Goal: Task Accomplishment & Management: Complete application form

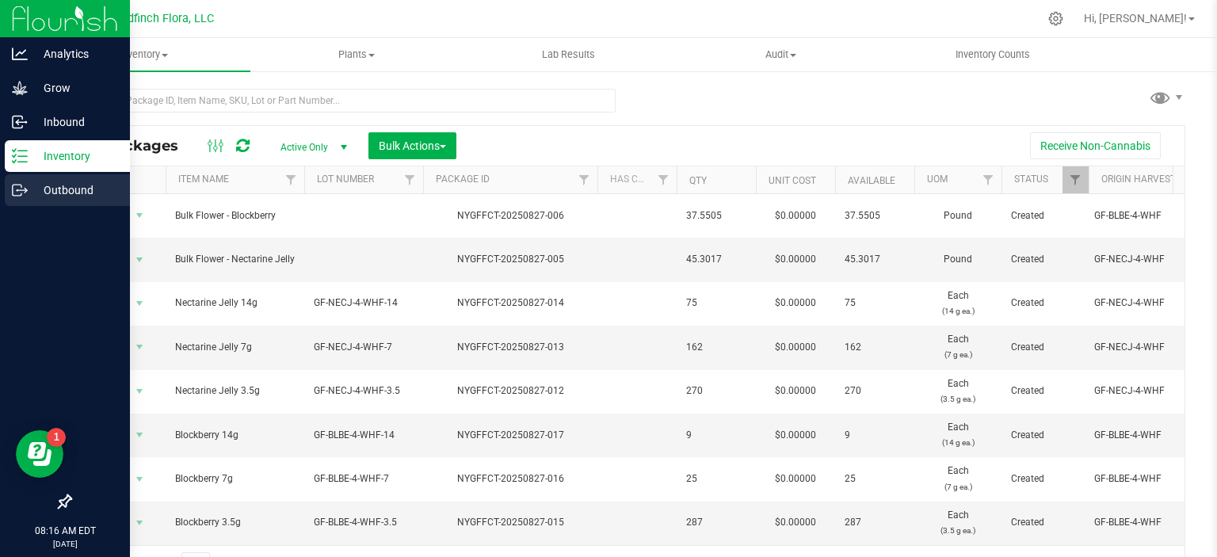
click at [55, 192] on p "Outbound" at bounding box center [75, 190] width 95 height 19
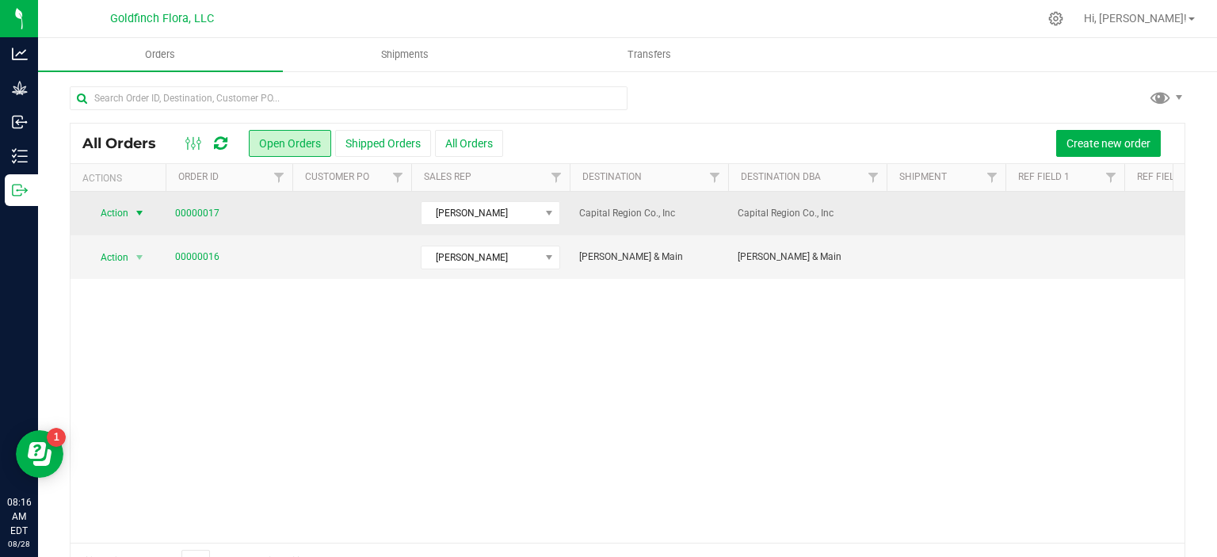
click at [140, 213] on span "select" at bounding box center [139, 213] width 13 height 13
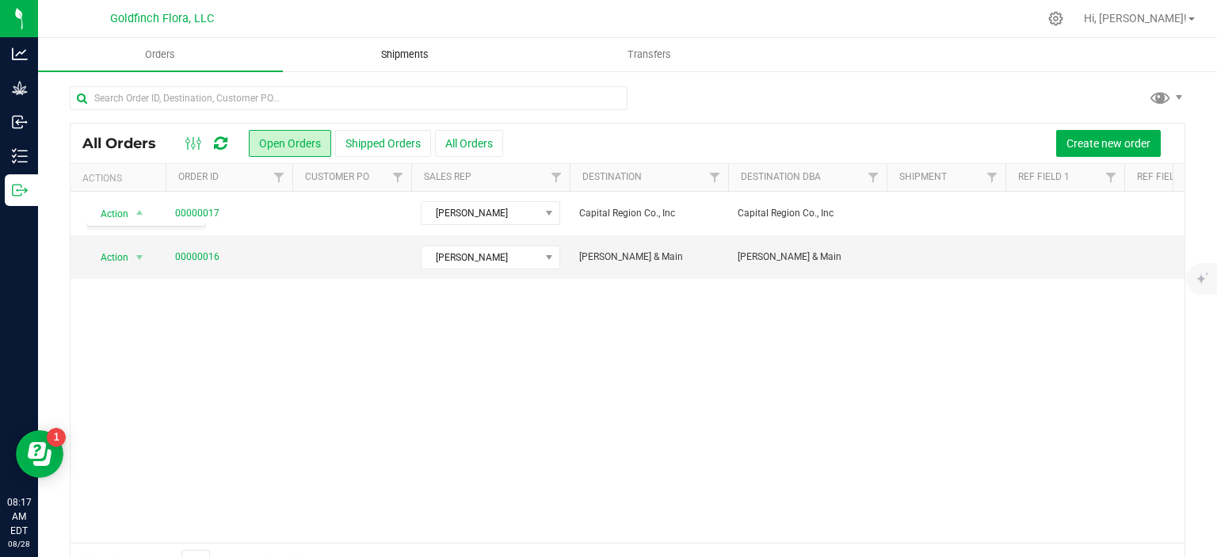
click at [411, 53] on span "Shipments" at bounding box center [405, 55] width 90 height 14
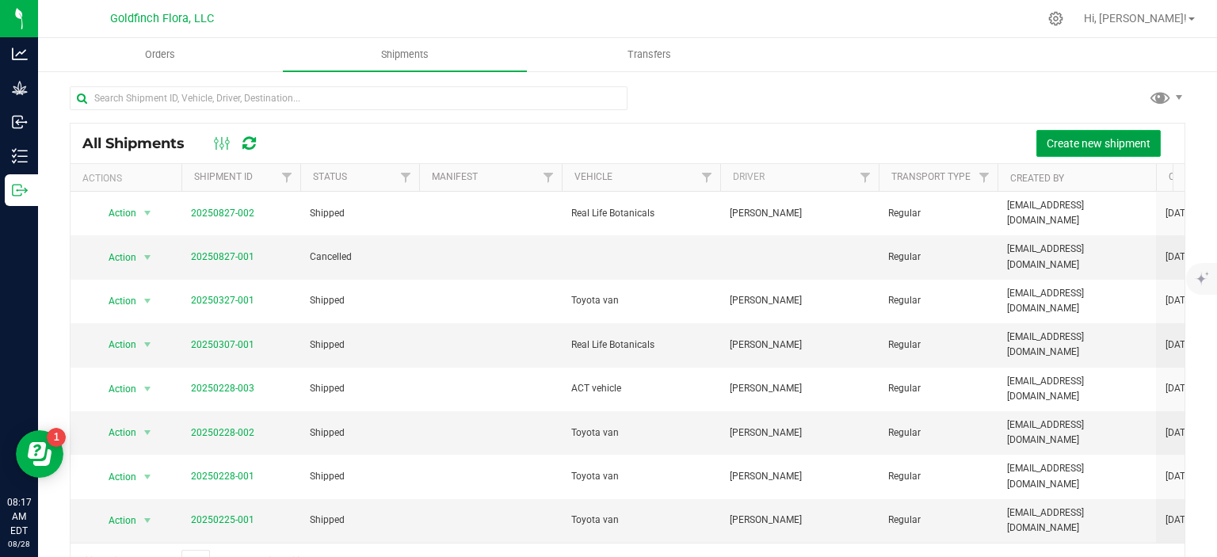
click at [1046, 144] on span "Create new shipment" at bounding box center [1098, 143] width 104 height 13
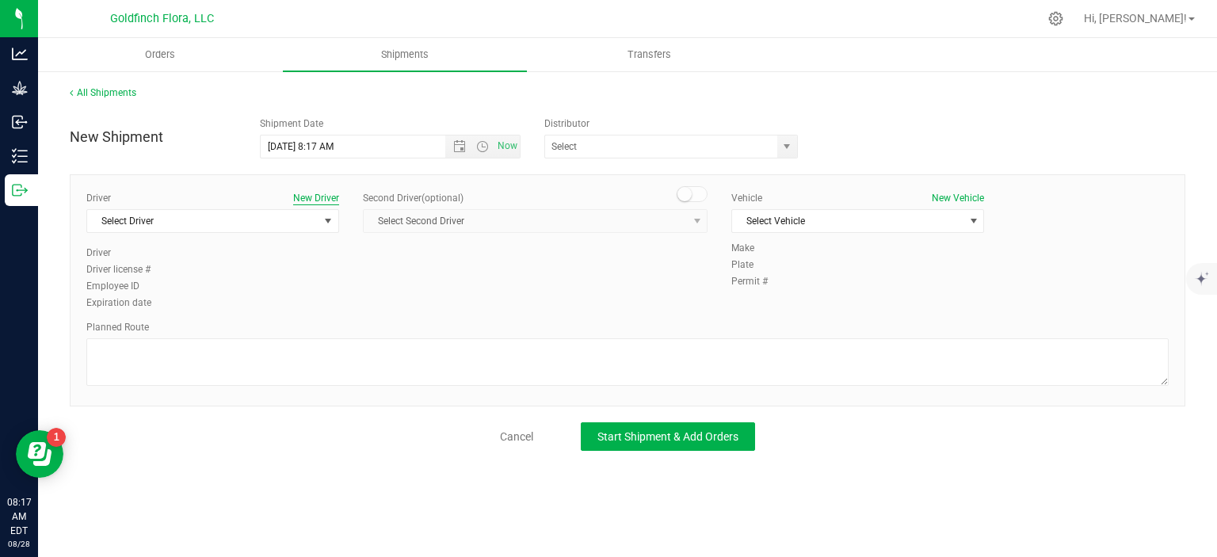
click at [325, 196] on button "New Driver" at bounding box center [316, 198] width 46 height 14
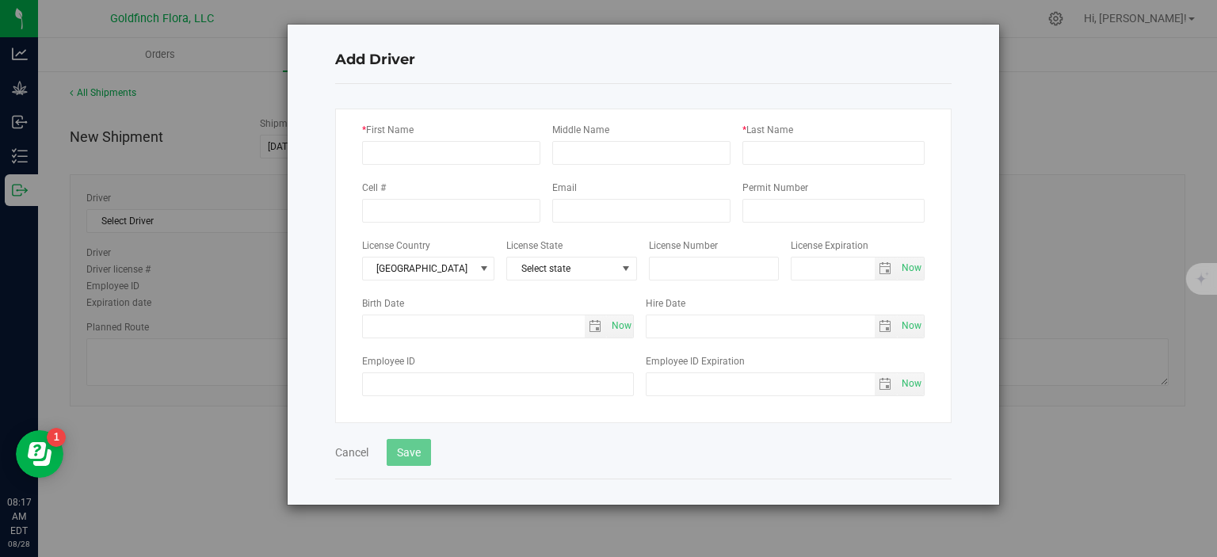
click at [389, 164] on div "* First Name Middle Name * Last Name Cell # Email Permit Number License Country…" at bounding box center [643, 266] width 616 height 314
click at [393, 155] on input "* First Name" at bounding box center [451, 153] width 178 height 24
type input "[PERSON_NAME]"
type input "S"
type input "[PERSON_NAME]"
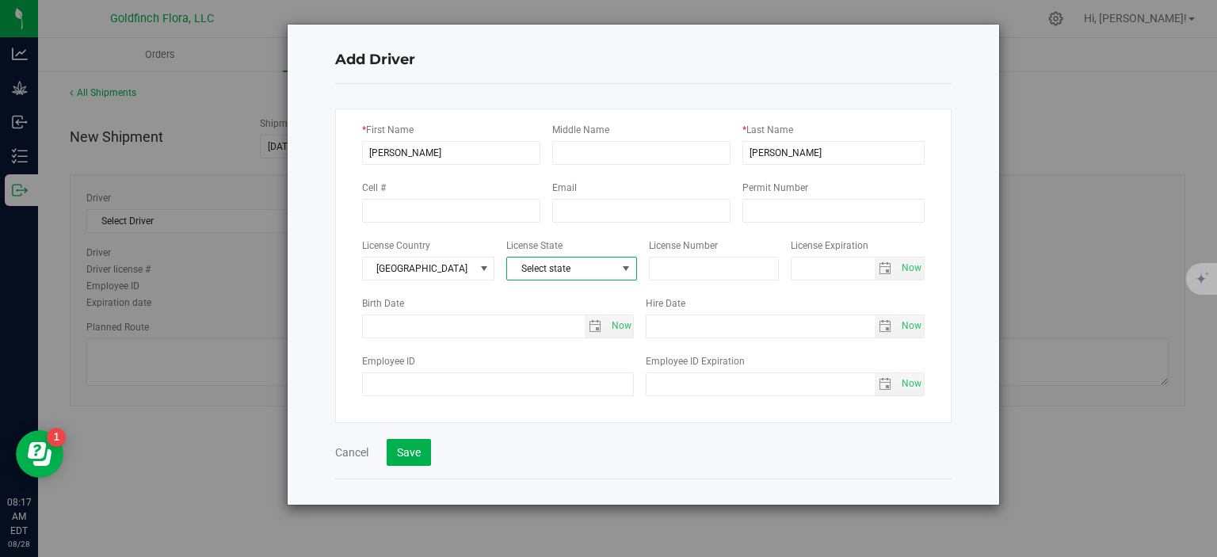
click at [624, 269] on span at bounding box center [625, 268] width 13 height 13
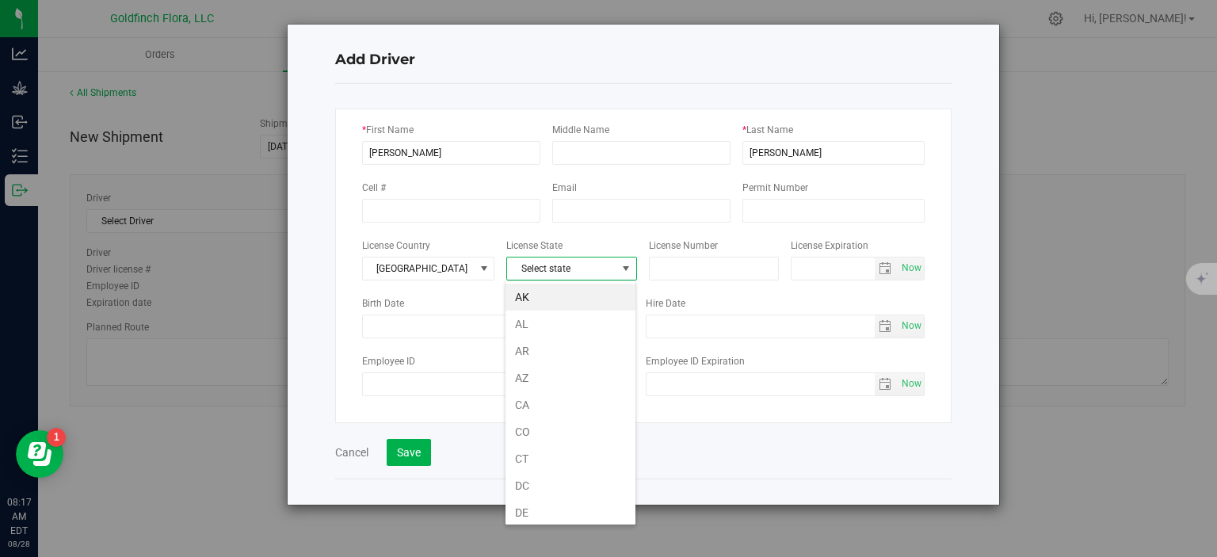
scroll to position [349, 0]
click at [672, 266] on input "text" at bounding box center [714, 269] width 131 height 24
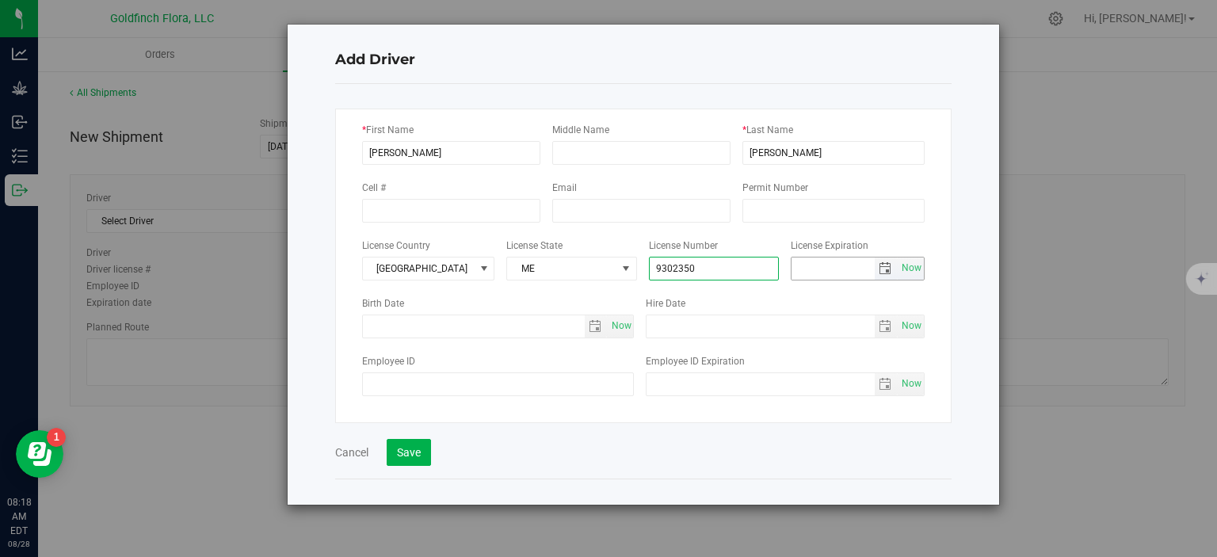
type input "9302350"
click at [839, 269] on input "text" at bounding box center [832, 268] width 82 height 22
click at [413, 450] on button "Save" at bounding box center [409, 452] width 44 height 27
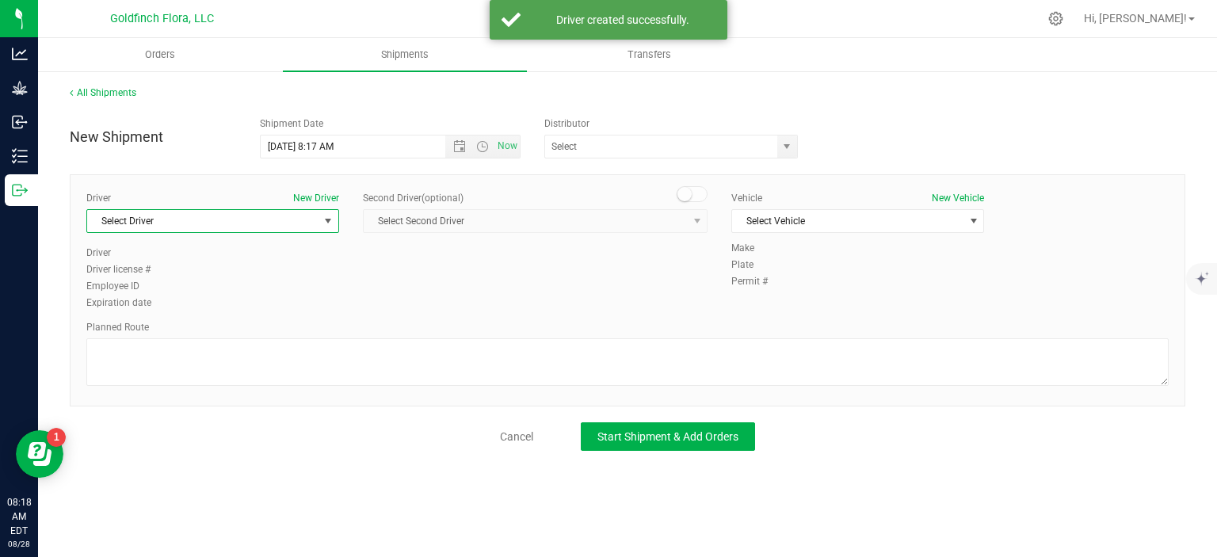
click at [330, 219] on span "select" at bounding box center [328, 221] width 13 height 13
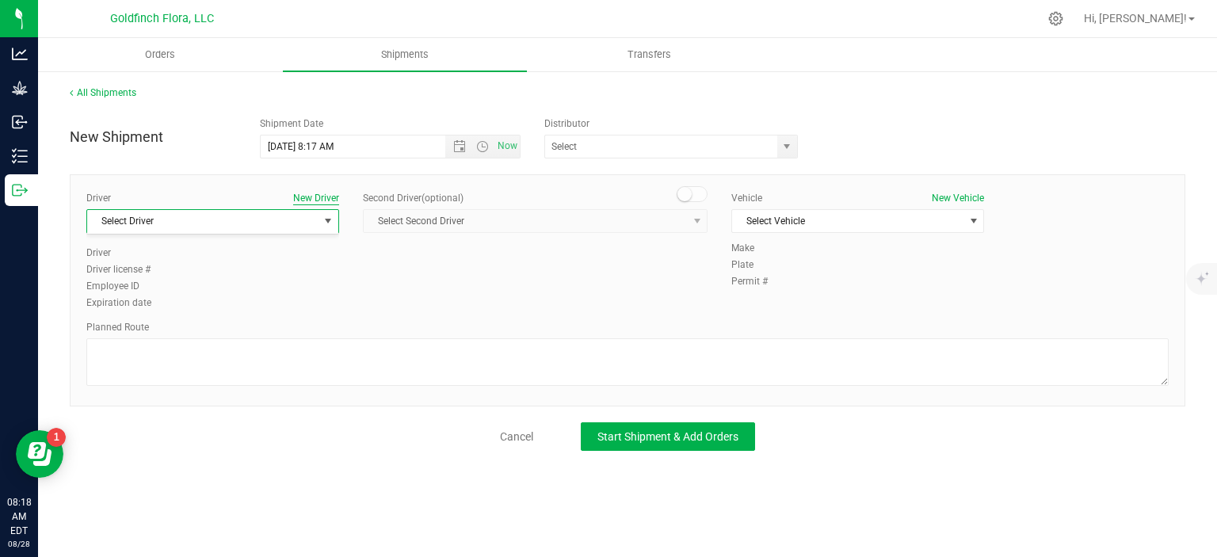
click at [320, 199] on button "New Driver" at bounding box center [316, 198] width 46 height 14
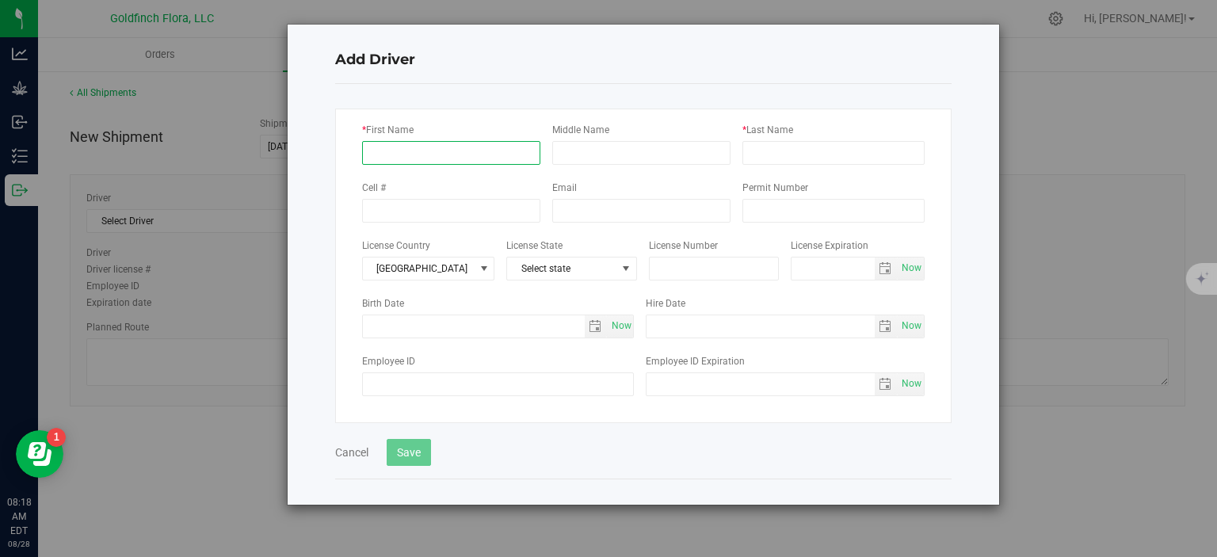
click at [410, 158] on input "* First Name" at bounding box center [451, 153] width 178 height 24
type input "[PERSON_NAME]"
click at [784, 147] on input "* Last Name" at bounding box center [833, 153] width 182 height 24
type input "a"
type input "[PERSON_NAME]"
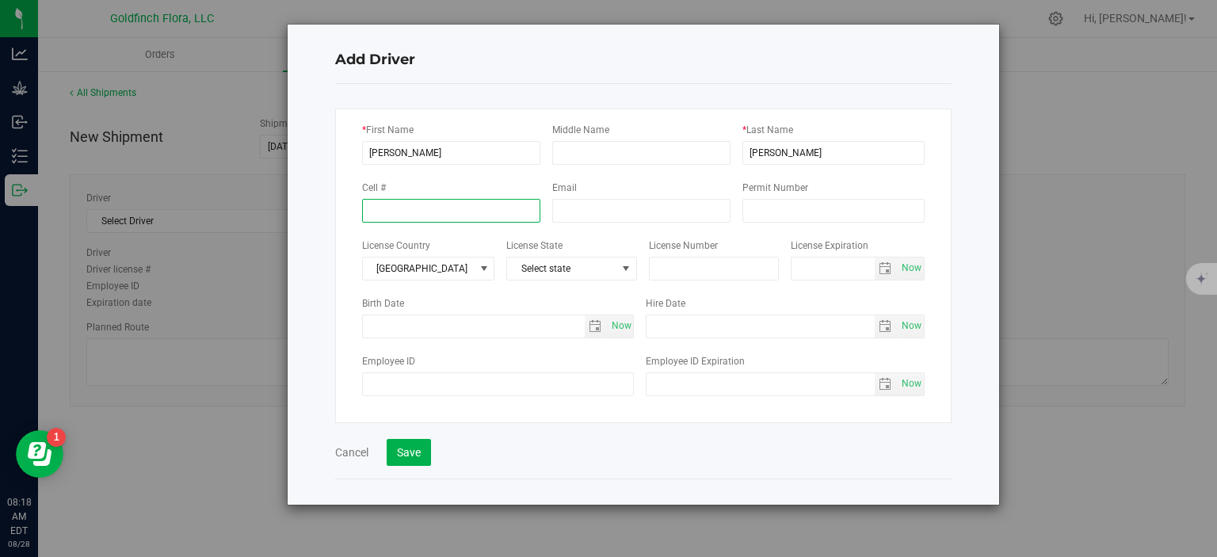
click at [520, 215] on input "tel" at bounding box center [451, 211] width 178 height 24
type input "[PHONE_NUMBER]"
click at [406, 448] on button "Save" at bounding box center [409, 452] width 44 height 27
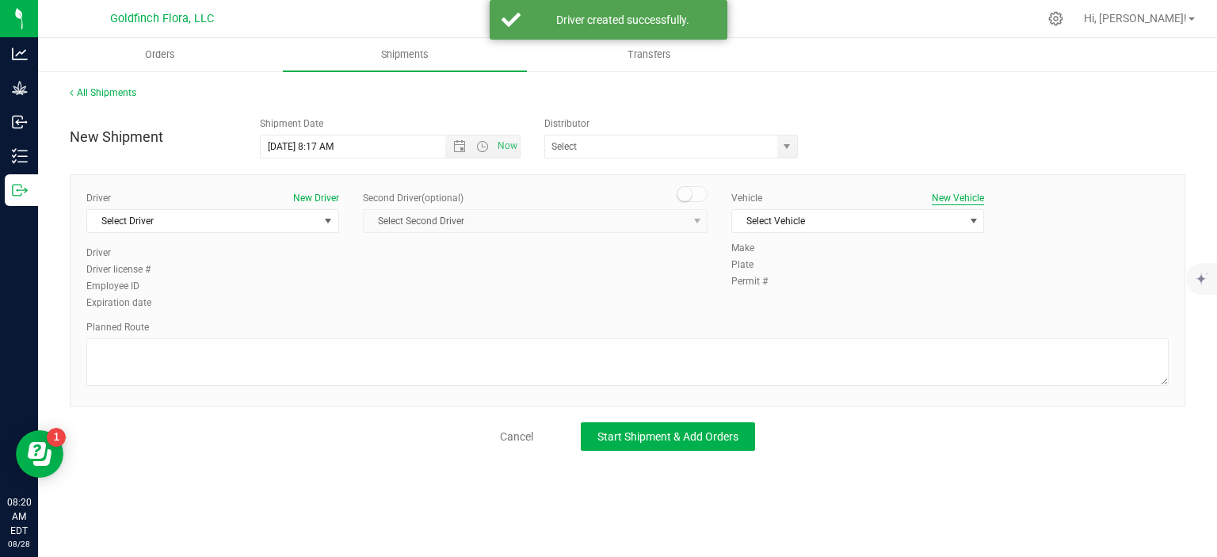
click at [954, 198] on button "New Vehicle" at bounding box center [958, 198] width 52 height 14
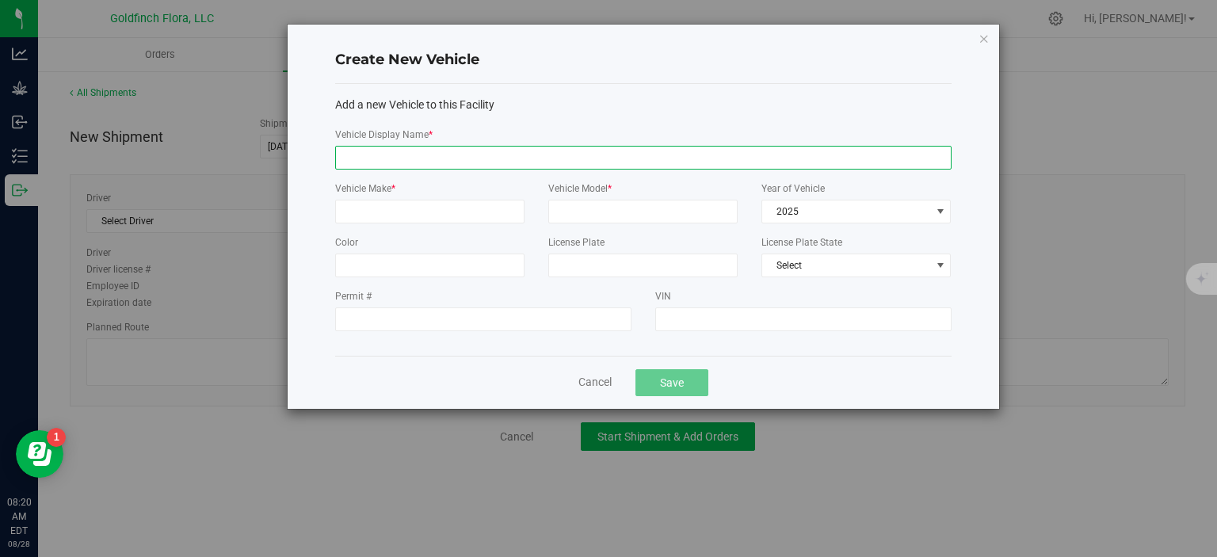
click at [884, 153] on input "Vehicle Display Name *" at bounding box center [643, 158] width 616 height 24
type input "Capital Region vehicle ([PERSON_NAME])"
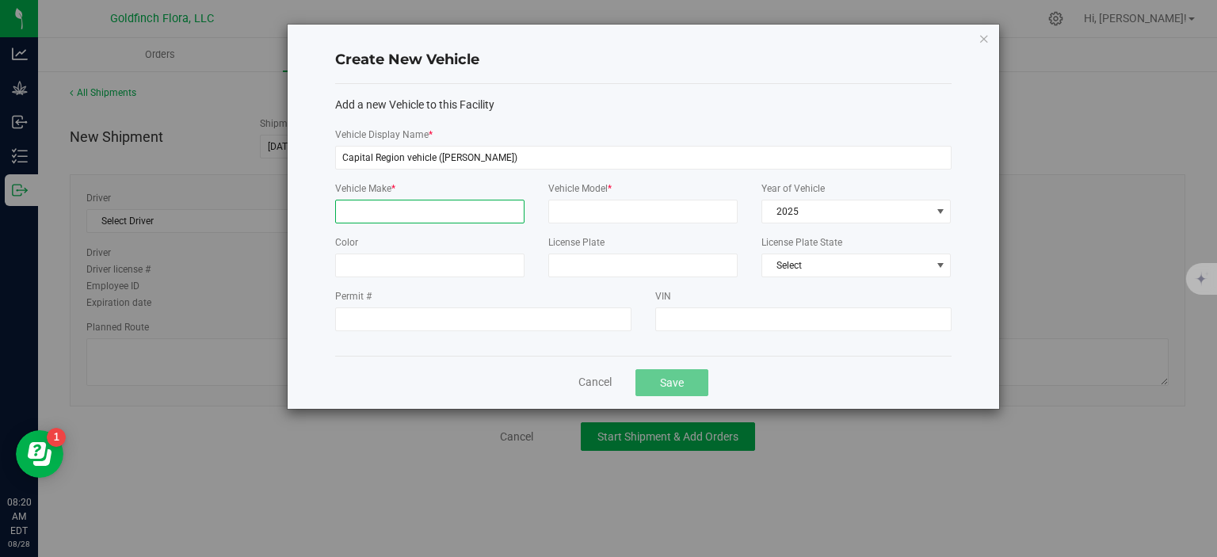
click at [483, 208] on input "Vehicle Make *" at bounding box center [429, 212] width 189 height 24
type input "Audi"
type input "a7"
click at [939, 212] on span at bounding box center [940, 211] width 13 height 13
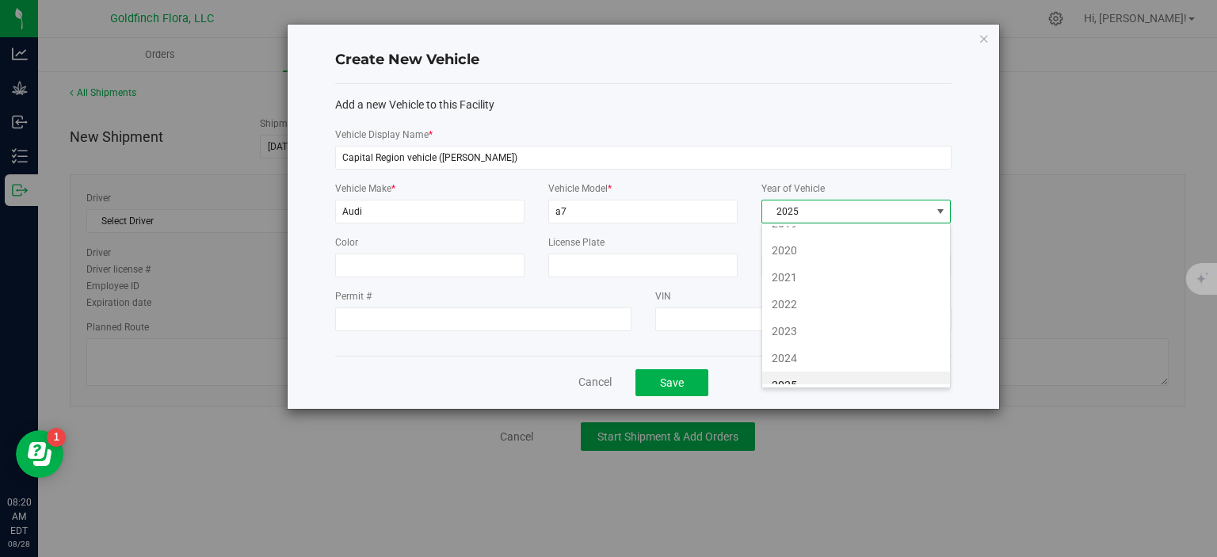
scroll to position [1034, 0]
click at [883, 243] on li "2019" at bounding box center [856, 255] width 188 height 27
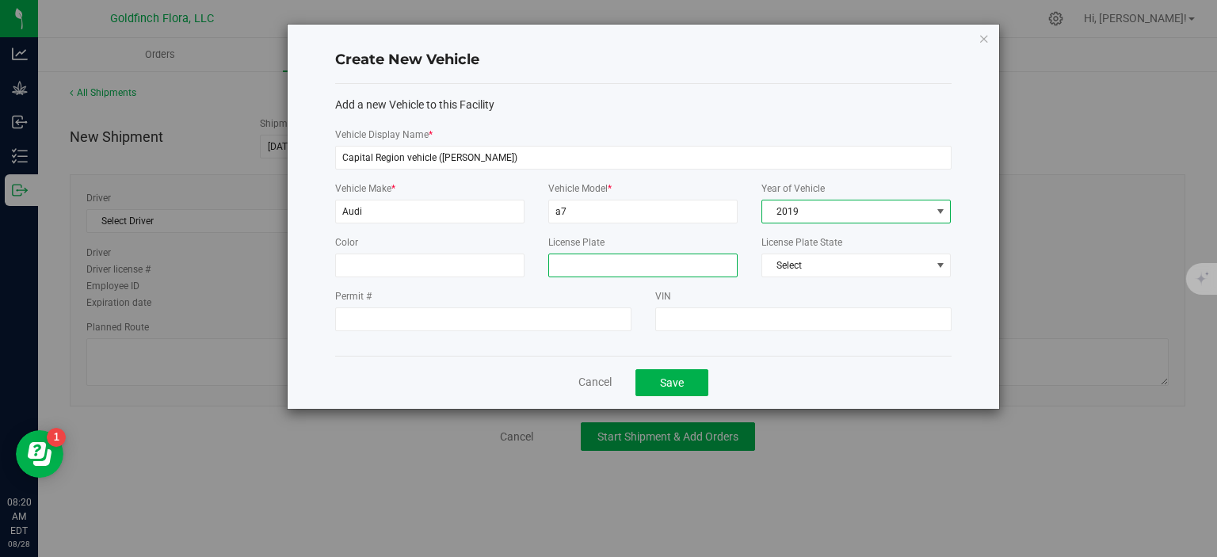
click at [691, 269] on input "License Plate" at bounding box center [642, 265] width 189 height 24
type input "2022z"
click at [941, 261] on span at bounding box center [940, 265] width 13 height 13
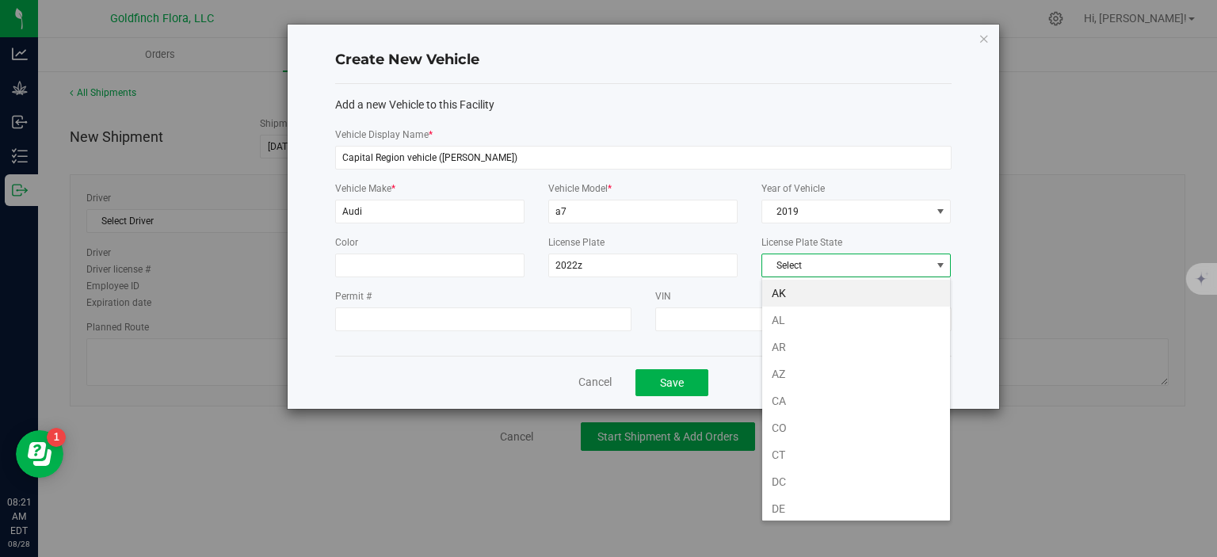
scroll to position [23, 190]
click at [917, 263] on span "Select" at bounding box center [846, 265] width 168 height 22
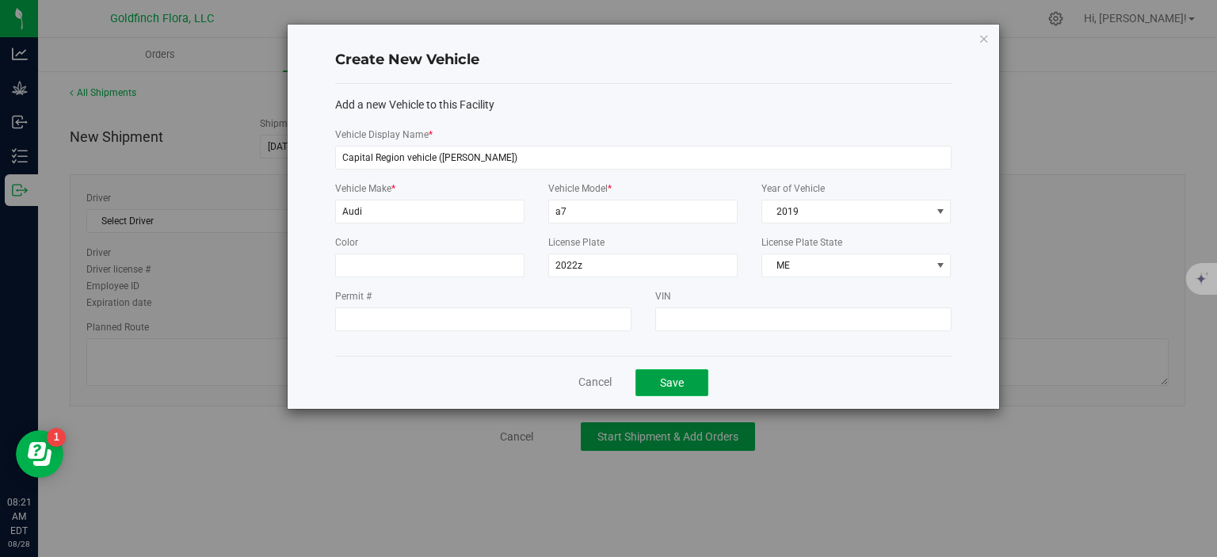
click at [660, 383] on button "Save" at bounding box center [671, 382] width 73 height 27
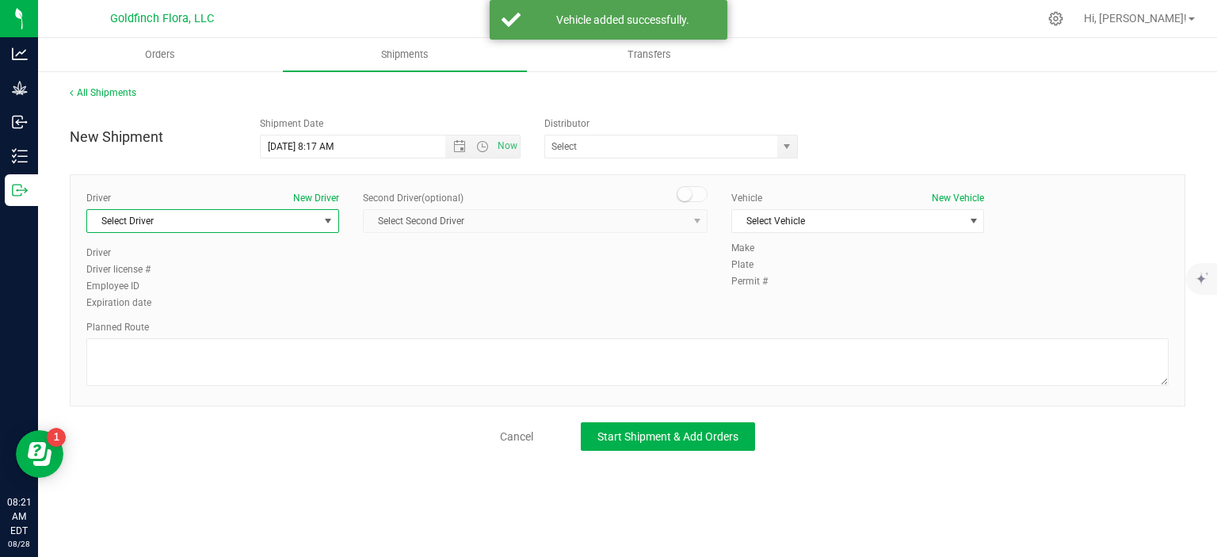
click at [328, 219] on span "select" at bounding box center [328, 221] width 13 height 13
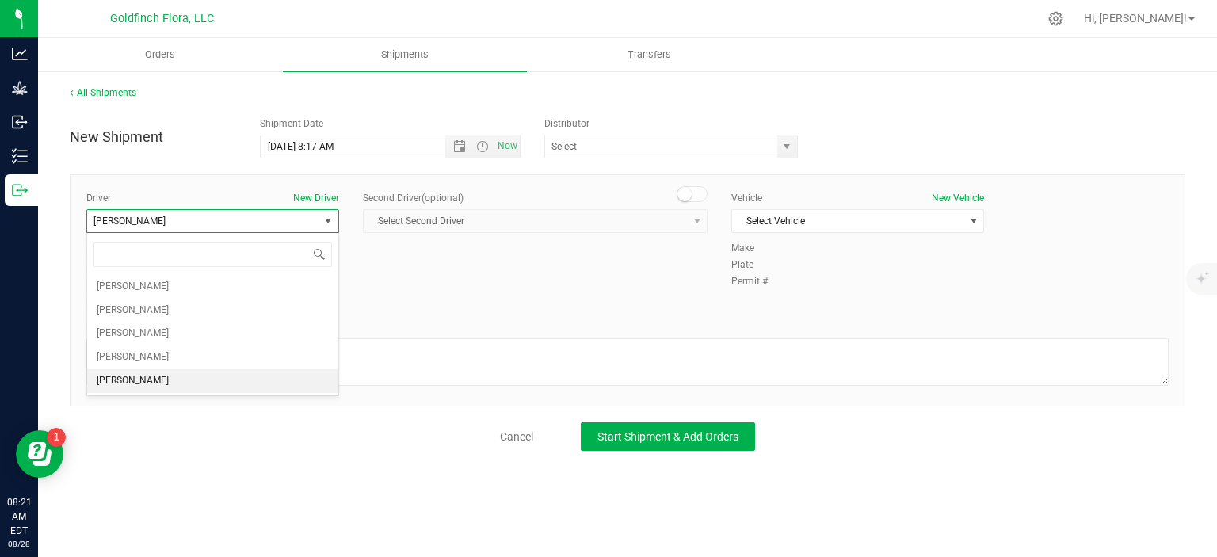
click at [210, 218] on span "[PERSON_NAME]" at bounding box center [202, 221] width 231 height 22
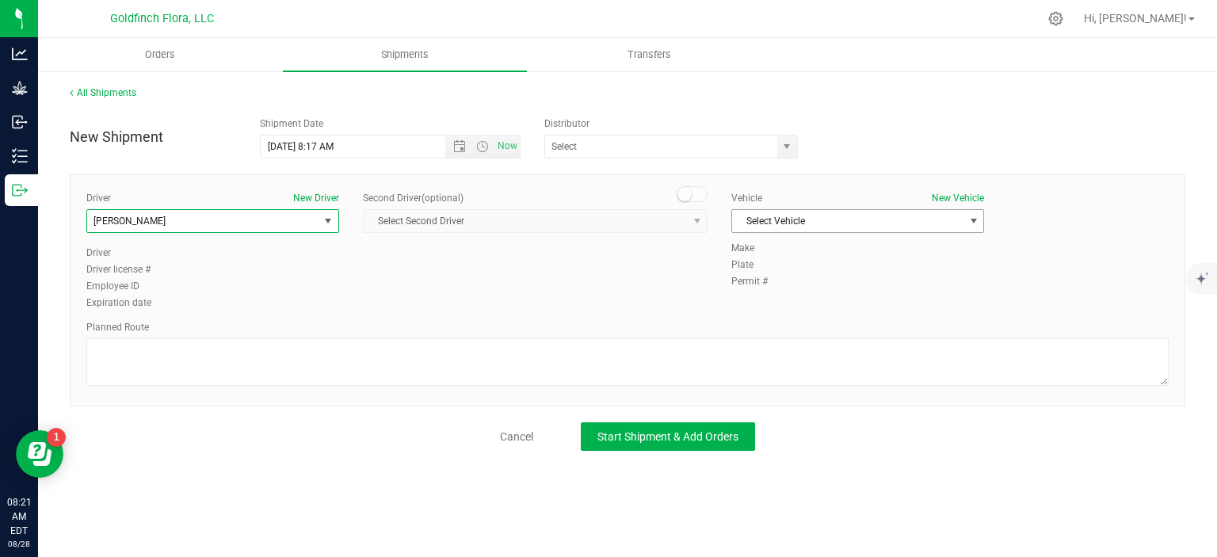
click at [972, 221] on span "select" at bounding box center [973, 221] width 13 height 13
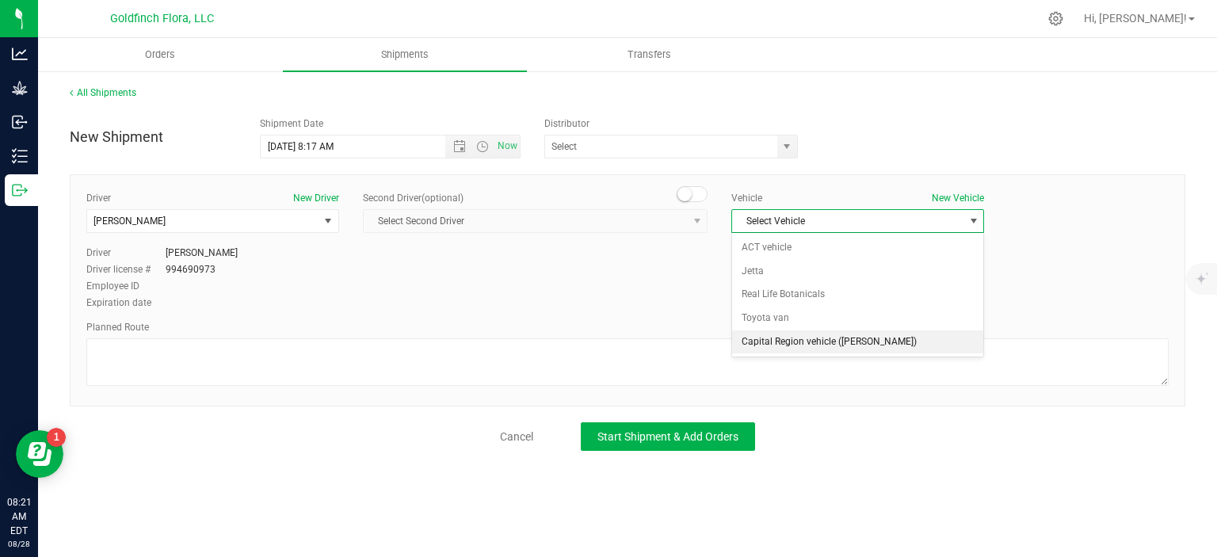
click at [855, 340] on li "Capital Region vehicle ([PERSON_NAME])" at bounding box center [857, 342] width 251 height 24
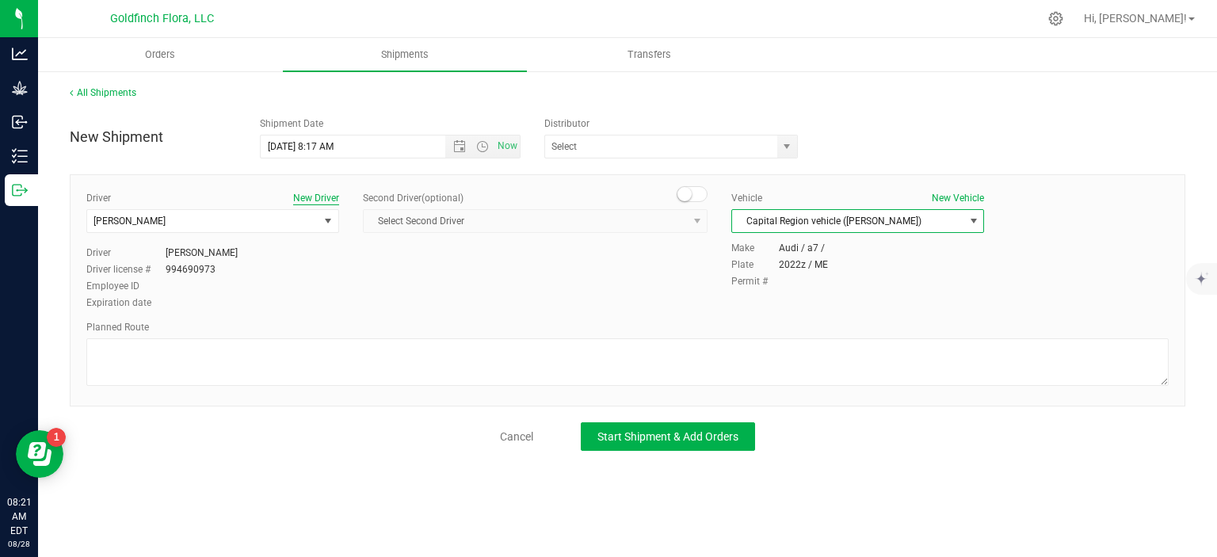
click at [328, 197] on button "New Driver" at bounding box center [316, 198] width 46 height 14
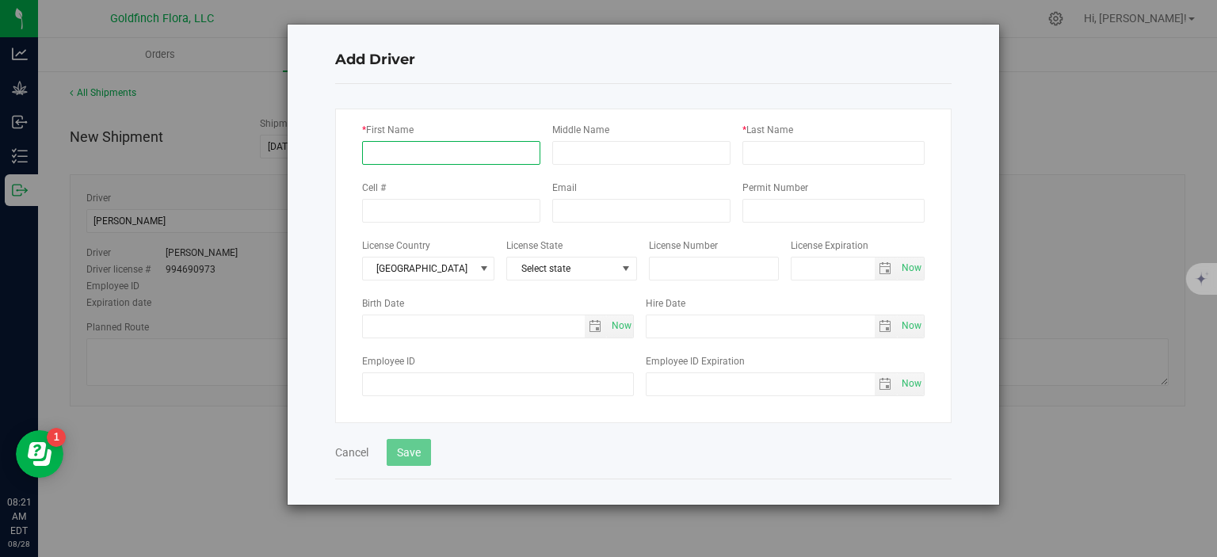
click at [429, 155] on input "* First Name" at bounding box center [451, 153] width 178 height 24
type input "[PERSON_NAME]"
click at [763, 155] on input "* Last Name" at bounding box center [833, 153] width 182 height 24
type input "[PERSON_NAME]"
click at [409, 446] on button "Save" at bounding box center [409, 452] width 44 height 27
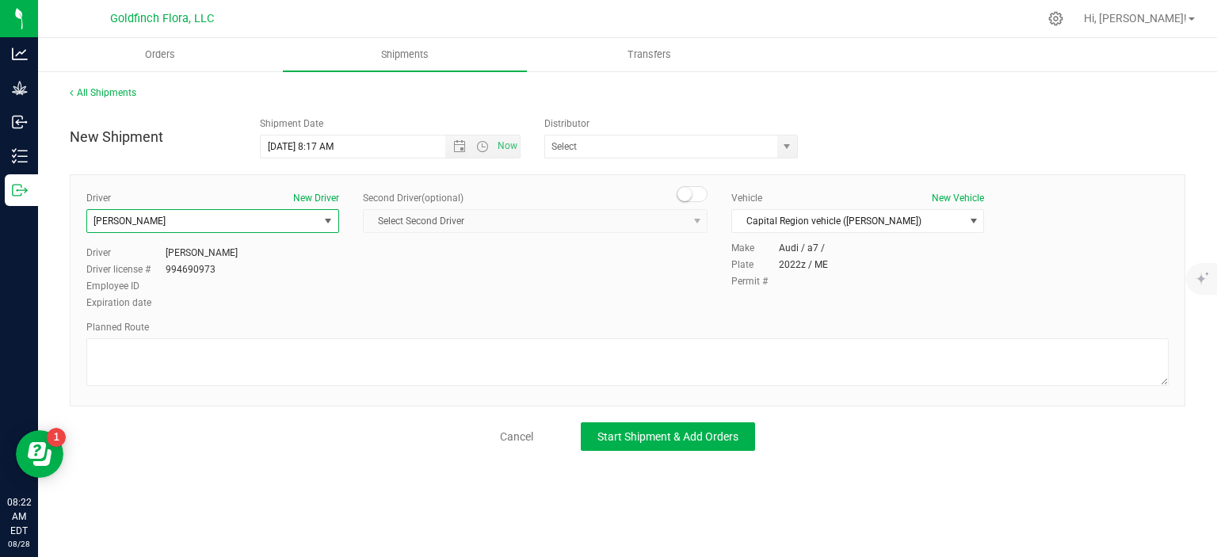
click at [329, 223] on span "select" at bounding box center [328, 221] width 13 height 13
click at [401, 303] on div "Driver New Driver [PERSON_NAME] Select Driver [PERSON_NAME] [PERSON_NAME] [PERS…" at bounding box center [627, 251] width 1106 height 121
click at [326, 218] on span "select" at bounding box center [328, 221] width 13 height 13
type input "[PERSON_NAME]"
click at [272, 222] on span "[PERSON_NAME]" at bounding box center [202, 221] width 231 height 22
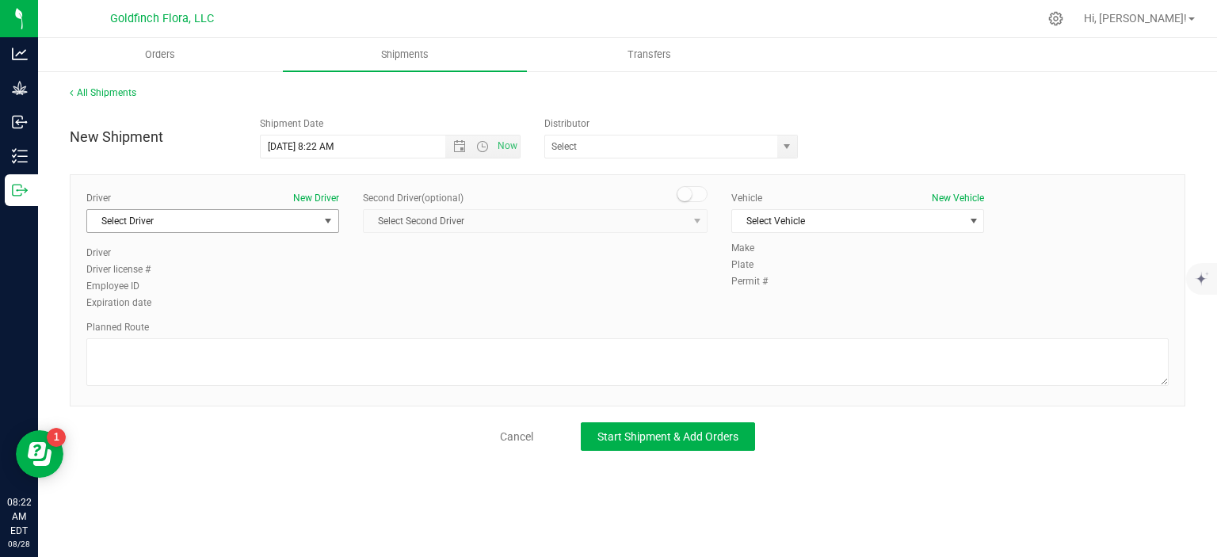
click at [328, 218] on span "select" at bounding box center [328, 221] width 13 height 13
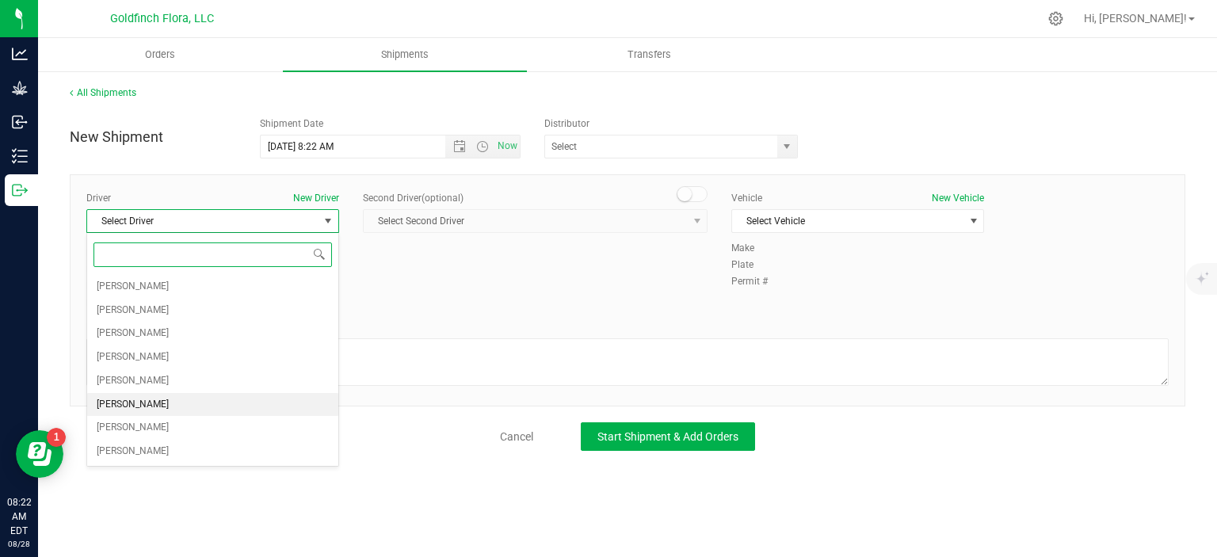
click at [147, 399] on span "[PERSON_NAME]" at bounding box center [133, 404] width 72 height 21
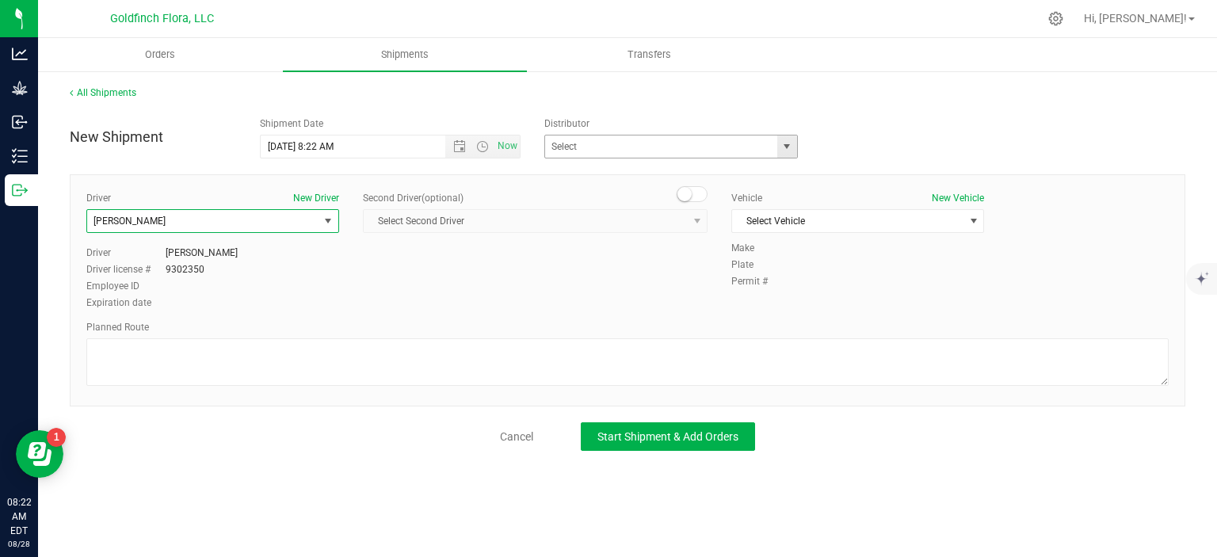
click at [787, 152] on span "select" at bounding box center [786, 146] width 13 height 13
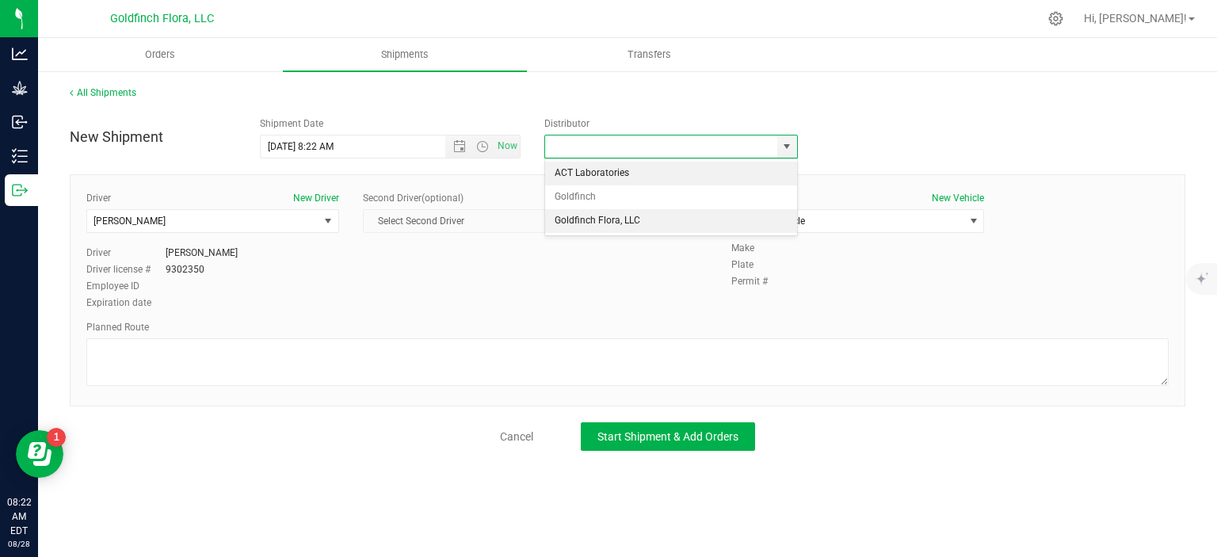
click at [604, 215] on li "Goldfinch Flora, LLC" at bounding box center [671, 221] width 252 height 24
type input "Goldfinch Flora, LLC"
click at [975, 219] on span "select" at bounding box center [973, 221] width 13 height 13
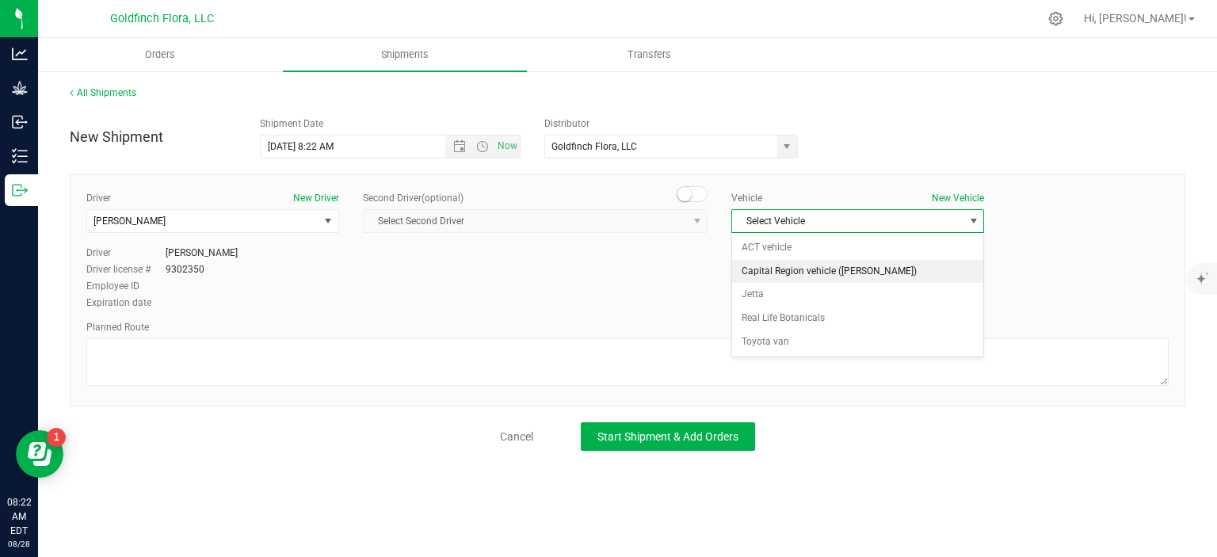
click at [893, 275] on li "Capital Region vehicle ([PERSON_NAME])" at bounding box center [857, 272] width 251 height 24
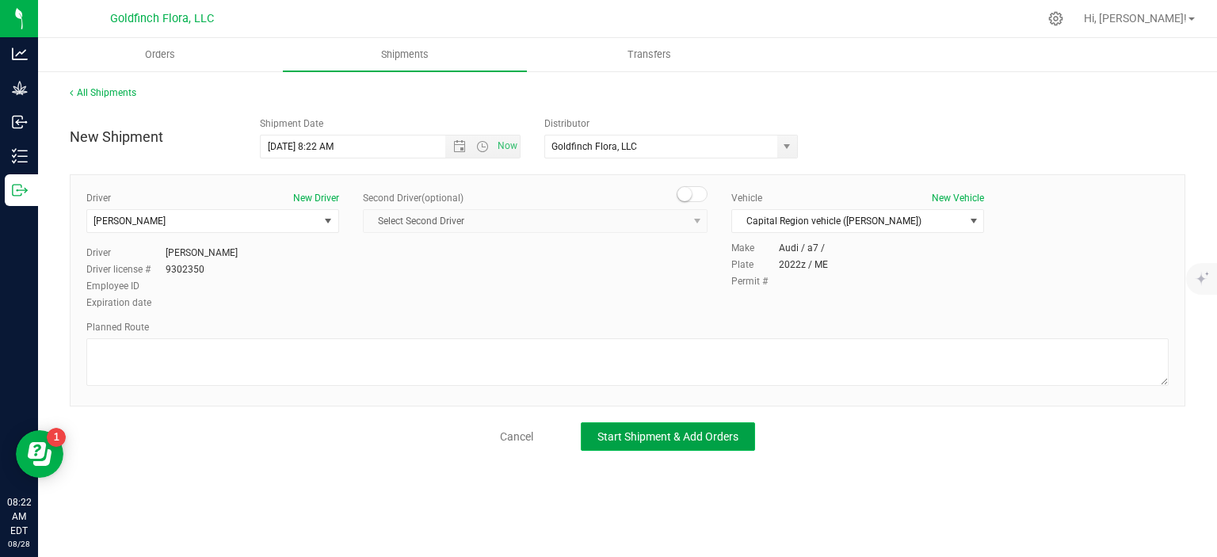
click at [658, 432] on span "Start Shipment & Add Orders" at bounding box center [667, 436] width 141 height 13
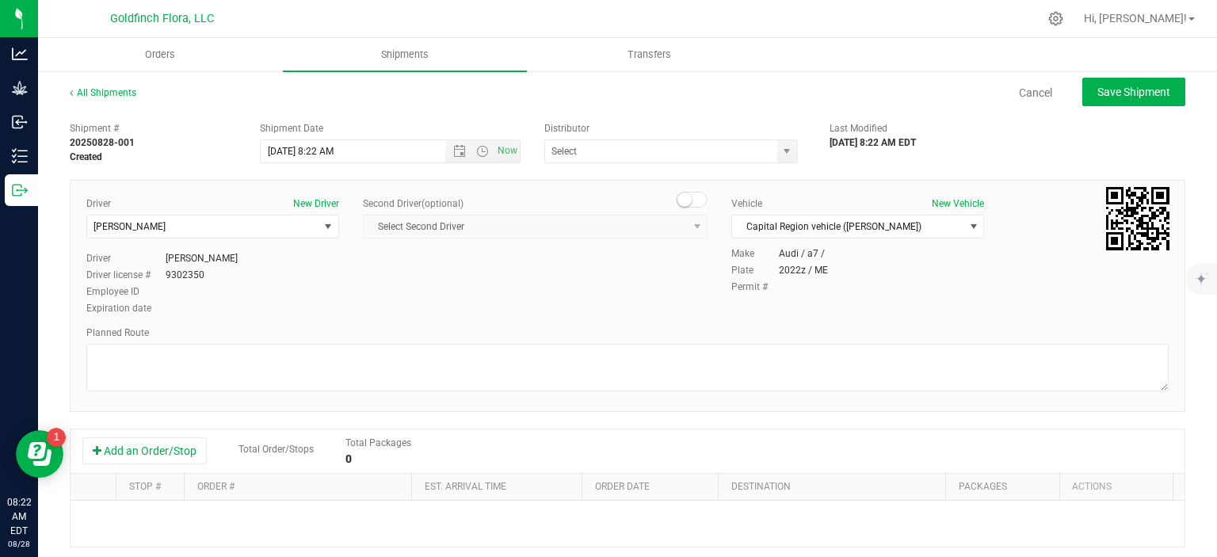
type input "Goldfinch Flora, LLC"
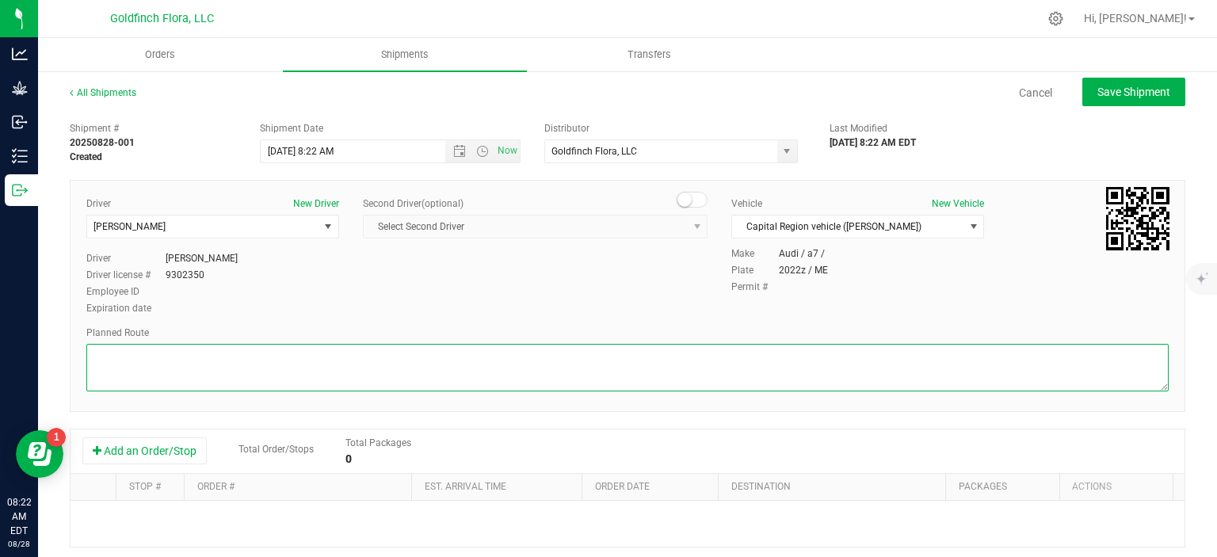
click at [654, 360] on textarea at bounding box center [627, 368] width 1082 height 48
type textarea "Best GPS route"
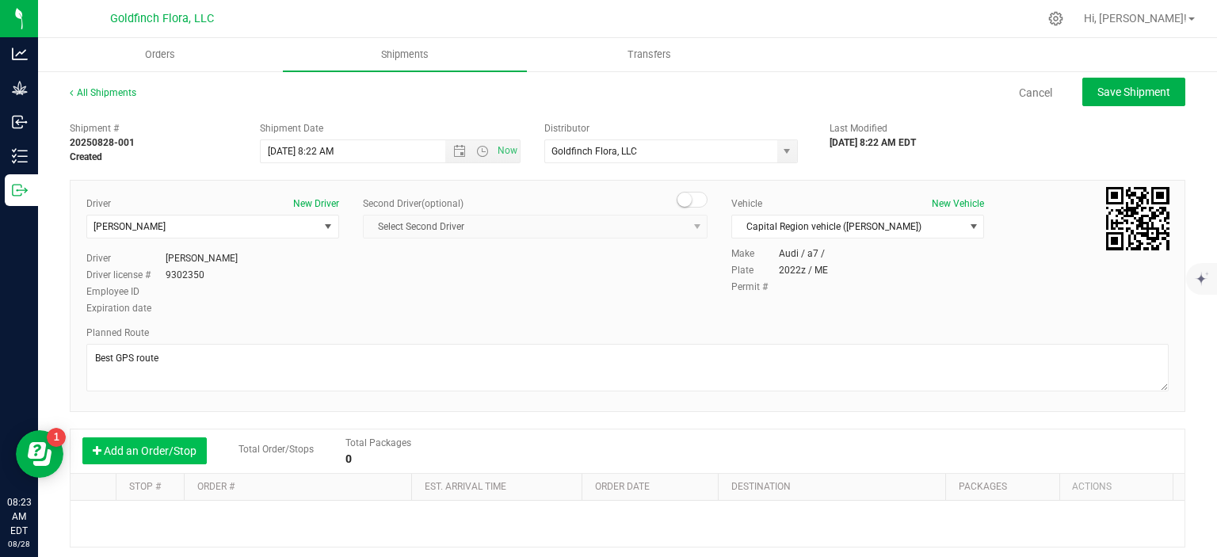
click at [177, 450] on button "Add an Order/Stop" at bounding box center [144, 450] width 124 height 27
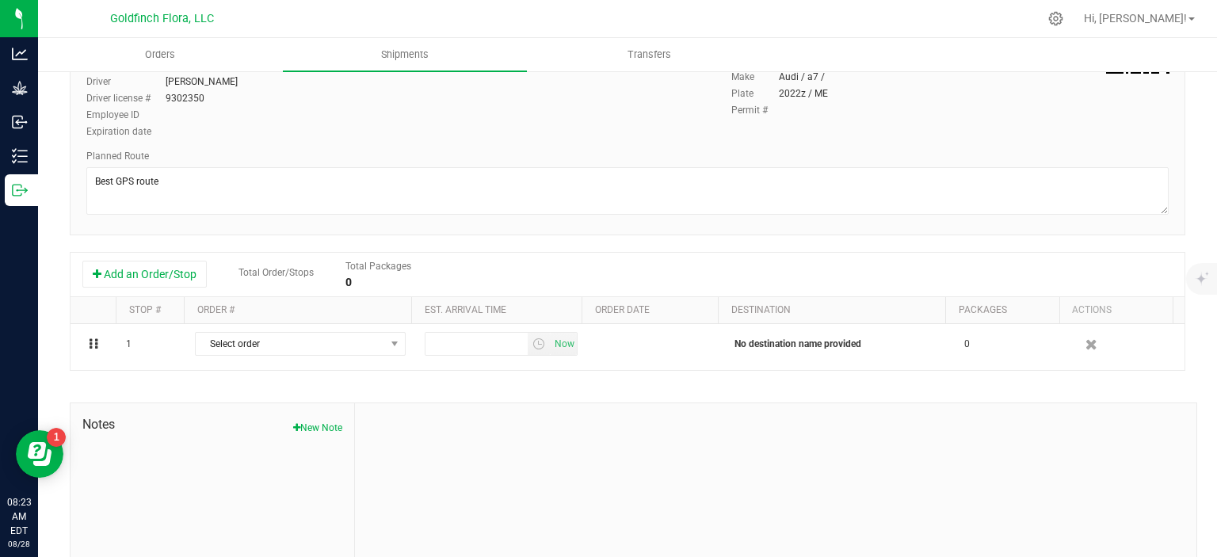
scroll to position [184, 0]
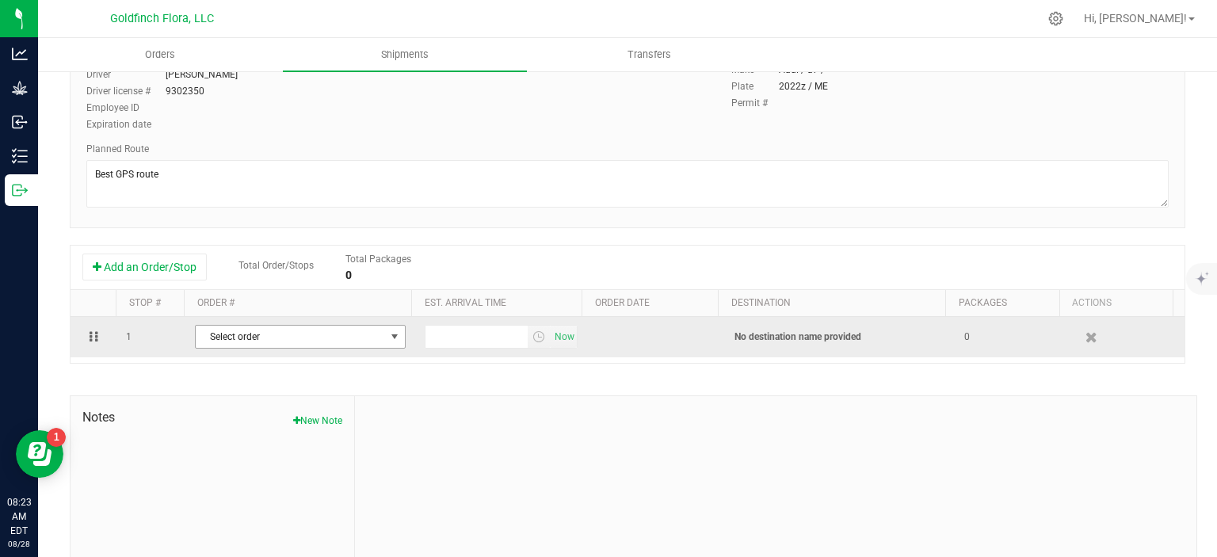
click at [390, 336] on span "select" at bounding box center [394, 336] width 13 height 13
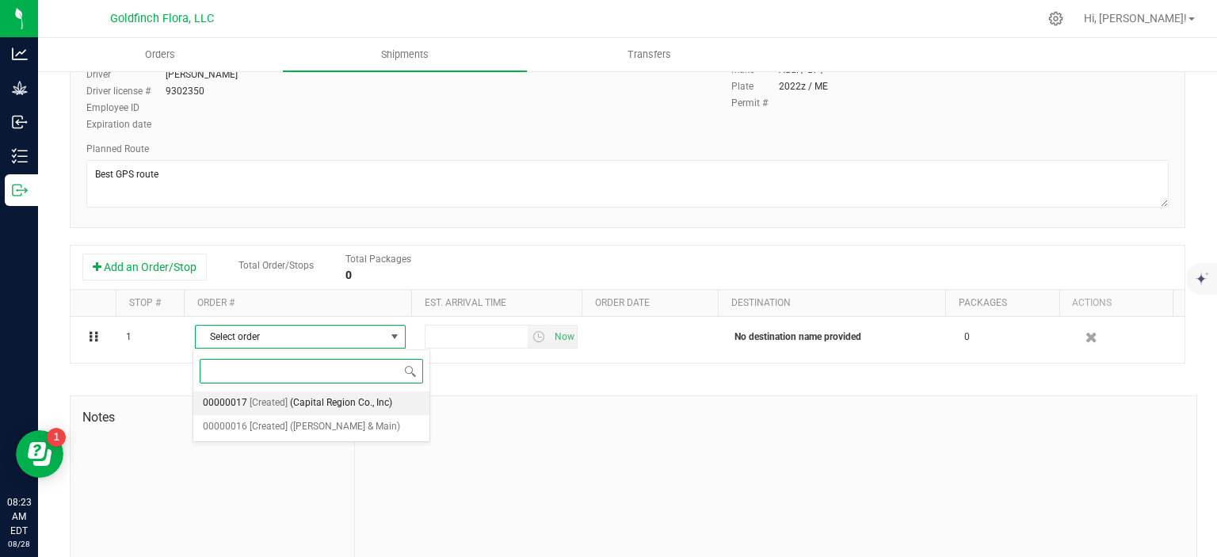
click at [330, 402] on span "(Capital Region Co., Inc)" at bounding box center [341, 403] width 102 height 21
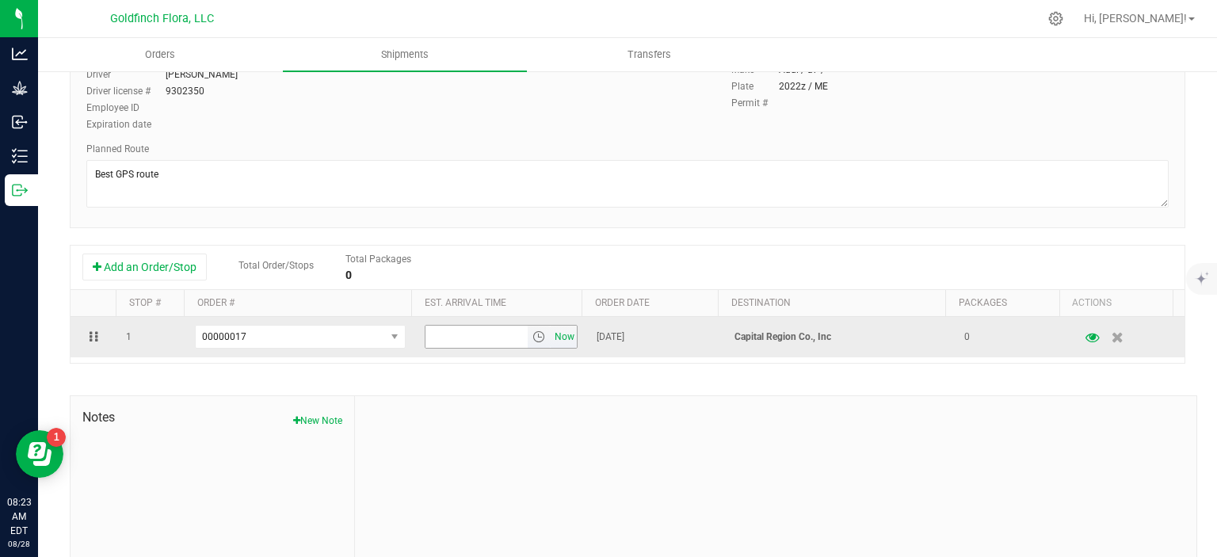
click at [551, 336] on span "Now" at bounding box center [564, 337] width 27 height 23
click at [532, 335] on span "select" at bounding box center [538, 336] width 13 height 13
drag, startPoint x: 443, startPoint y: 334, endPoint x: 421, endPoint y: 334, distance: 22.2
click at [425, 334] on input "8:23 AM" at bounding box center [476, 337] width 103 height 22
type input "10:30 AM"
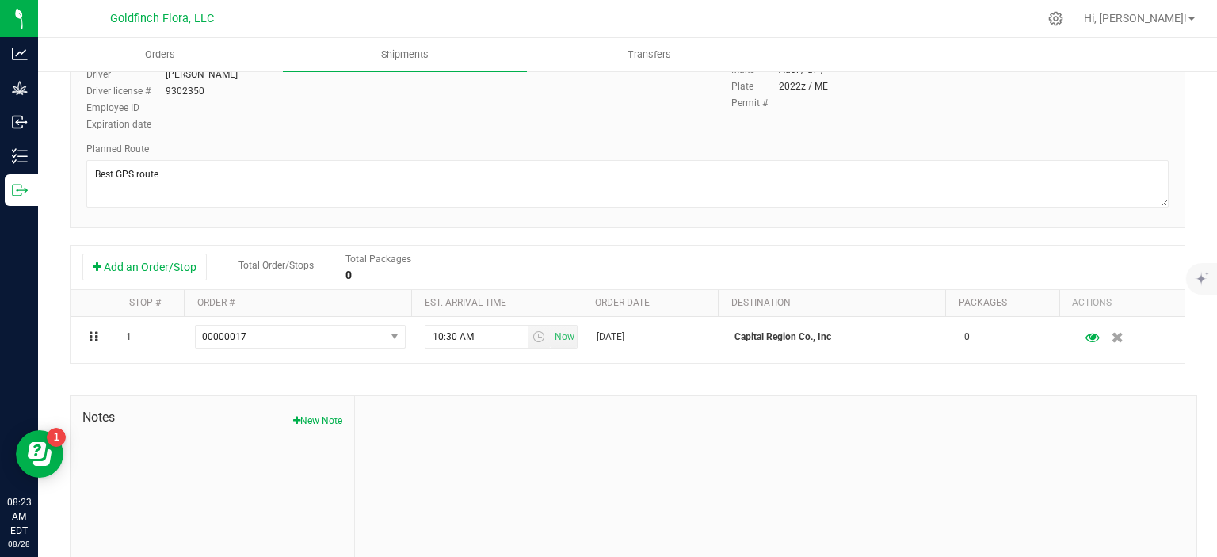
click at [733, 450] on div at bounding box center [775, 502] width 841 height 212
click at [930, 471] on div at bounding box center [775, 502] width 841 height 212
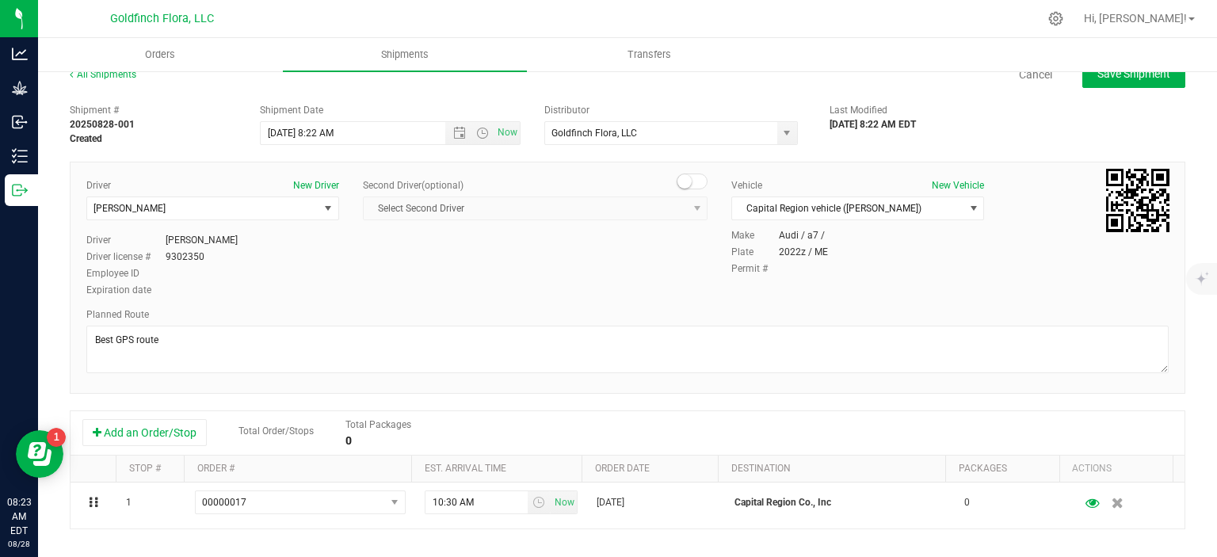
scroll to position [0, 0]
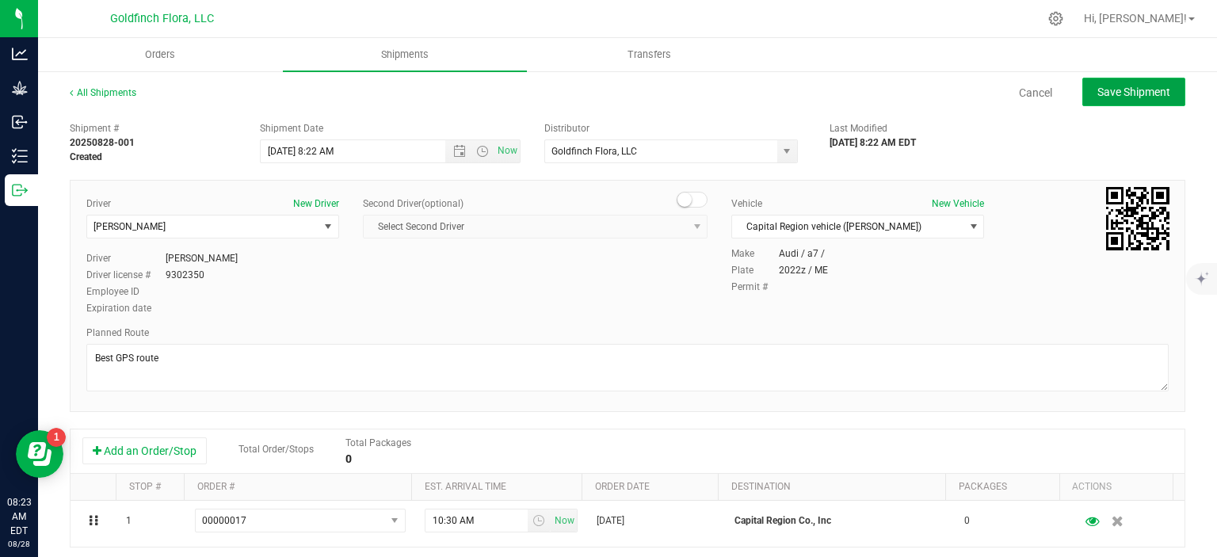
click at [1122, 88] on span "Save Shipment" at bounding box center [1133, 92] width 73 height 13
type input "[DATE] 12:22 PM"
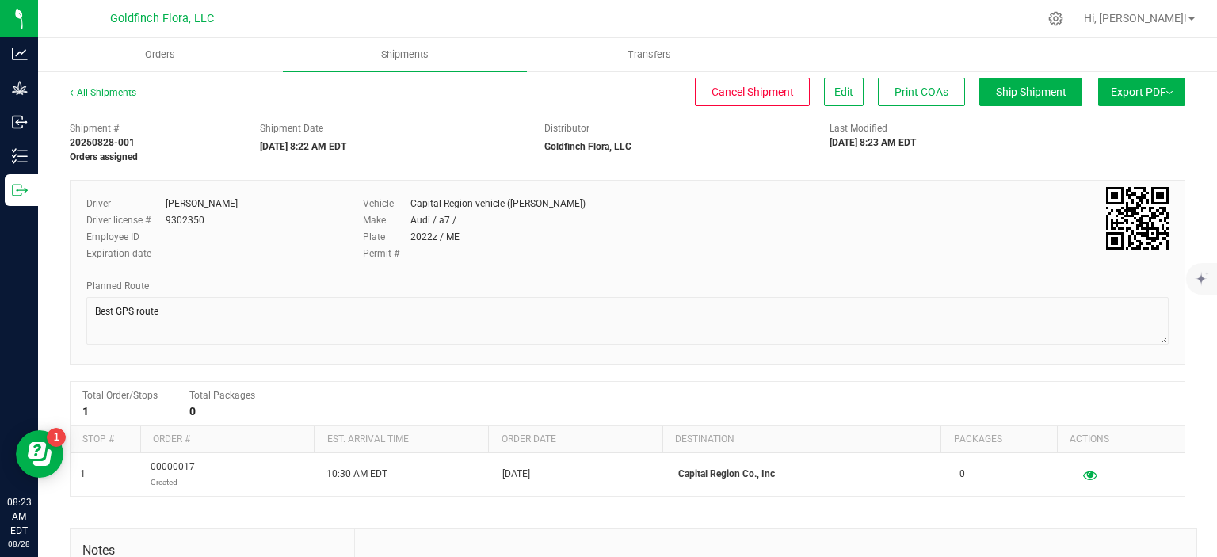
click at [1144, 88] on span "Export PDF" at bounding box center [1142, 92] width 62 height 13
click at [1102, 123] on span "Manifest by Package ID" at bounding box center [1118, 126] width 101 height 11
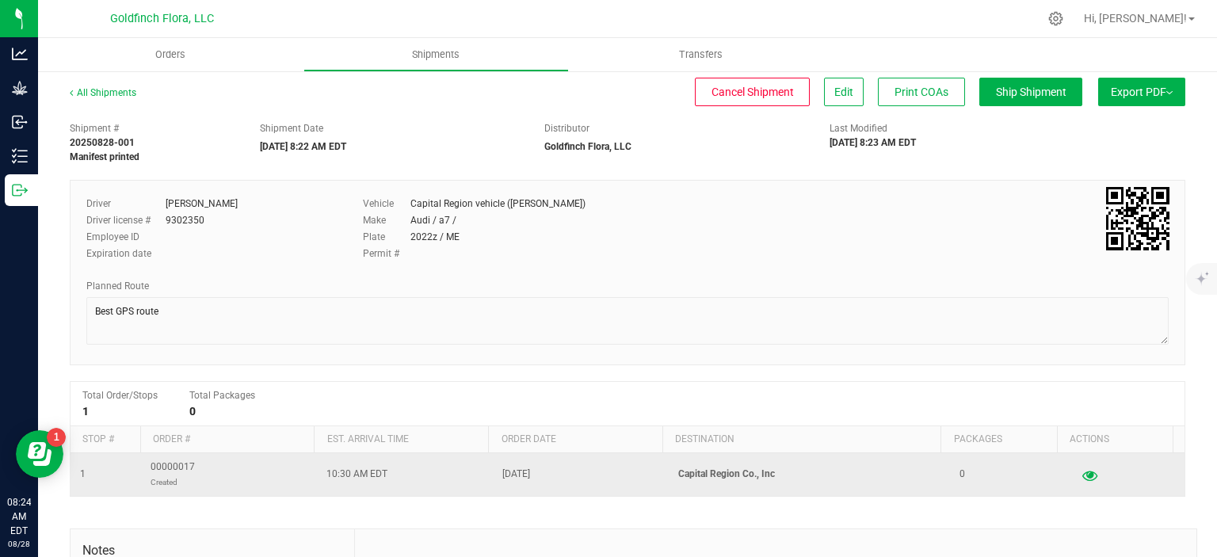
click at [1082, 477] on icon "button" at bounding box center [1089, 474] width 15 height 11
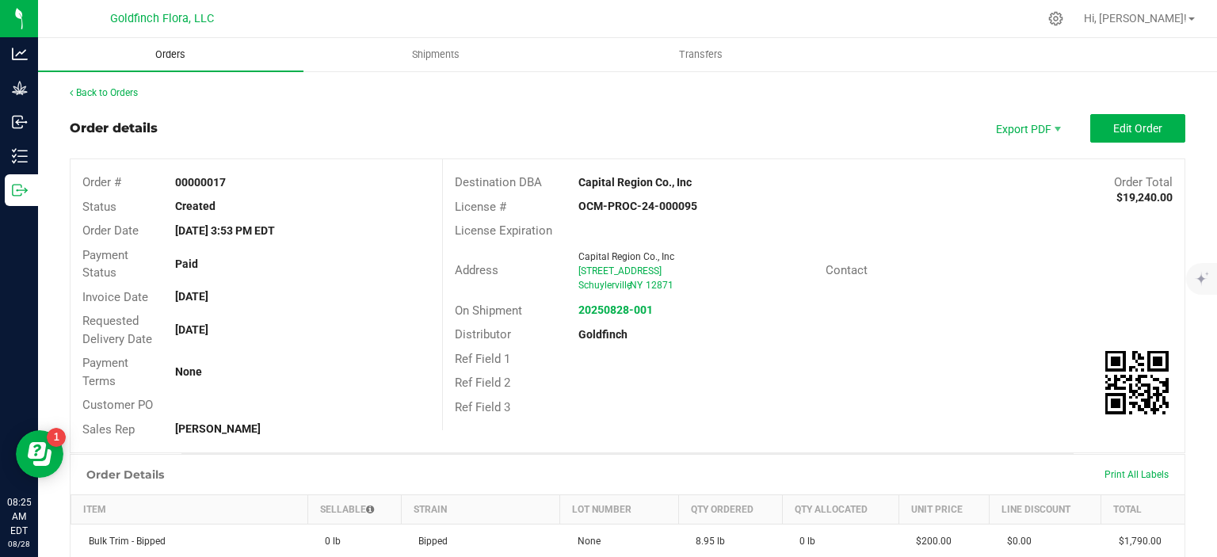
click at [162, 53] on span "Orders" at bounding box center [170, 55] width 73 height 14
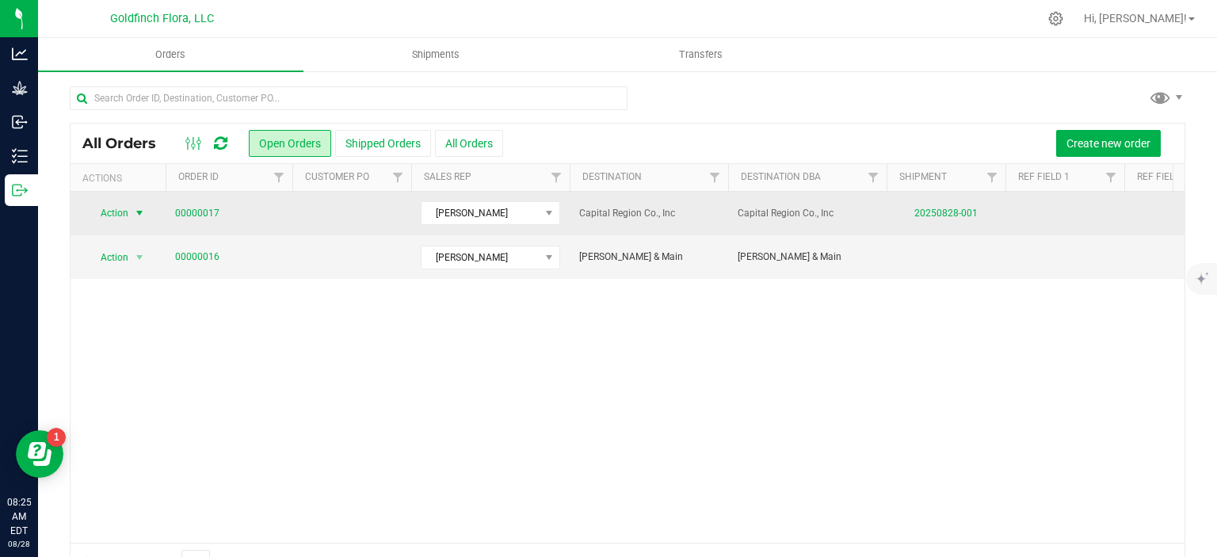
click at [139, 211] on span "select" at bounding box center [139, 213] width 13 height 13
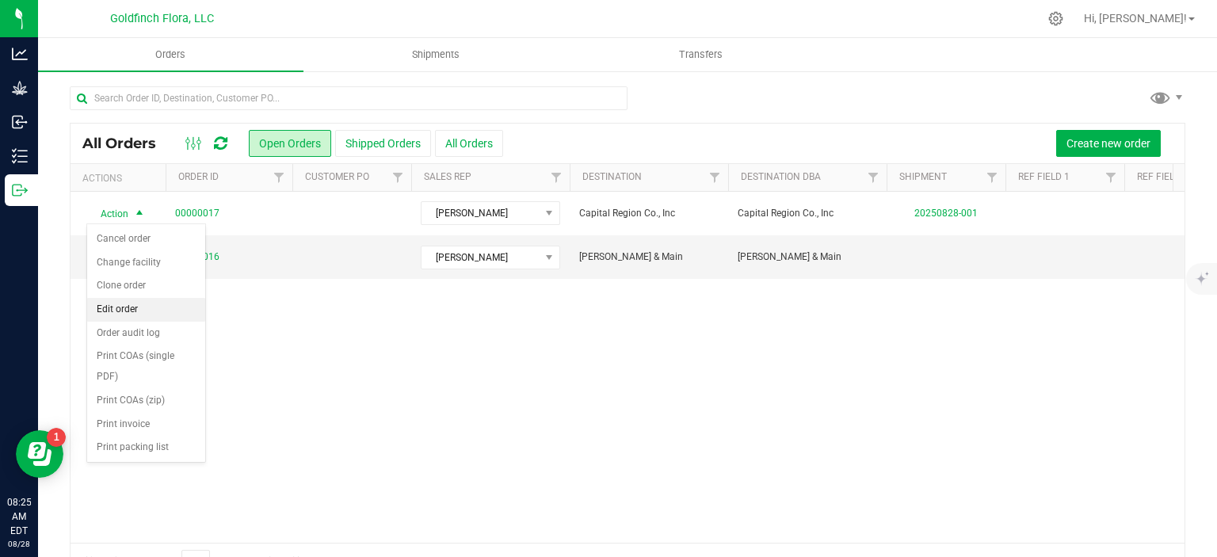
click at [114, 307] on li "Edit order" at bounding box center [146, 310] width 118 height 24
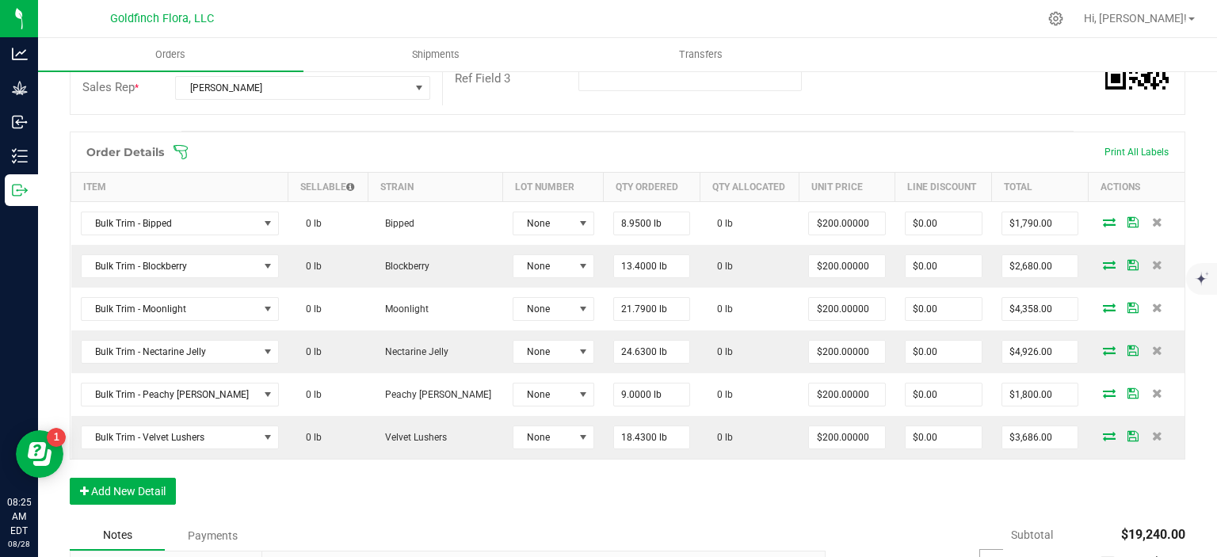
scroll to position [360, 0]
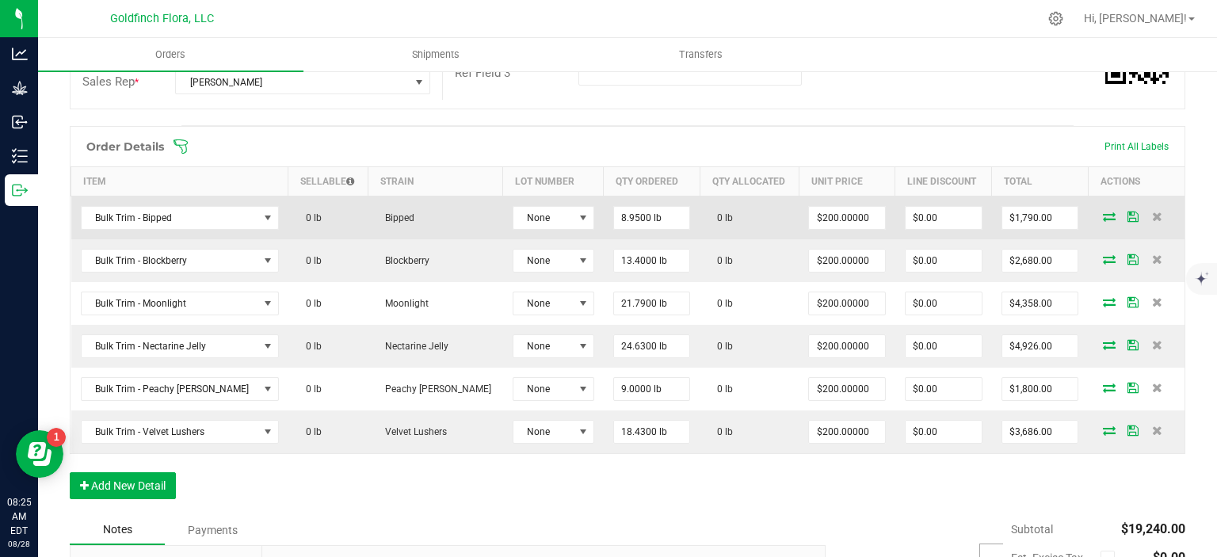
click at [1103, 214] on icon at bounding box center [1109, 216] width 13 height 10
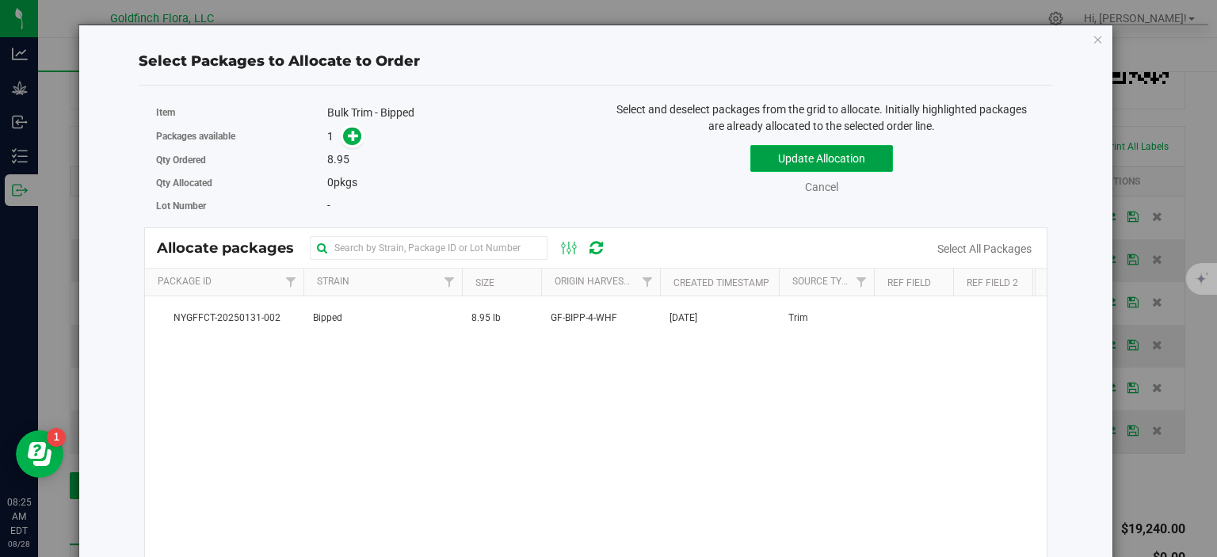
click at [825, 161] on button "Update Allocation" at bounding box center [821, 158] width 143 height 27
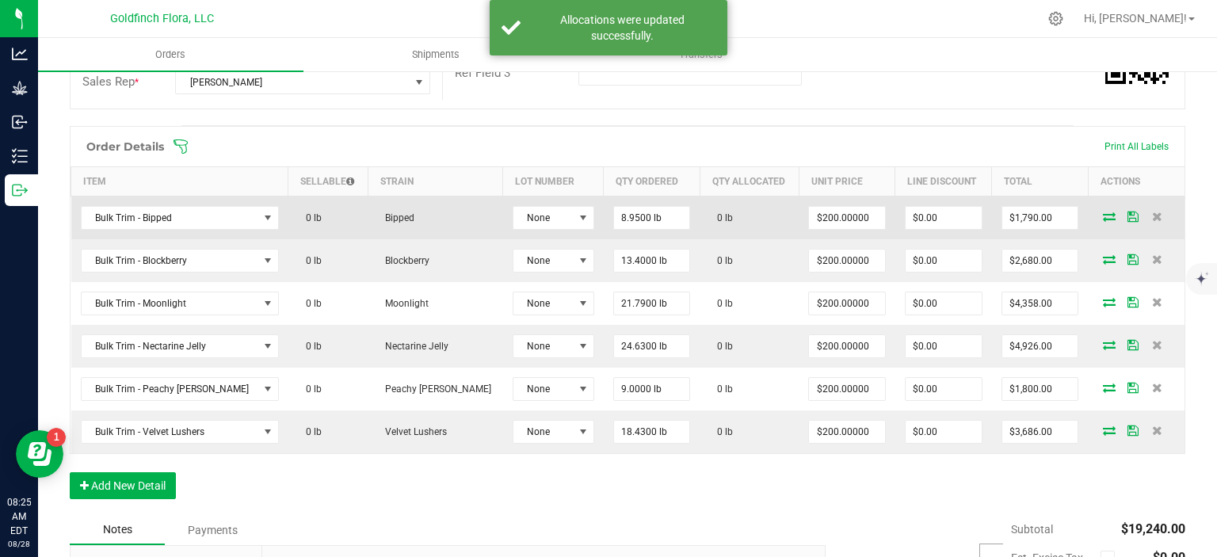
click at [1127, 214] on icon at bounding box center [1132, 216] width 11 height 10
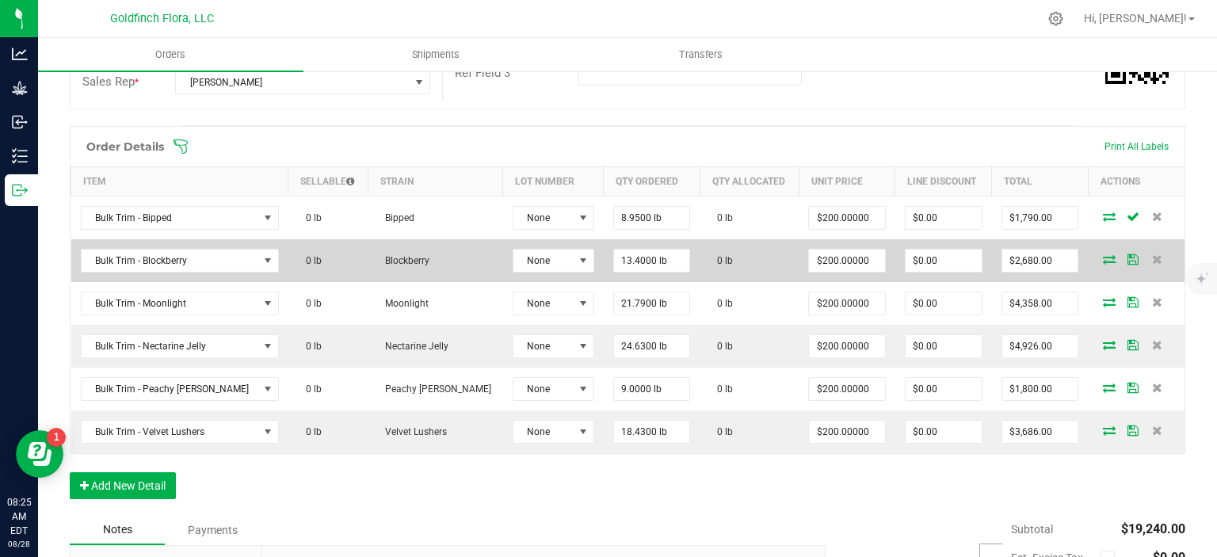
click at [1103, 254] on icon at bounding box center [1109, 259] width 13 height 10
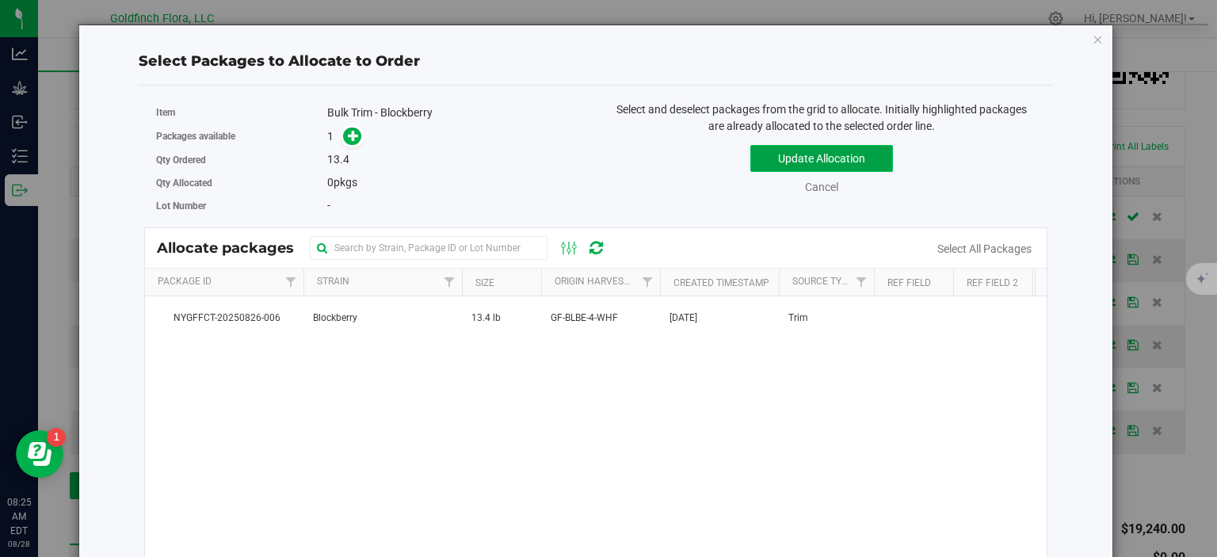
click at [836, 155] on button "Update Allocation" at bounding box center [821, 158] width 143 height 27
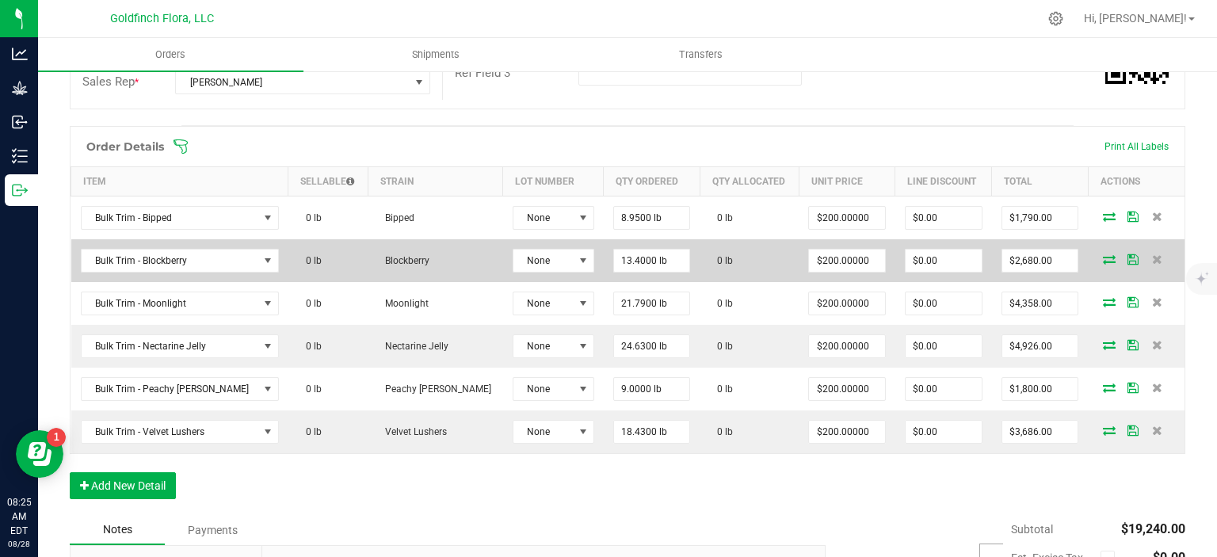
click at [1127, 254] on icon at bounding box center [1132, 259] width 11 height 10
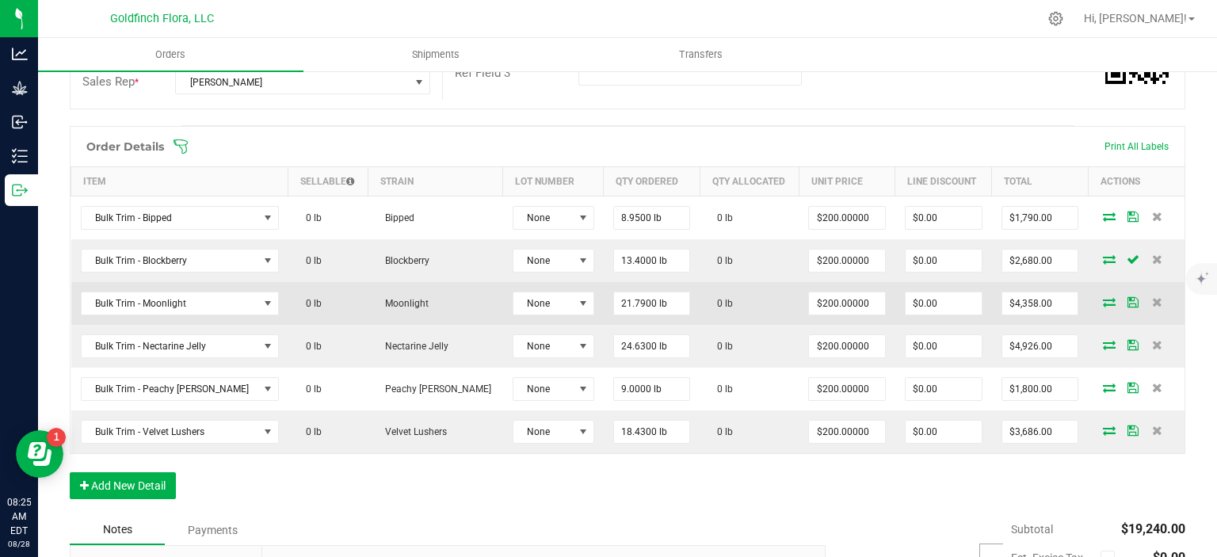
click at [1103, 299] on icon at bounding box center [1109, 302] width 13 height 10
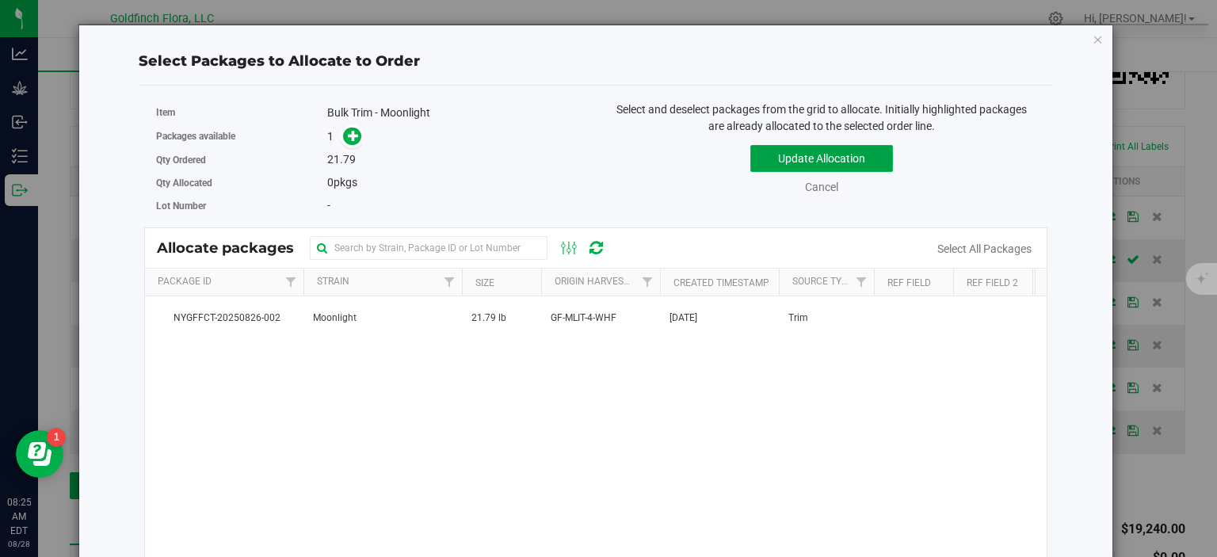
click at [799, 156] on button "Update Allocation" at bounding box center [821, 158] width 143 height 27
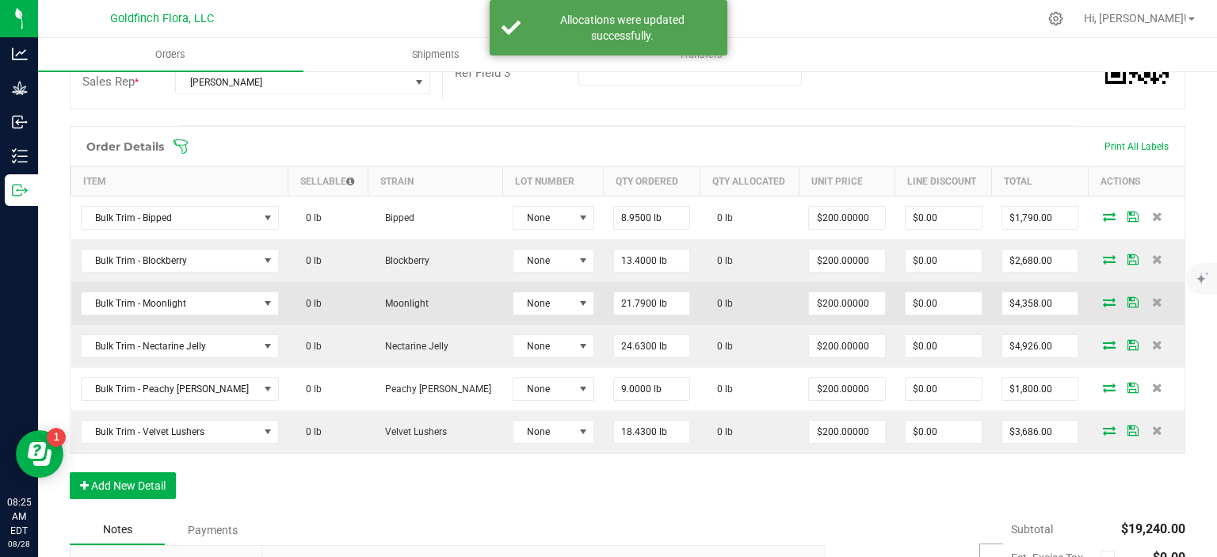
click at [1127, 297] on icon at bounding box center [1132, 302] width 11 height 10
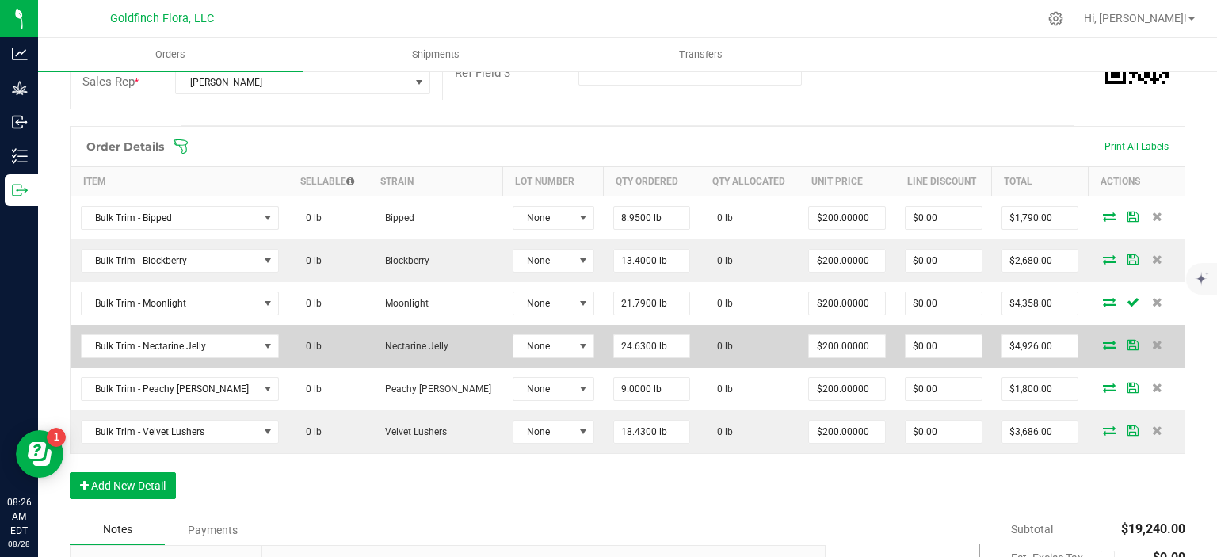
click at [1103, 345] on icon at bounding box center [1109, 345] width 13 height 10
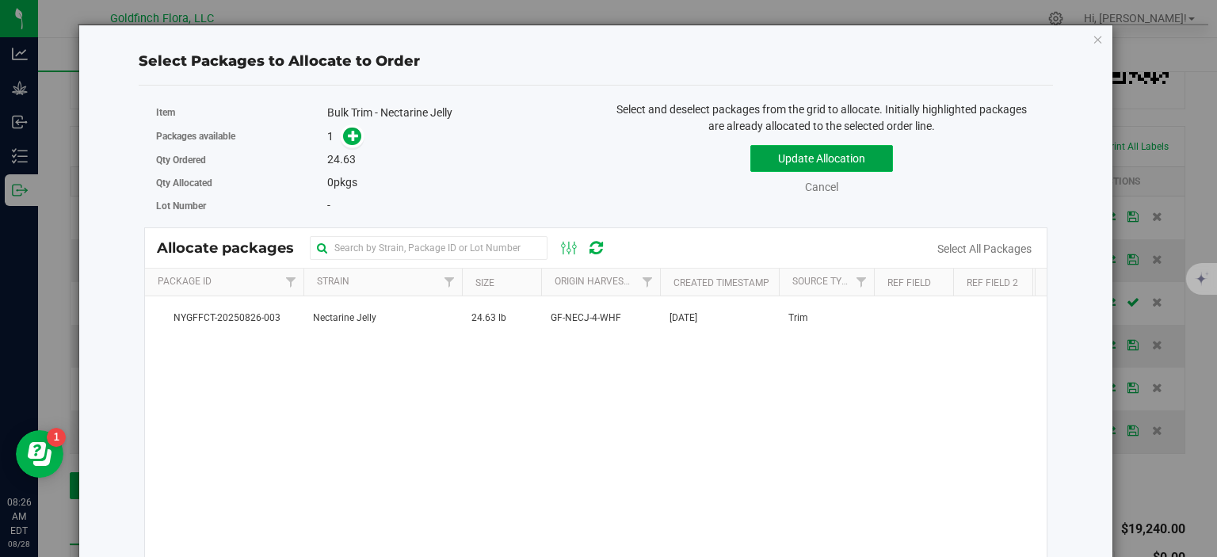
click at [843, 158] on button "Update Allocation" at bounding box center [821, 158] width 143 height 27
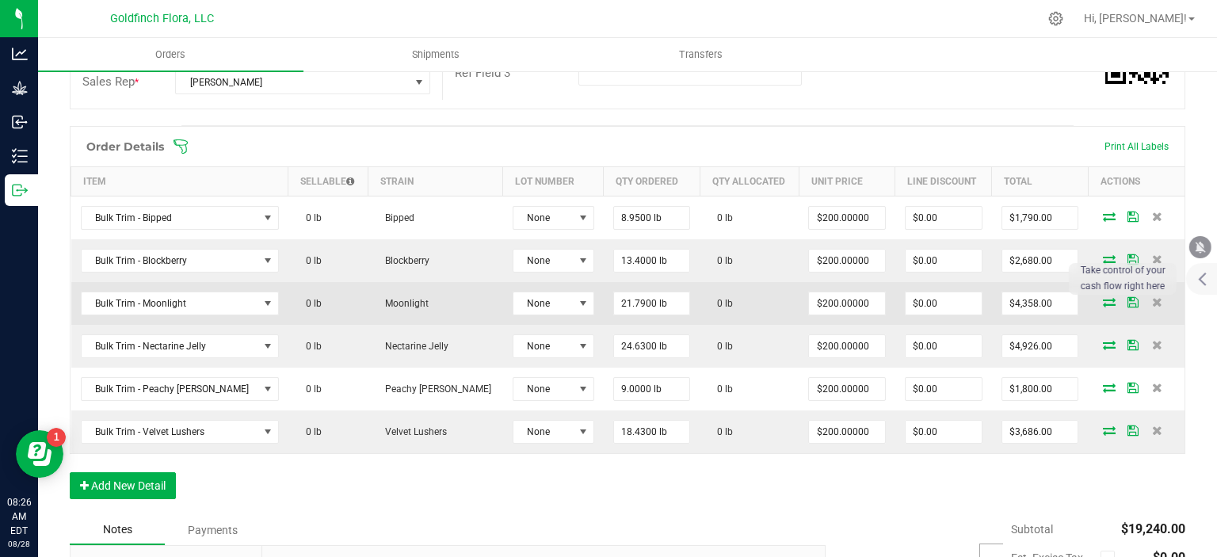
click at [1127, 303] on icon at bounding box center [1132, 302] width 11 height 10
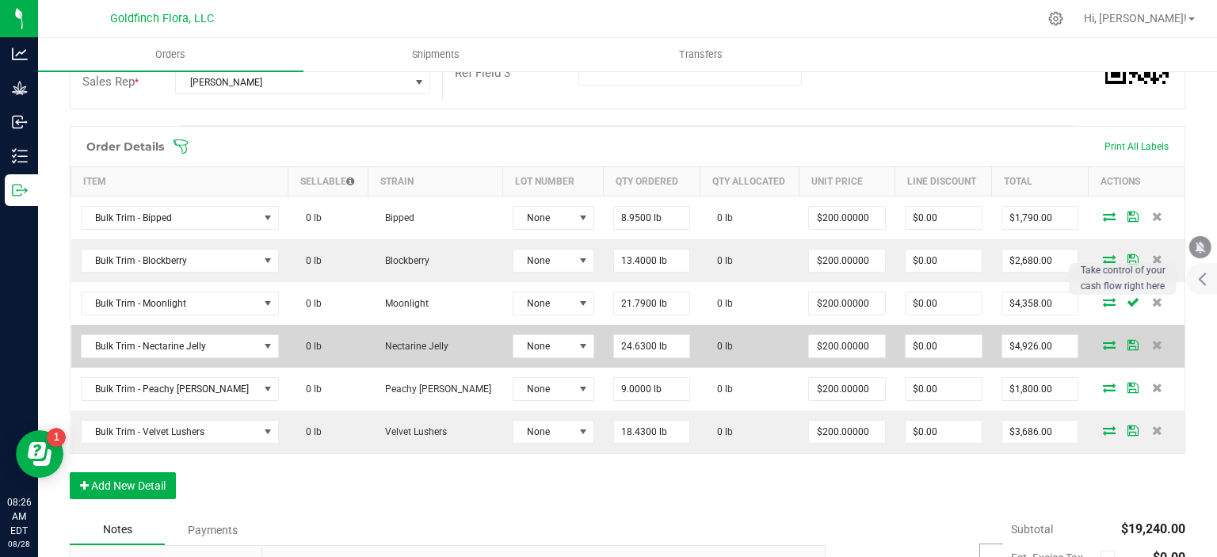
click at [1127, 340] on icon at bounding box center [1132, 345] width 11 height 10
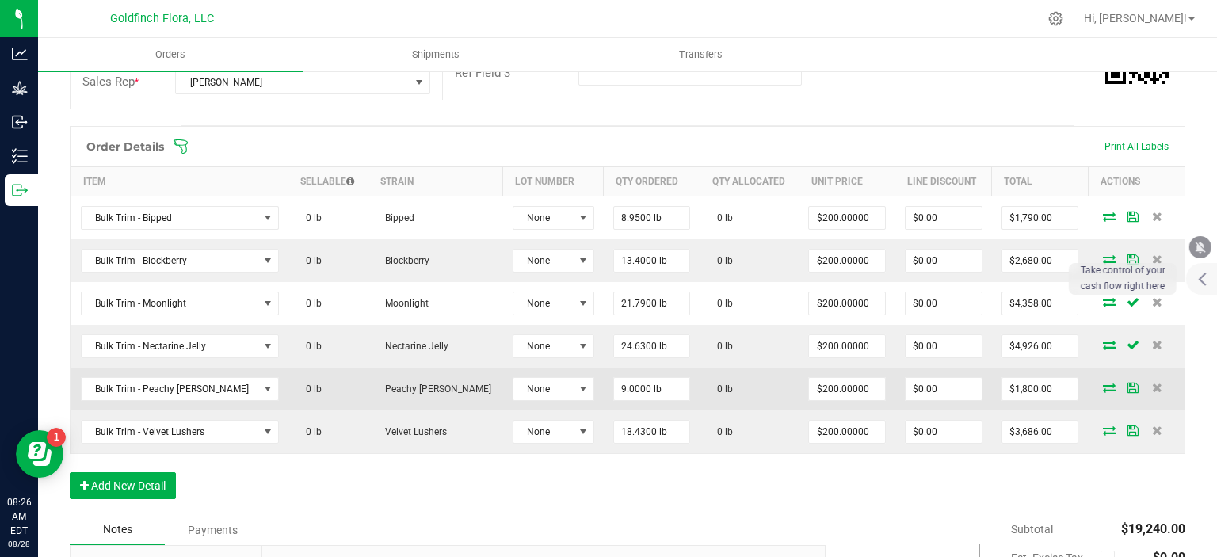
click at [1127, 383] on icon at bounding box center [1132, 388] width 11 height 10
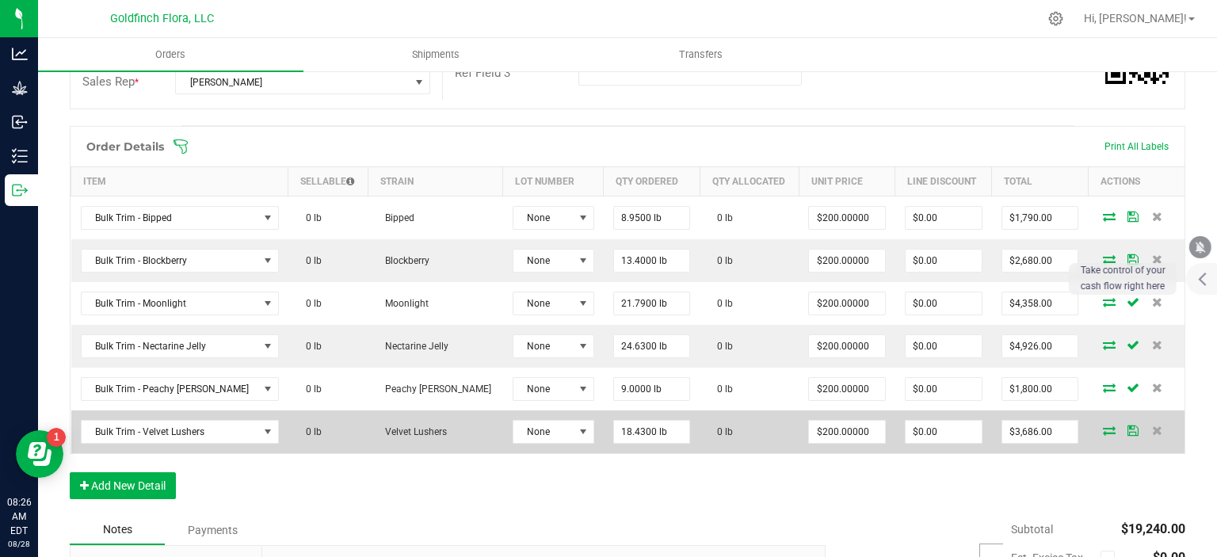
click at [1127, 428] on icon at bounding box center [1132, 430] width 11 height 10
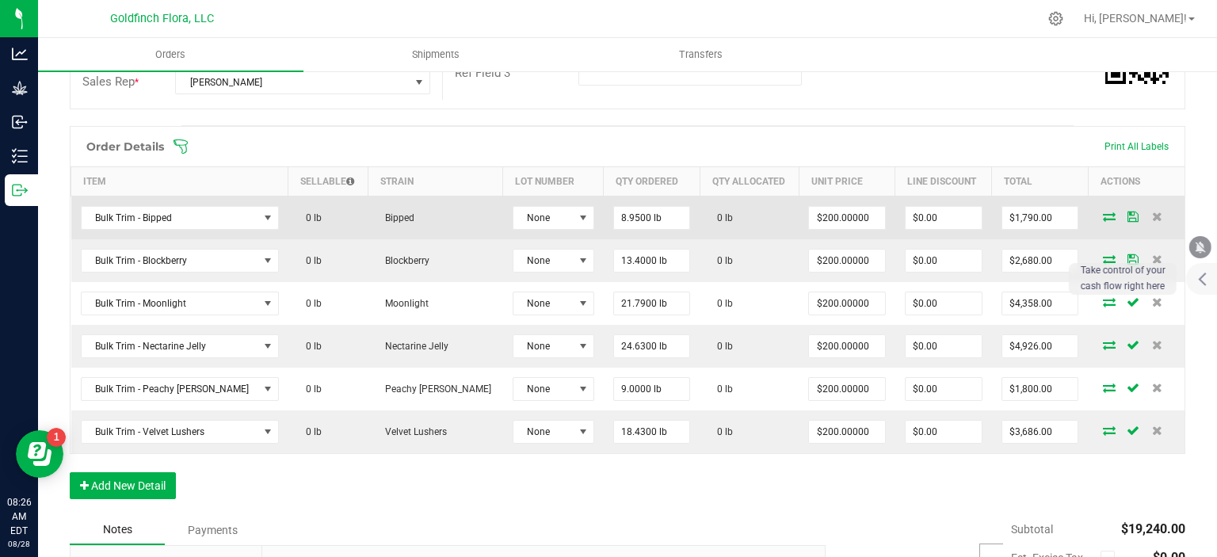
click at [1127, 212] on icon at bounding box center [1132, 216] width 11 height 10
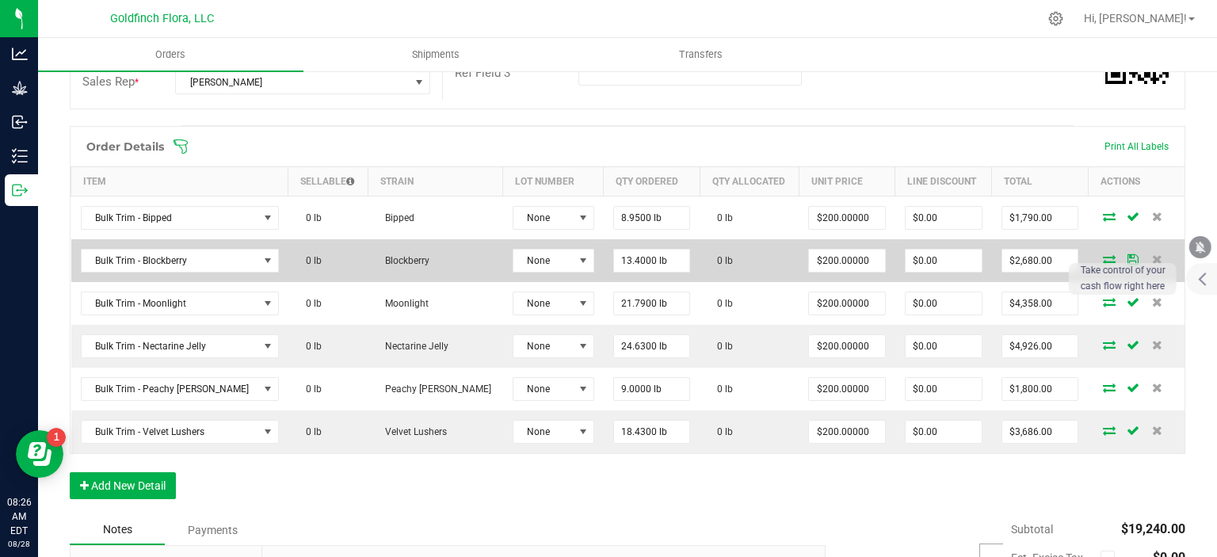
click at [1127, 254] on icon at bounding box center [1132, 259] width 11 height 10
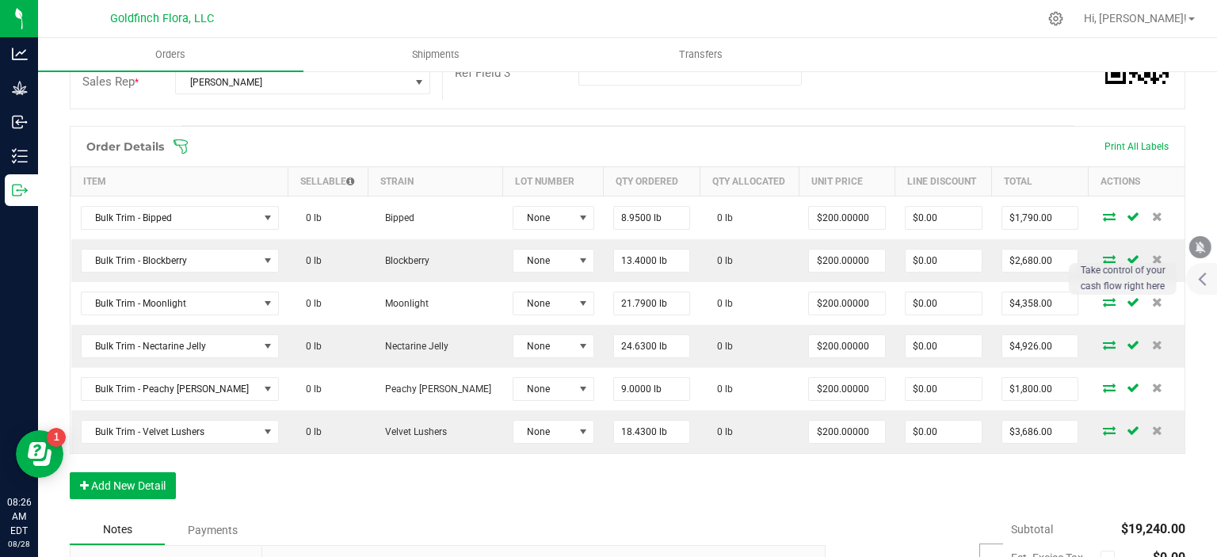
click at [855, 501] on div "Order Details Print All Labels Item Sellable Strain Lot Number Qty Ordered Qty …" at bounding box center [627, 320] width 1115 height 389
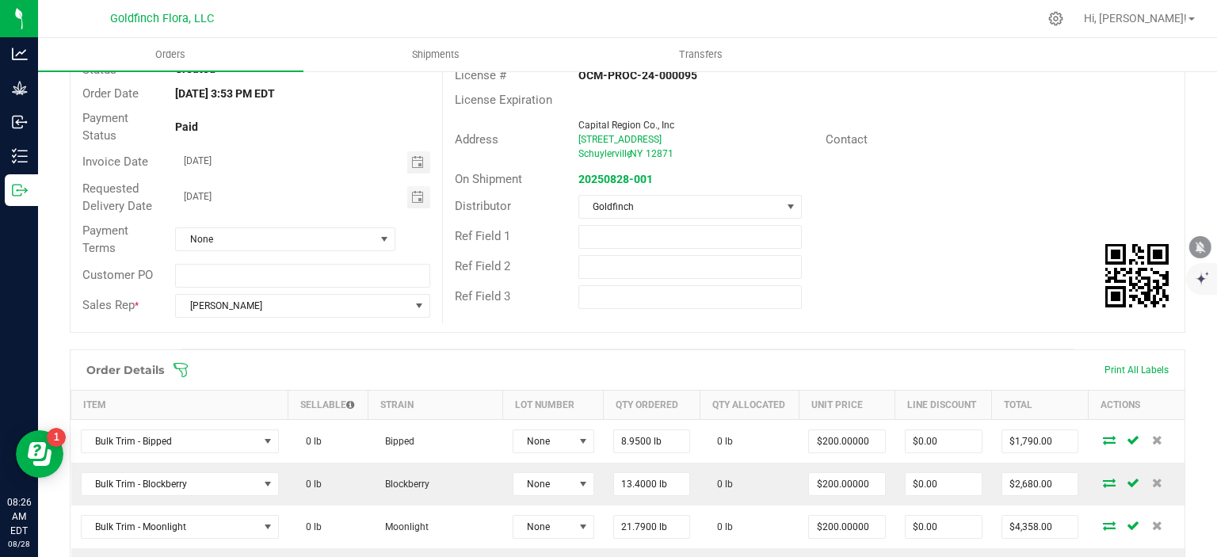
scroll to position [152, 0]
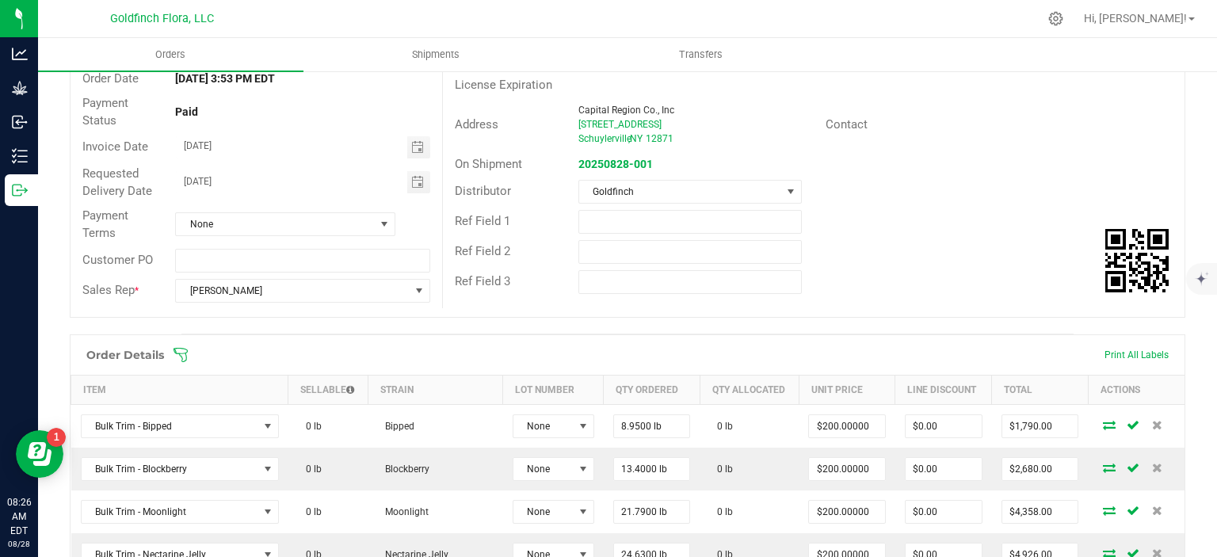
click at [1124, 351] on span at bounding box center [730, 355] width 1115 height 16
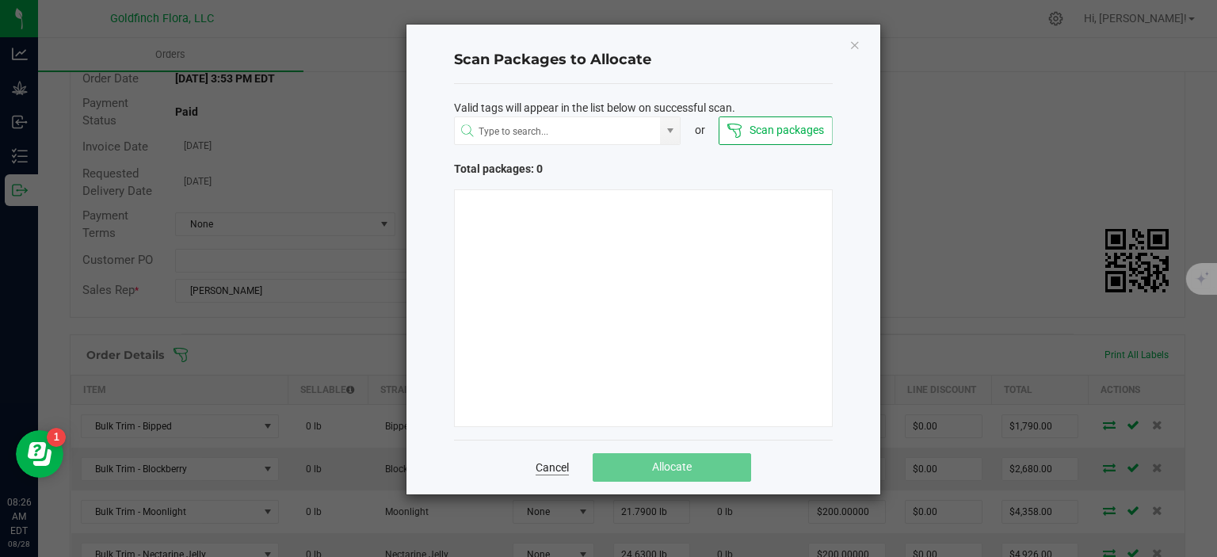
click at [558, 463] on link "Cancel" at bounding box center [551, 467] width 33 height 16
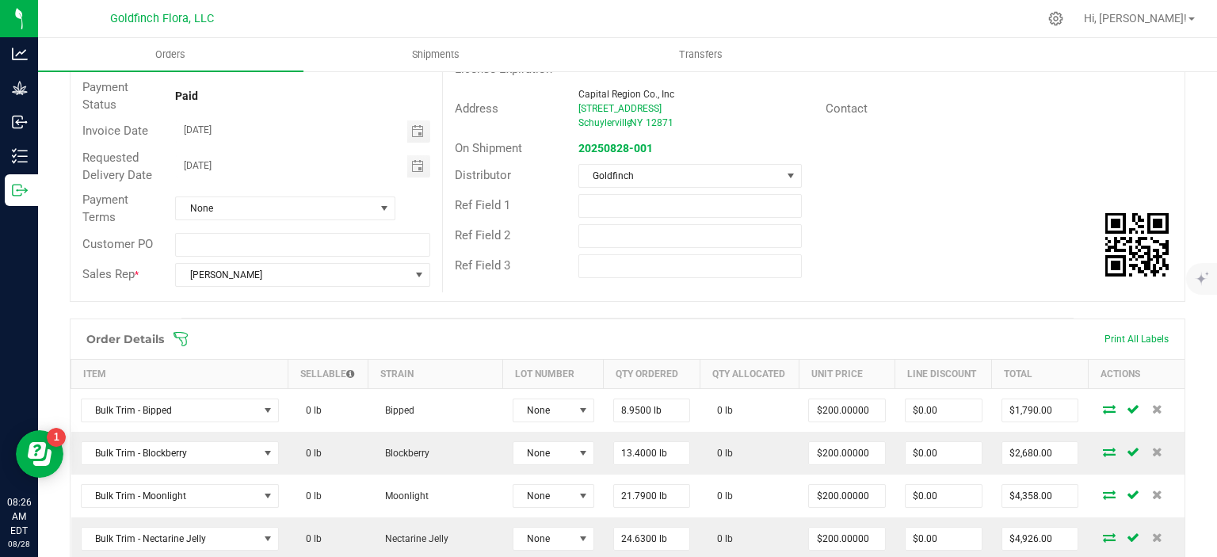
scroll to position [0, 0]
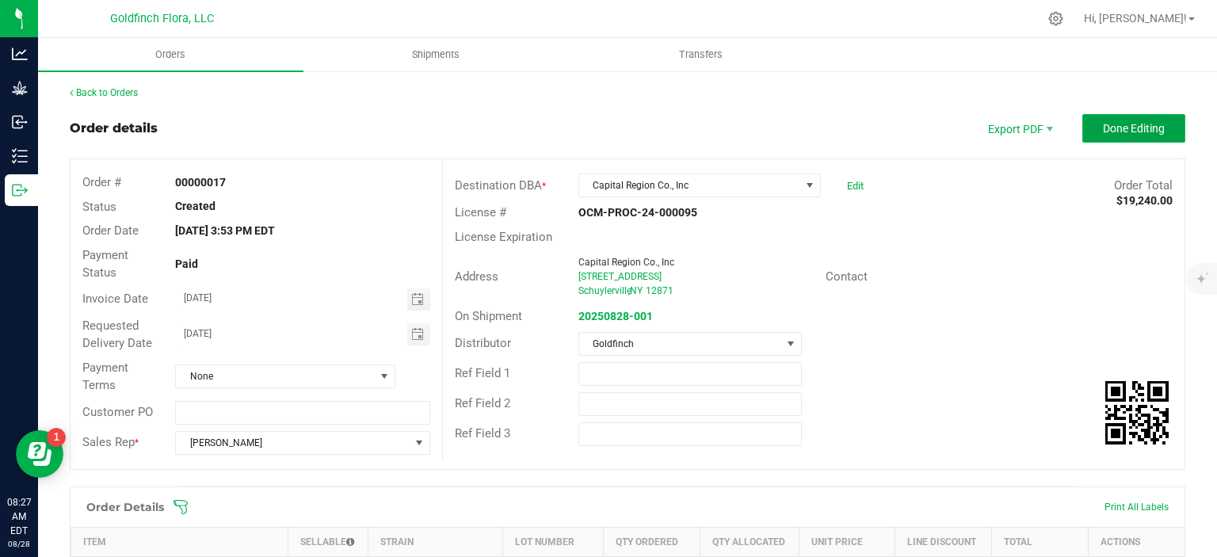
click at [1140, 128] on span "Done Editing" at bounding box center [1134, 128] width 62 height 13
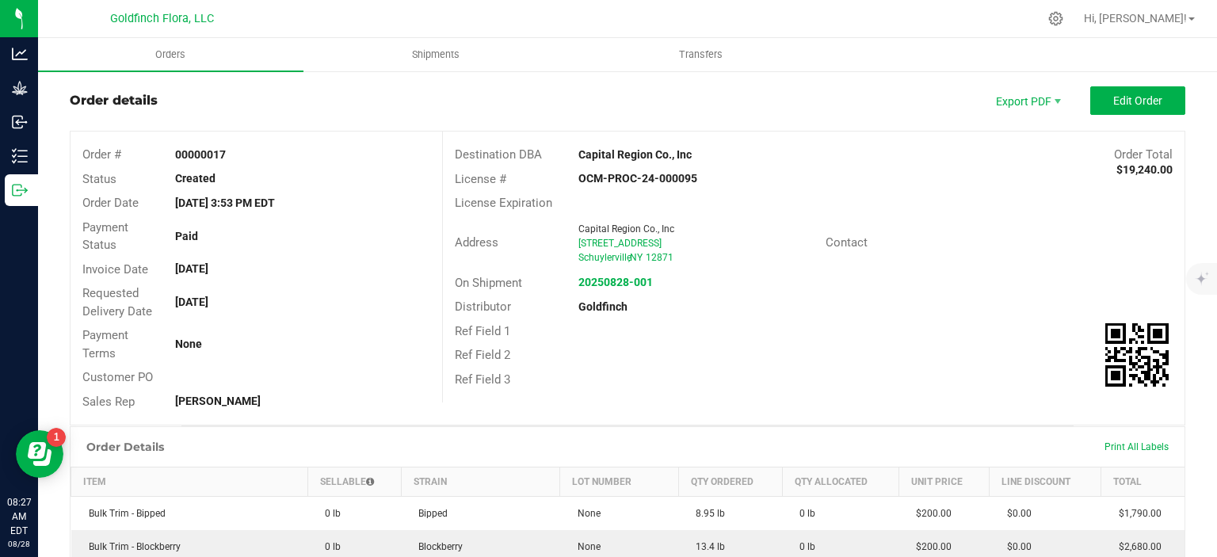
scroll to position [30, 0]
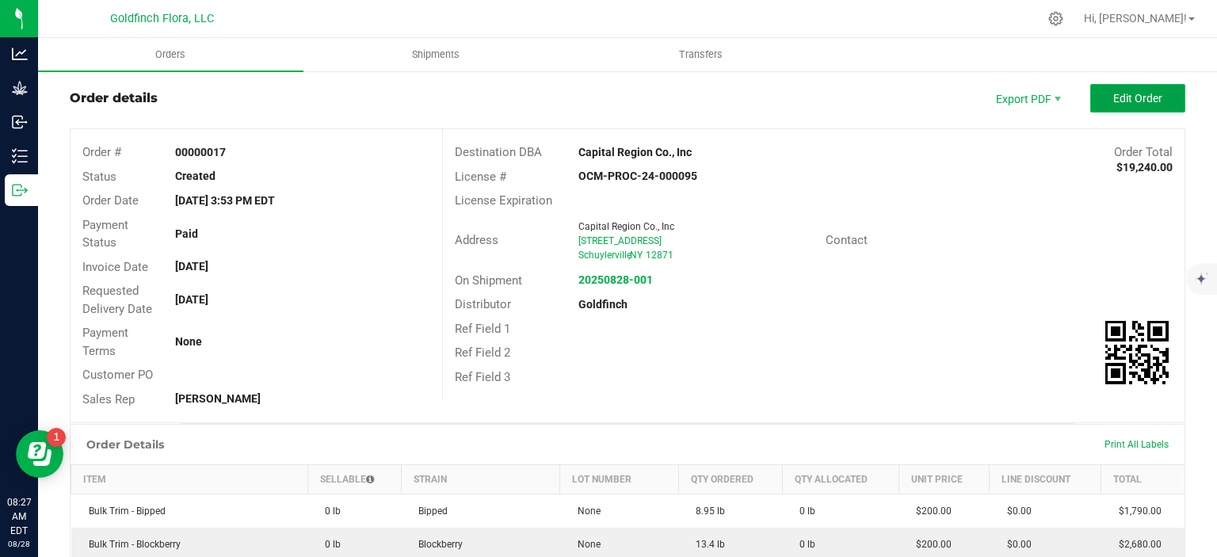
click at [1099, 98] on button "Edit Order" at bounding box center [1137, 98] width 95 height 29
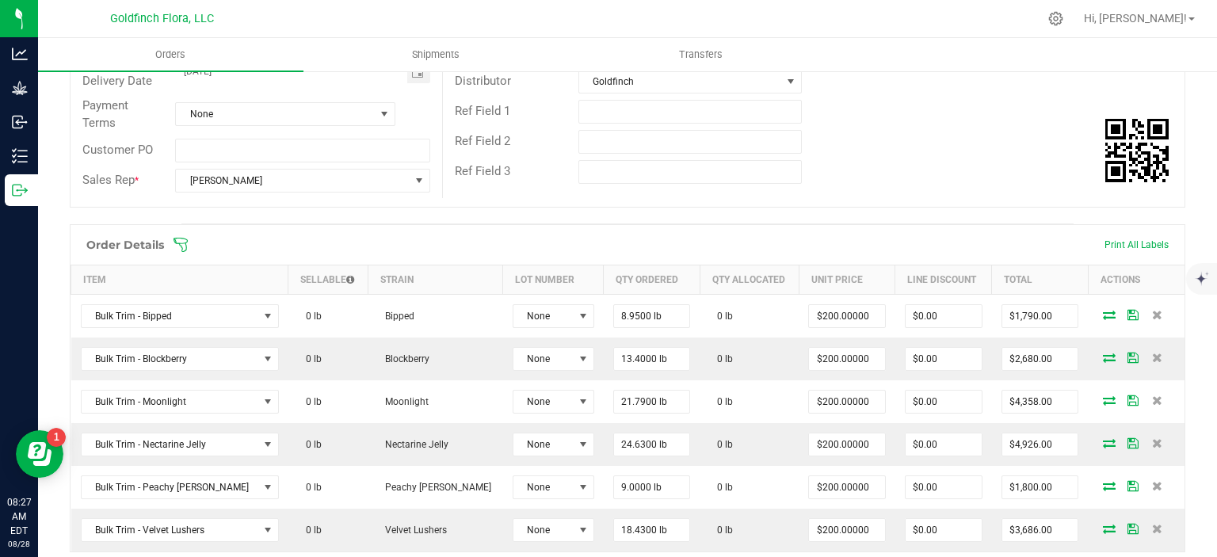
scroll to position [265, 0]
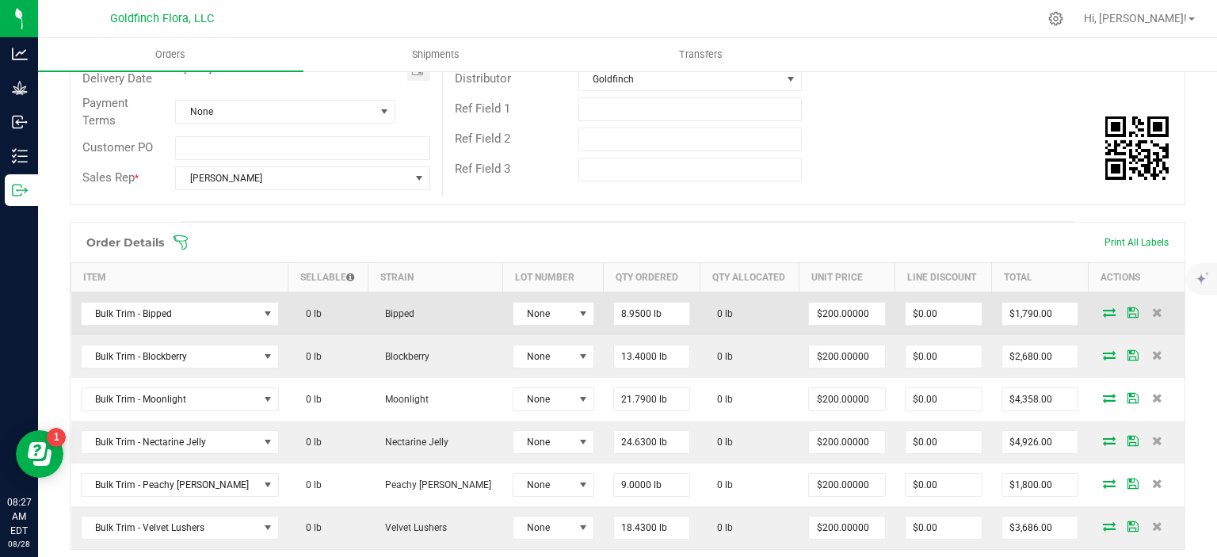
click at [1103, 307] on icon at bounding box center [1109, 312] width 13 height 10
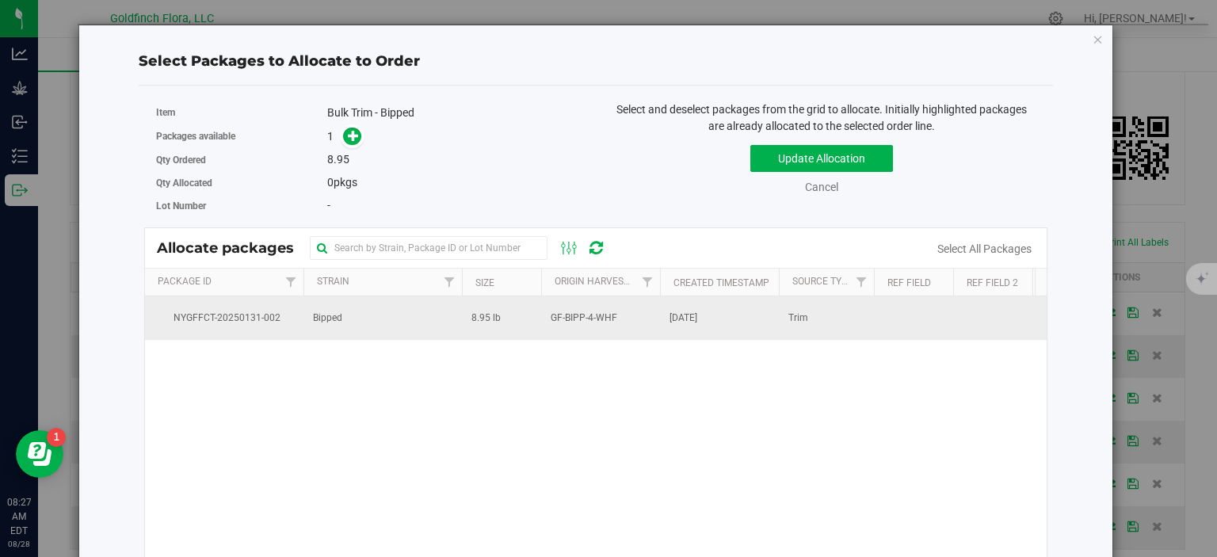
click at [697, 316] on span "[DATE]" at bounding box center [683, 318] width 28 height 15
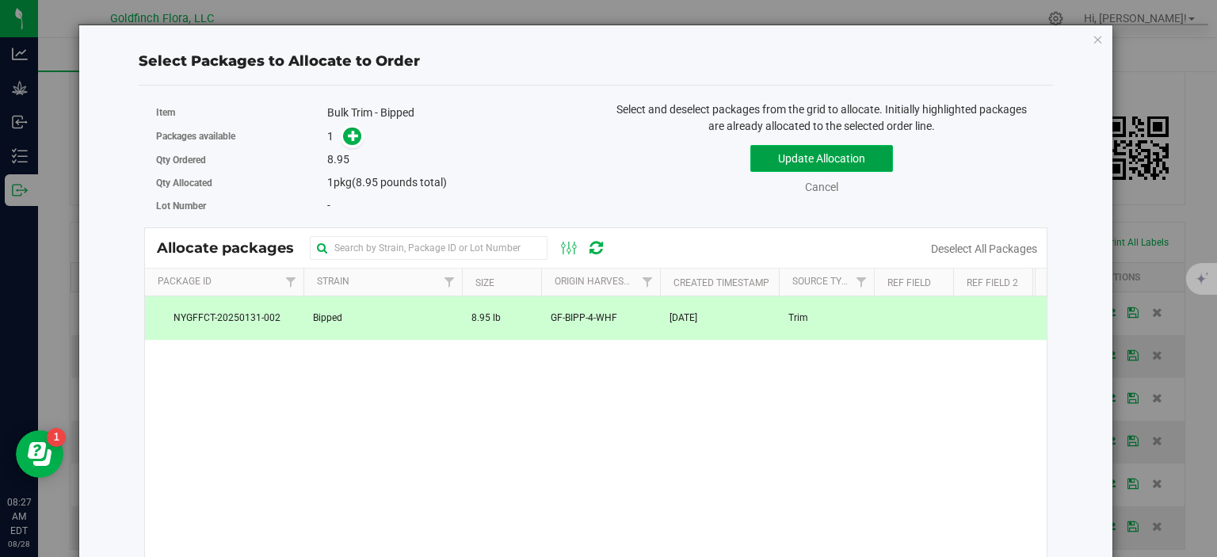
click at [794, 152] on button "Update Allocation" at bounding box center [821, 158] width 143 height 27
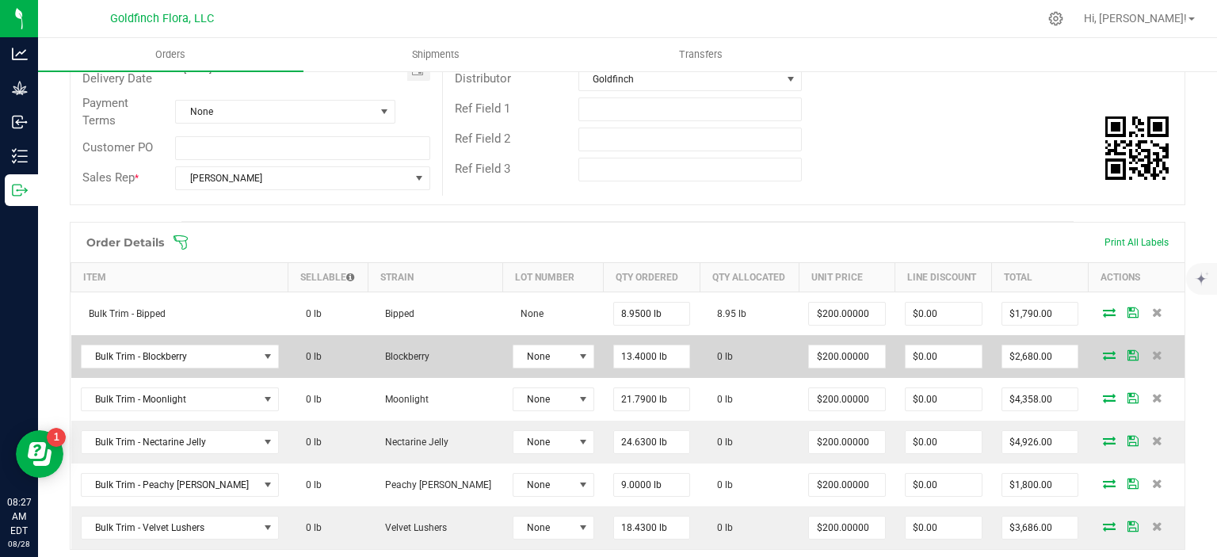
click at [1103, 350] on icon at bounding box center [1109, 355] width 13 height 10
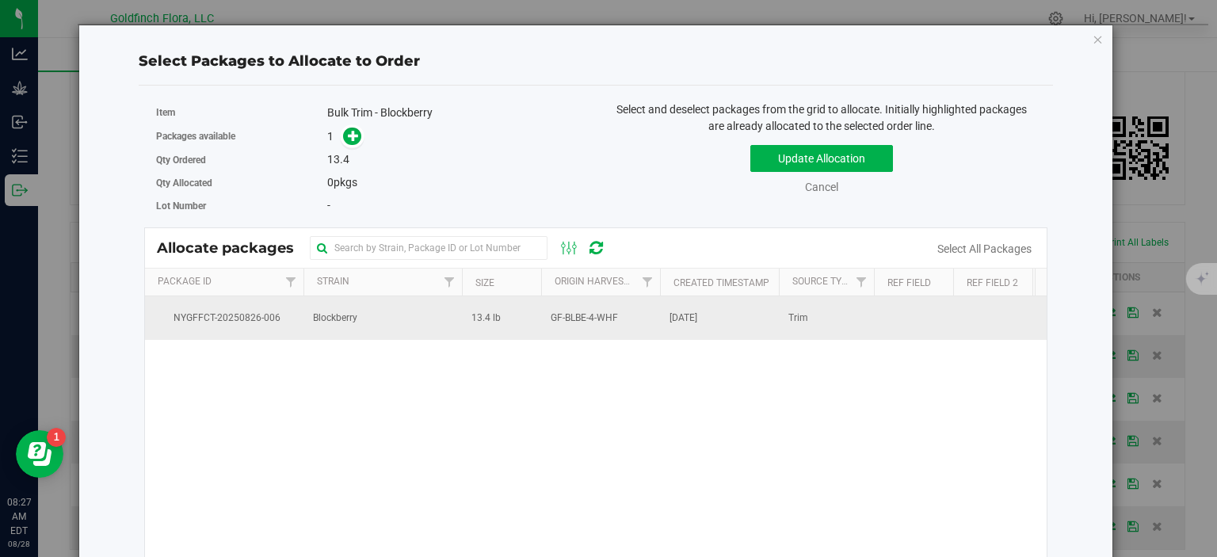
click at [319, 318] on span "Blockberry" at bounding box center [335, 318] width 44 height 15
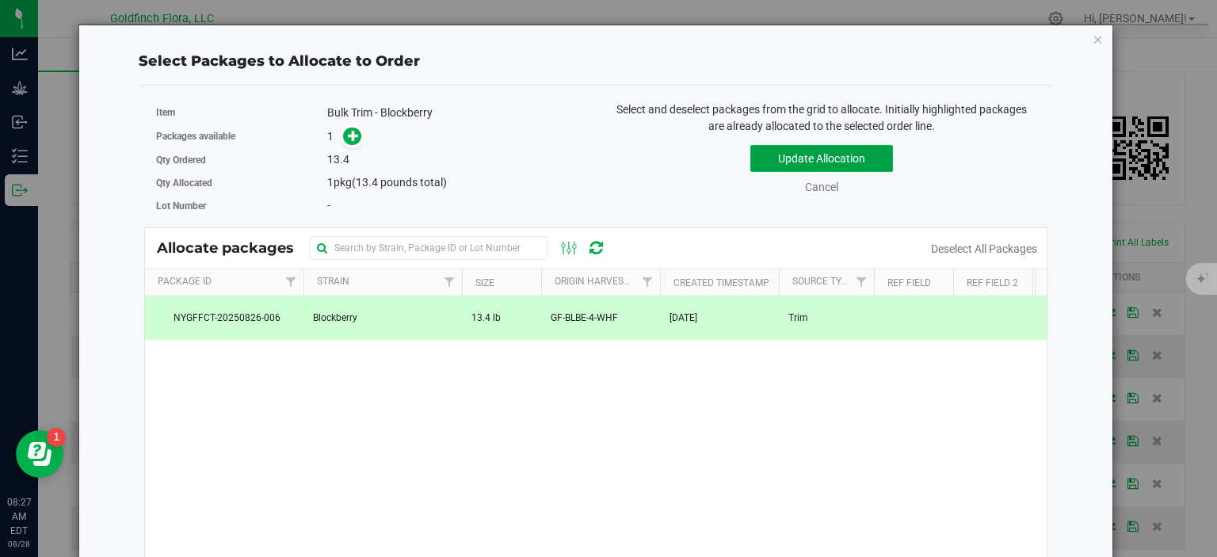
click at [794, 154] on button "Update Allocation" at bounding box center [821, 158] width 143 height 27
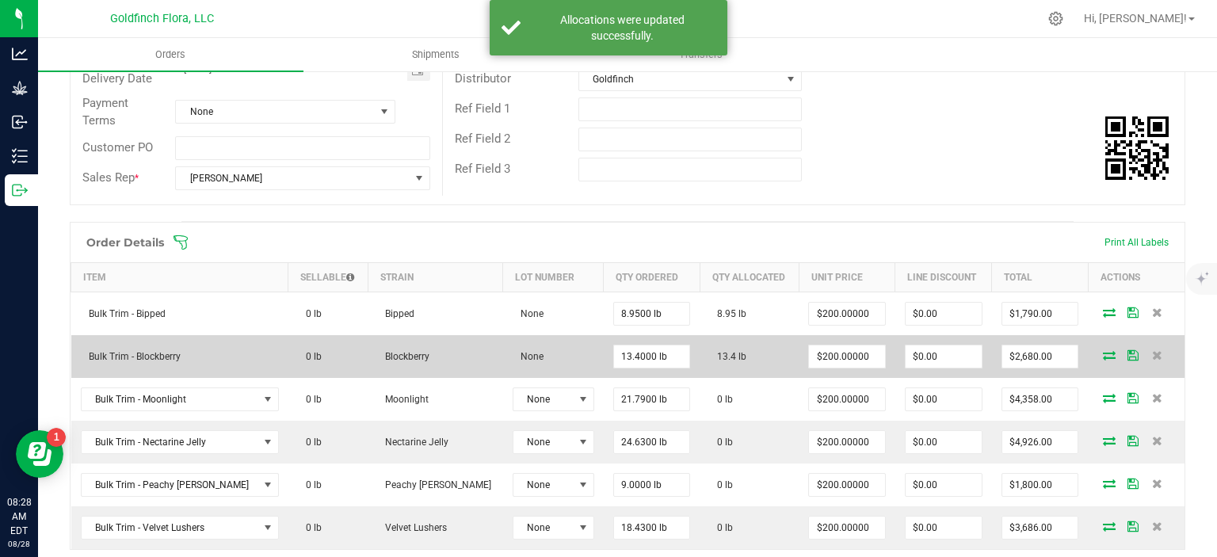
click at [1127, 354] on icon at bounding box center [1132, 355] width 11 height 10
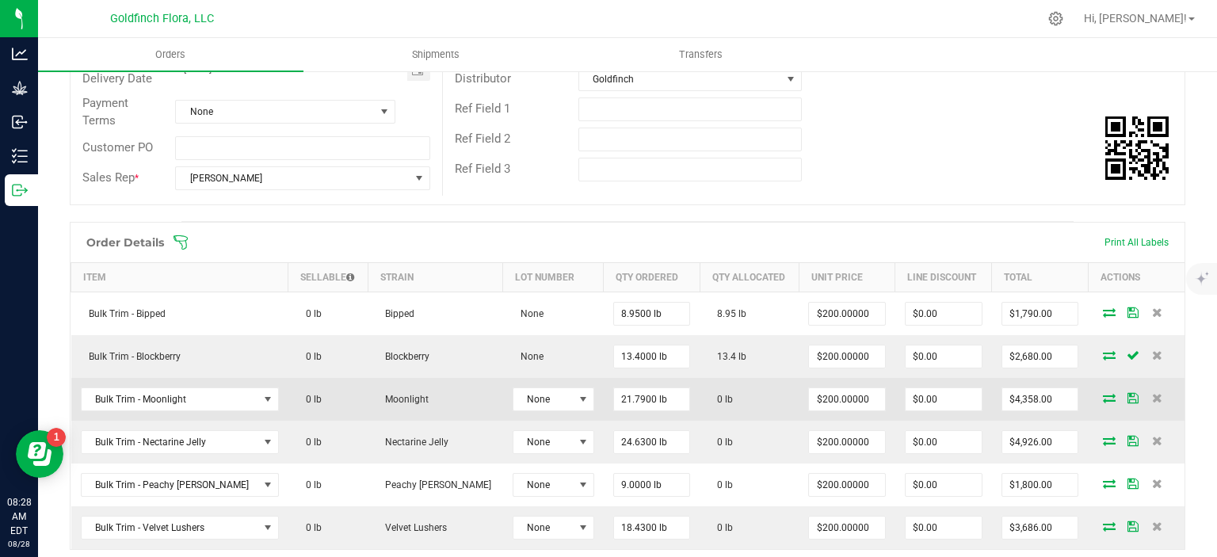
click at [1103, 393] on icon at bounding box center [1109, 398] width 13 height 10
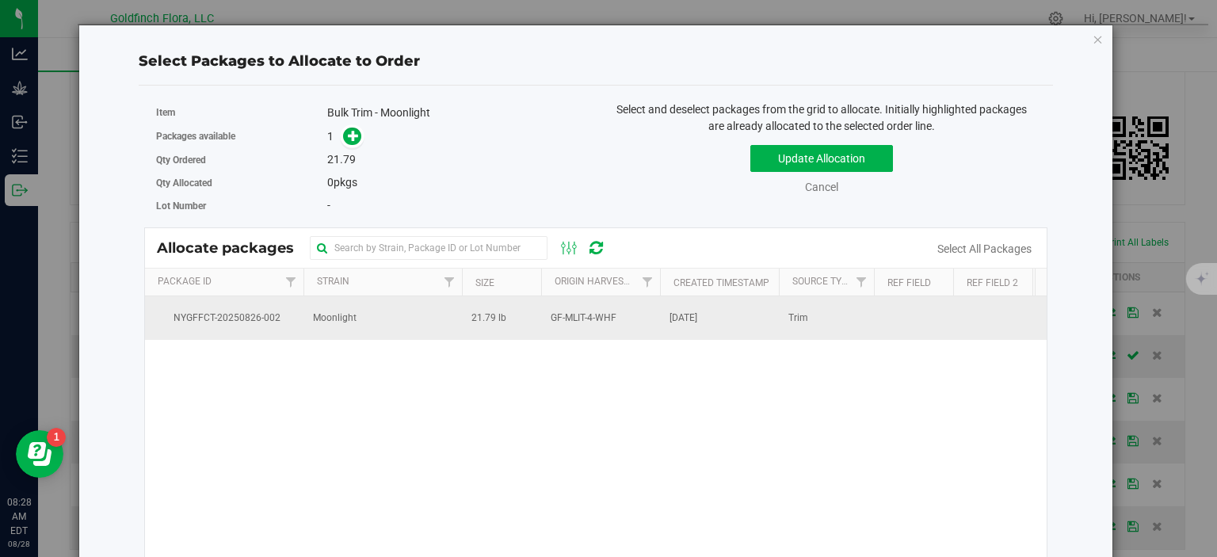
click at [606, 322] on span "GF-MLIT-4-WHF" at bounding box center [584, 318] width 66 height 15
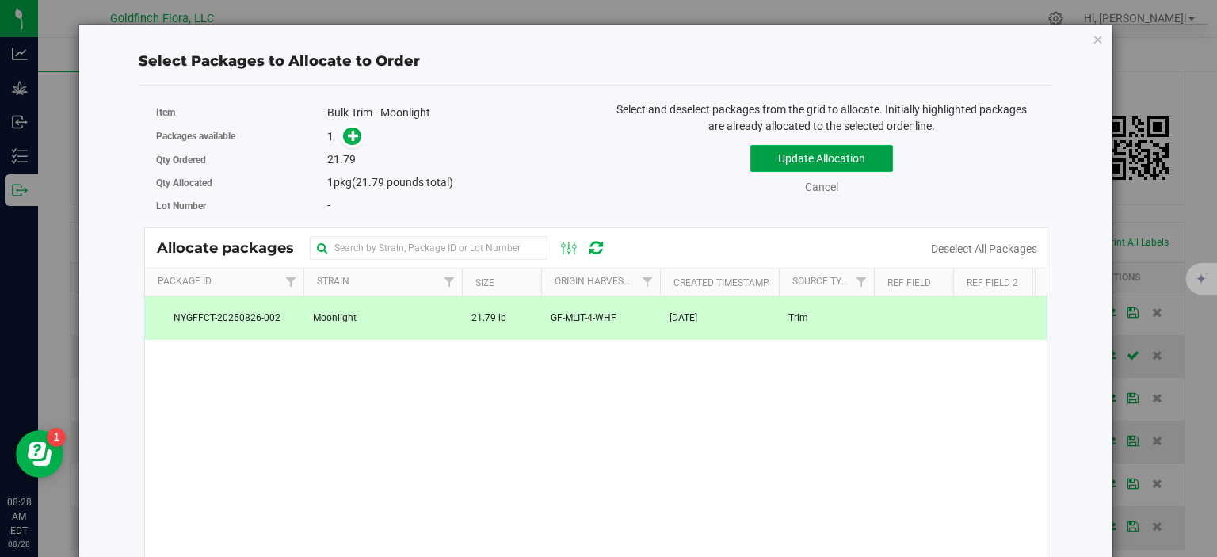
click at [766, 154] on button "Update Allocation" at bounding box center [821, 158] width 143 height 27
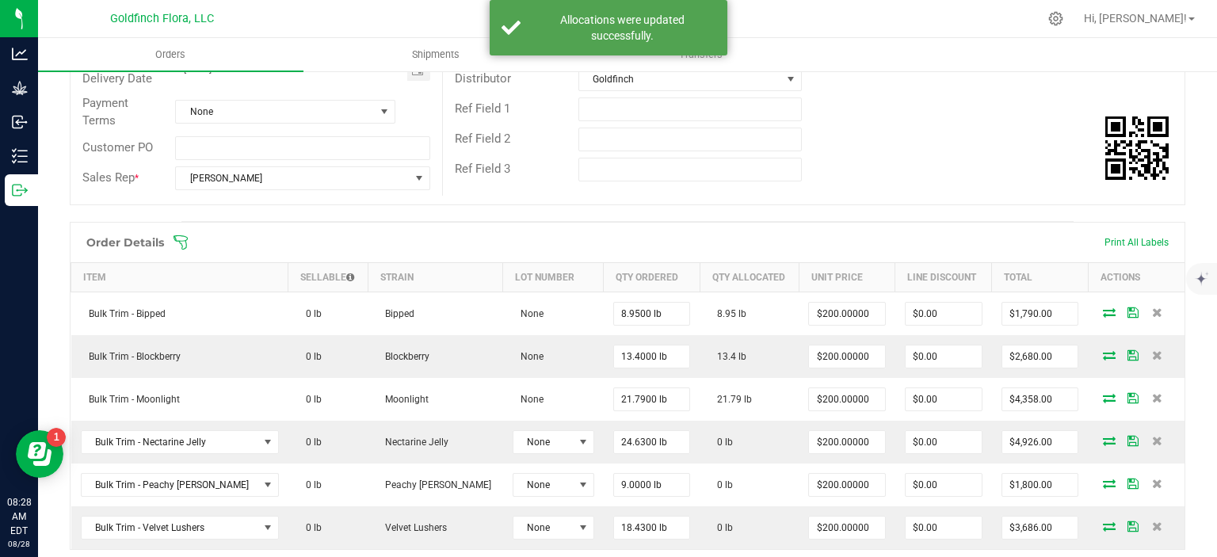
click at [1065, 247] on span at bounding box center [730, 242] width 1115 height 16
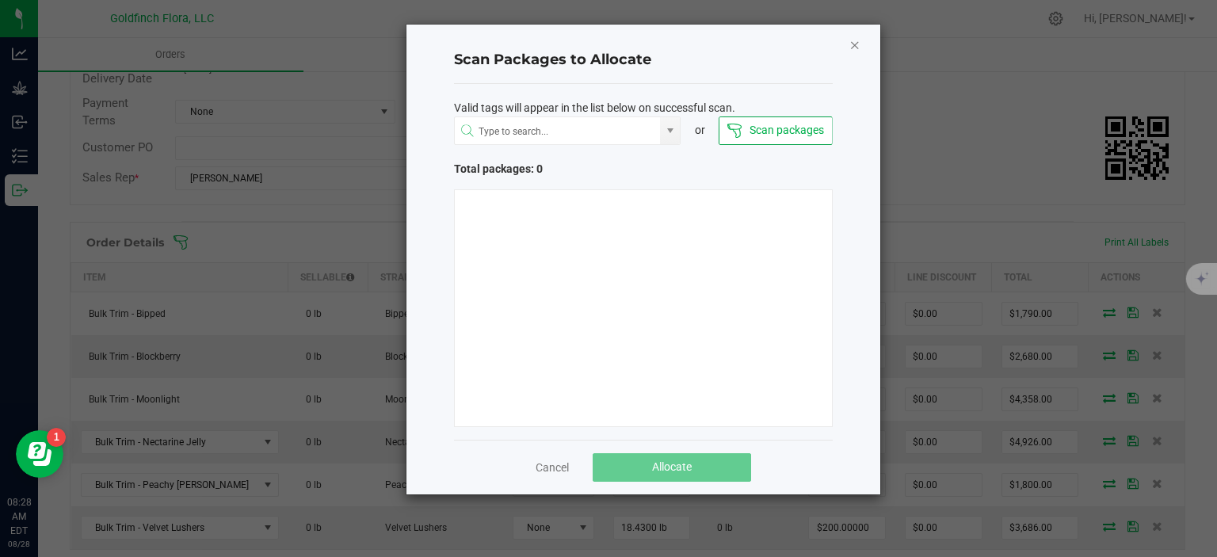
click at [852, 48] on icon "Close" at bounding box center [854, 44] width 11 height 19
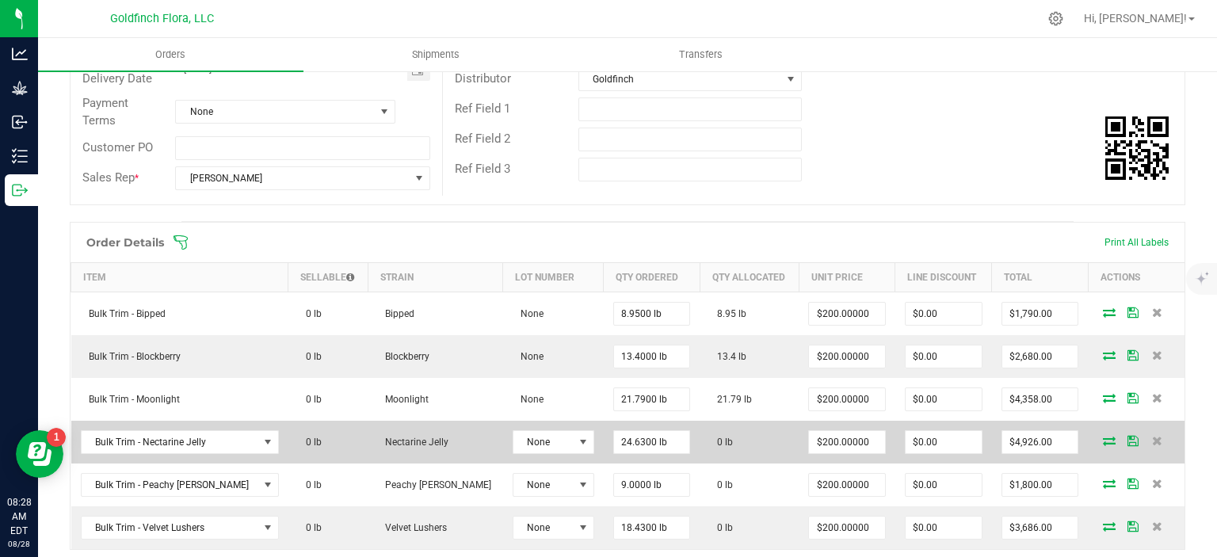
click at [1103, 436] on icon at bounding box center [1109, 441] width 13 height 10
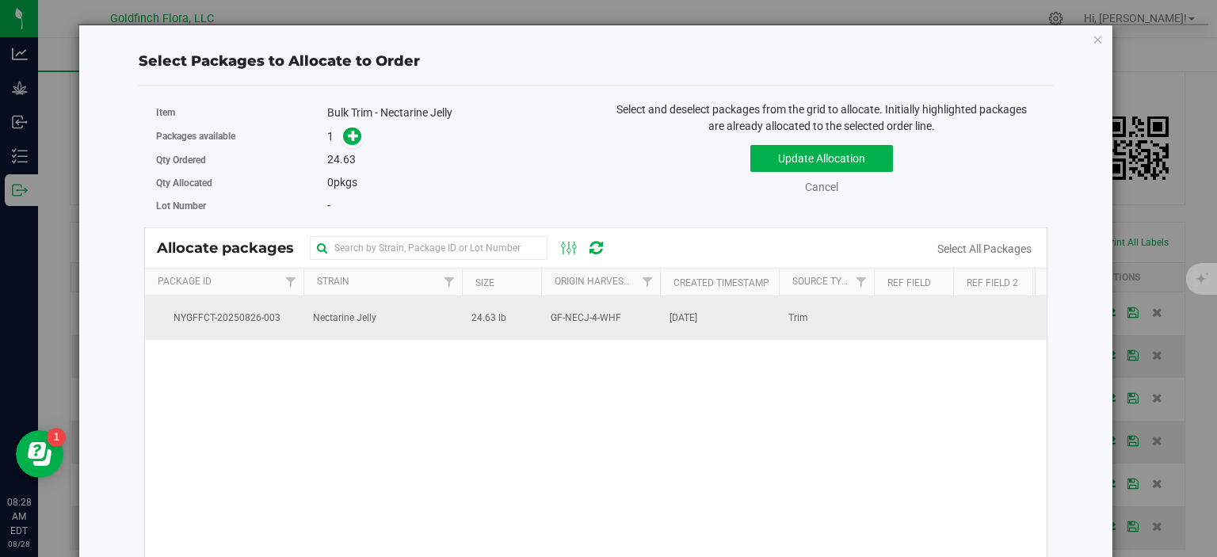
click at [431, 318] on td "Nectarine Jelly" at bounding box center [382, 317] width 158 height 43
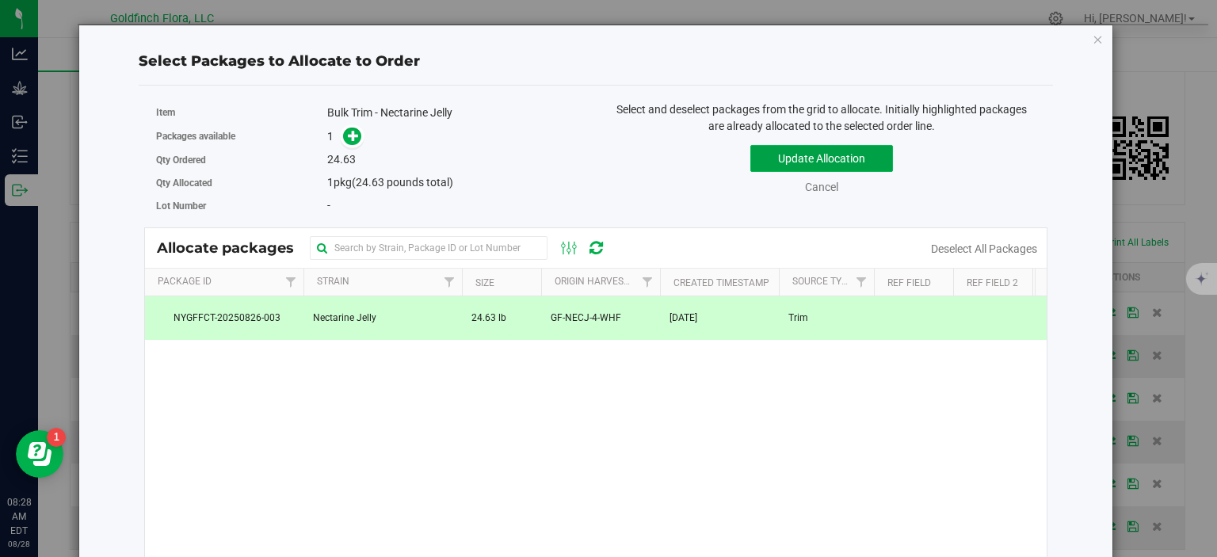
click at [786, 154] on button "Update Allocation" at bounding box center [821, 158] width 143 height 27
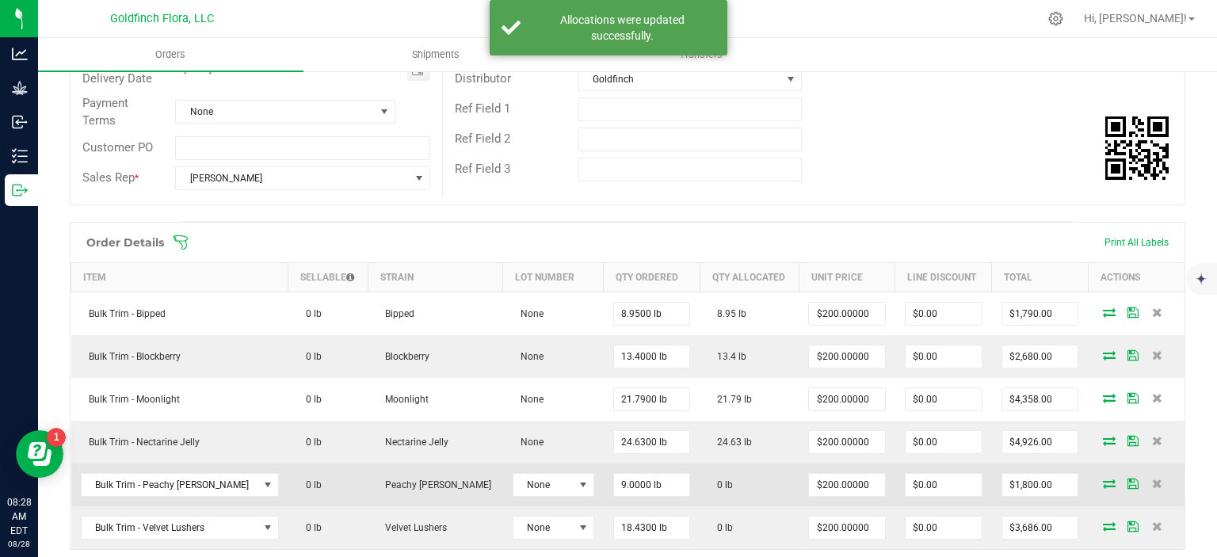
click at [1103, 478] on icon at bounding box center [1109, 483] width 13 height 10
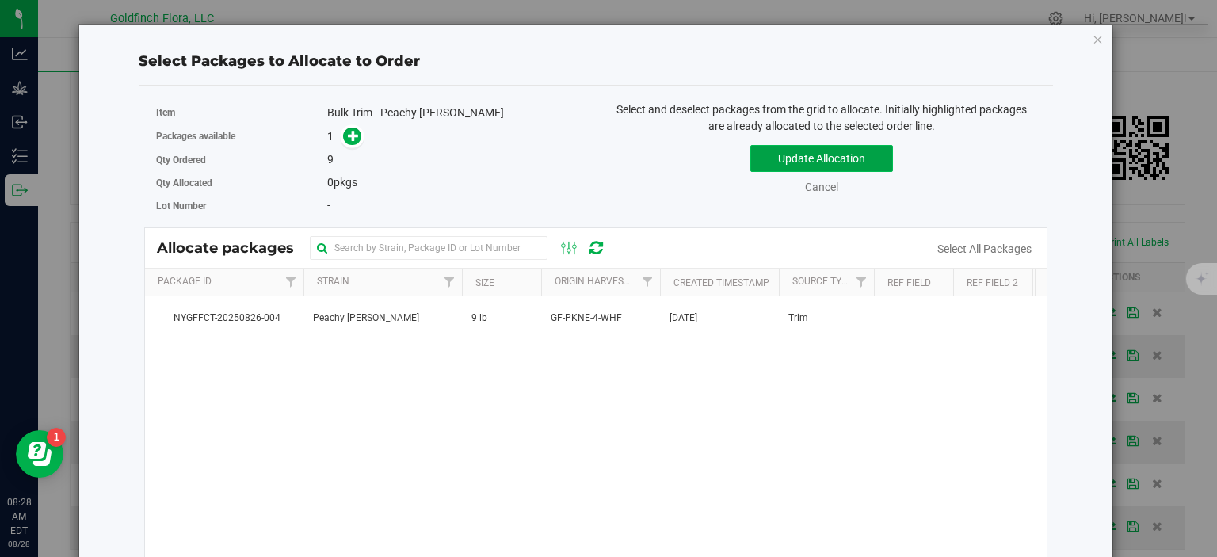
click at [852, 158] on button "Update Allocation" at bounding box center [821, 158] width 143 height 27
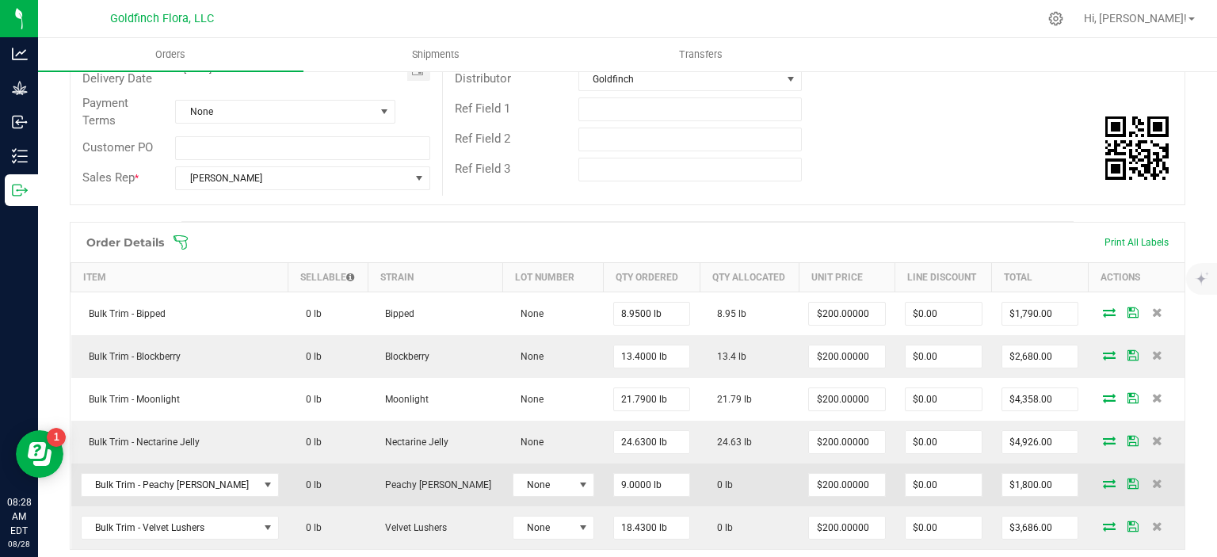
click at [1103, 478] on icon at bounding box center [1109, 483] width 13 height 10
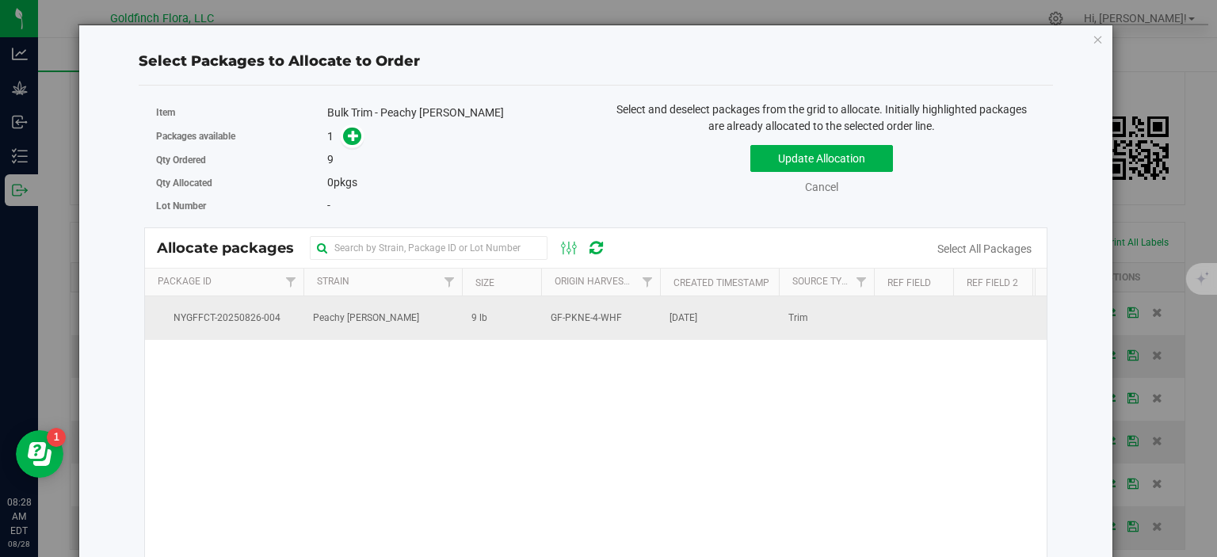
click at [605, 317] on span "GF-PKNE-4-WHF" at bounding box center [586, 318] width 71 height 15
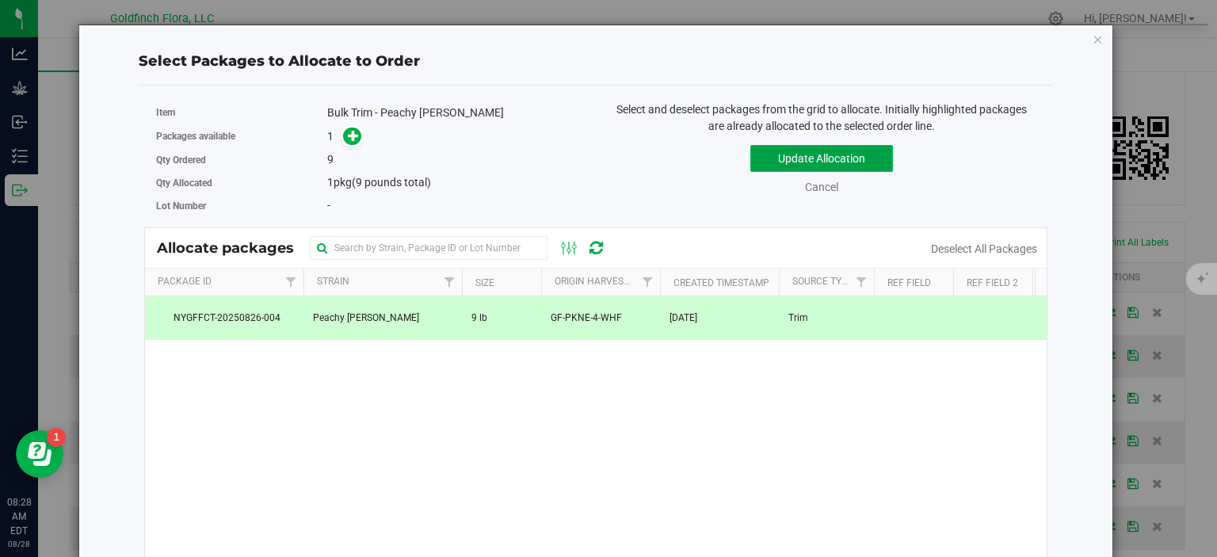
click at [754, 154] on button "Update Allocation" at bounding box center [821, 158] width 143 height 27
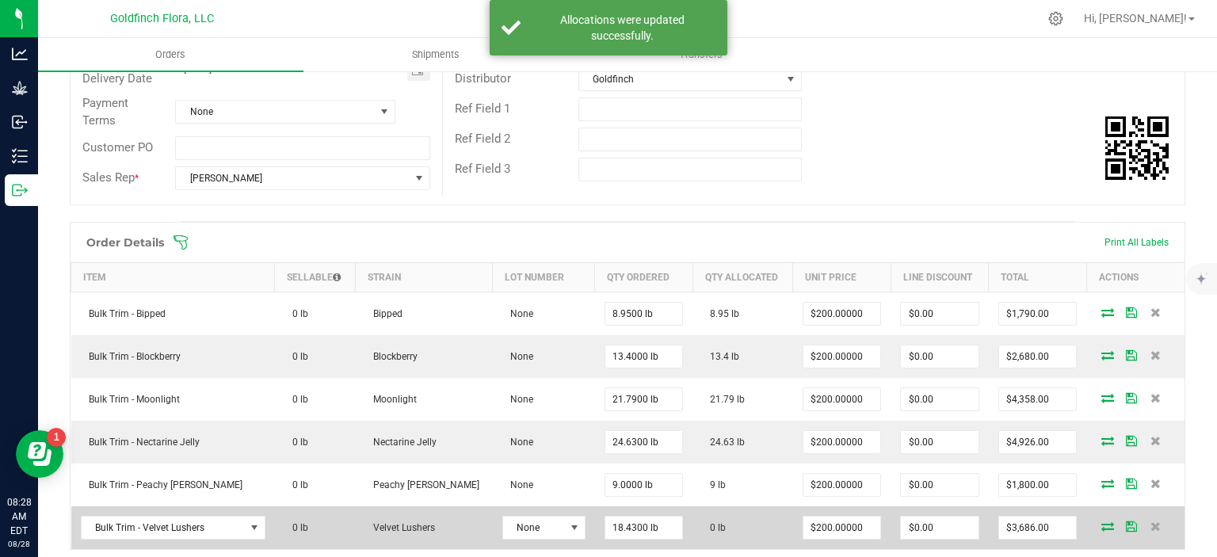
click at [1101, 521] on icon at bounding box center [1107, 526] width 13 height 10
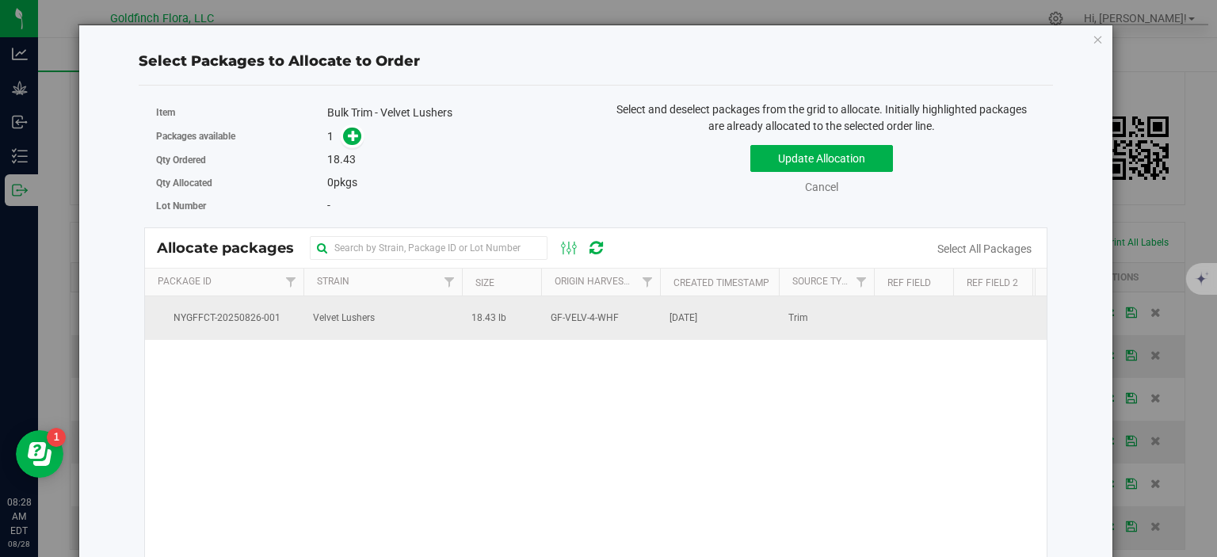
click at [665, 317] on td "[DATE]" at bounding box center [719, 317] width 119 height 43
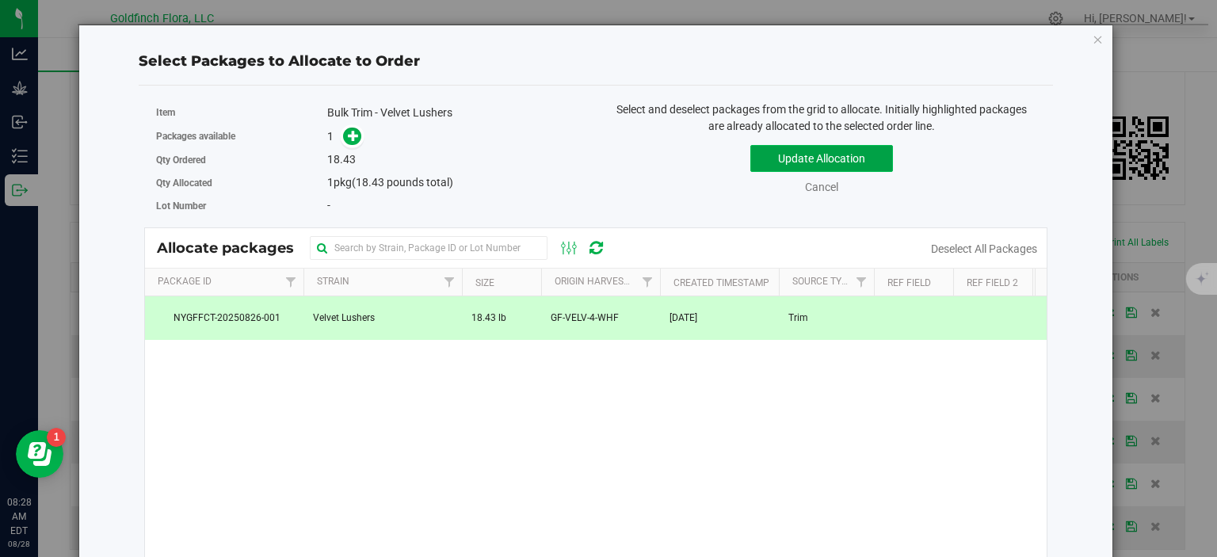
click at [814, 158] on button "Update Allocation" at bounding box center [821, 158] width 143 height 27
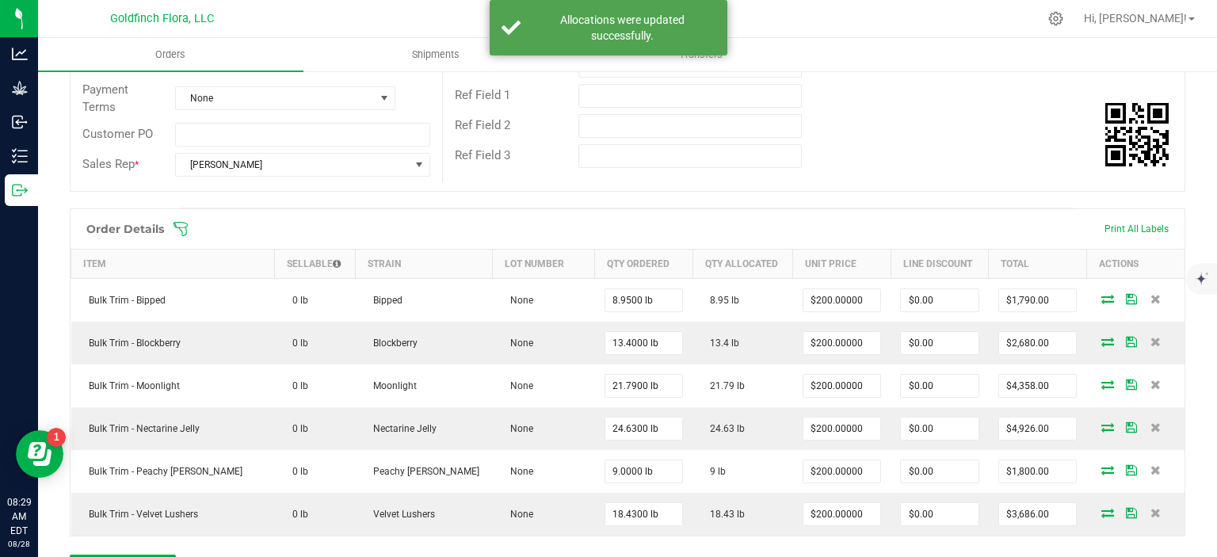
scroll to position [275, 0]
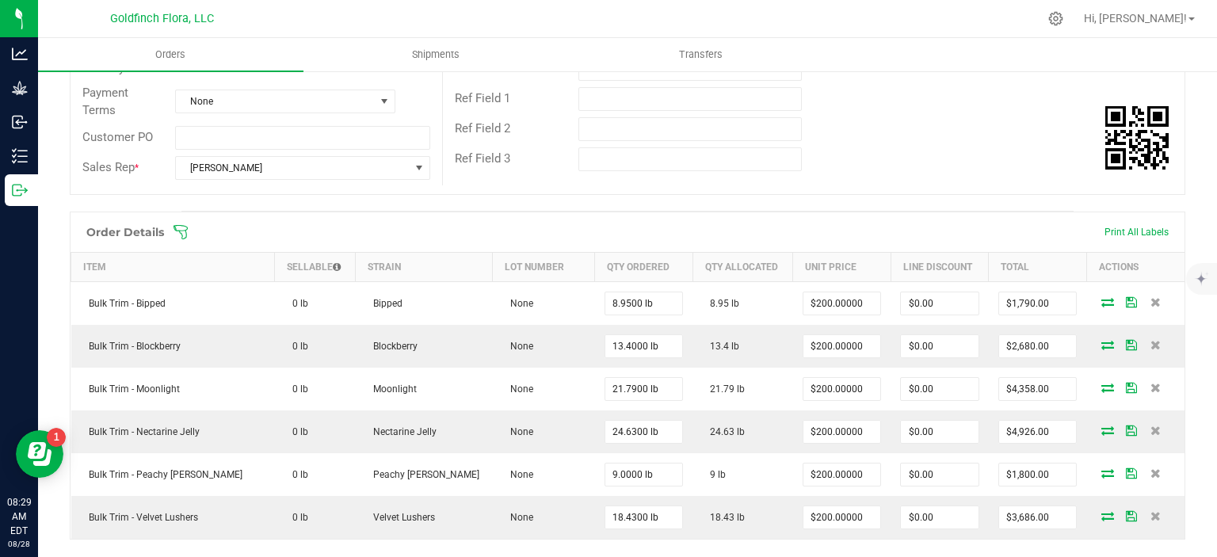
click at [1134, 231] on span at bounding box center [730, 232] width 1115 height 16
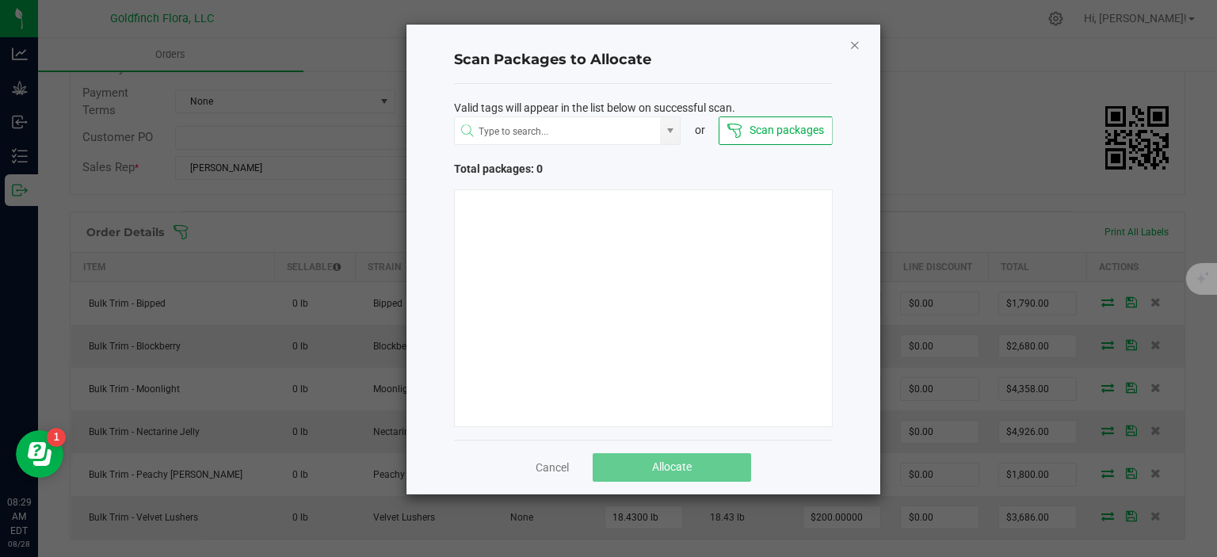
click at [853, 40] on icon "Close" at bounding box center [854, 44] width 11 height 19
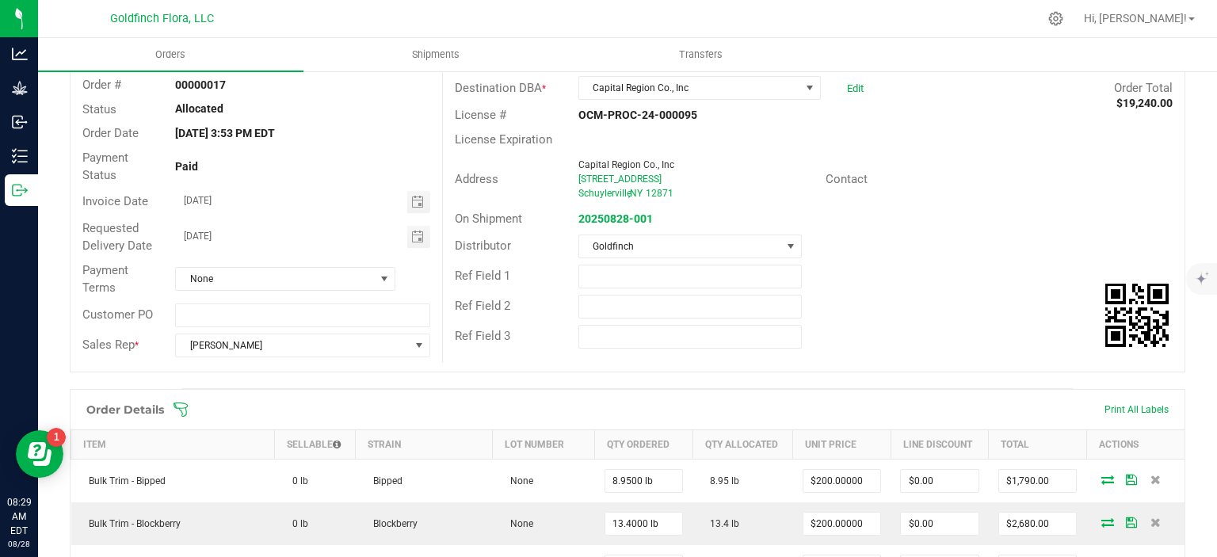
scroll to position [0, 0]
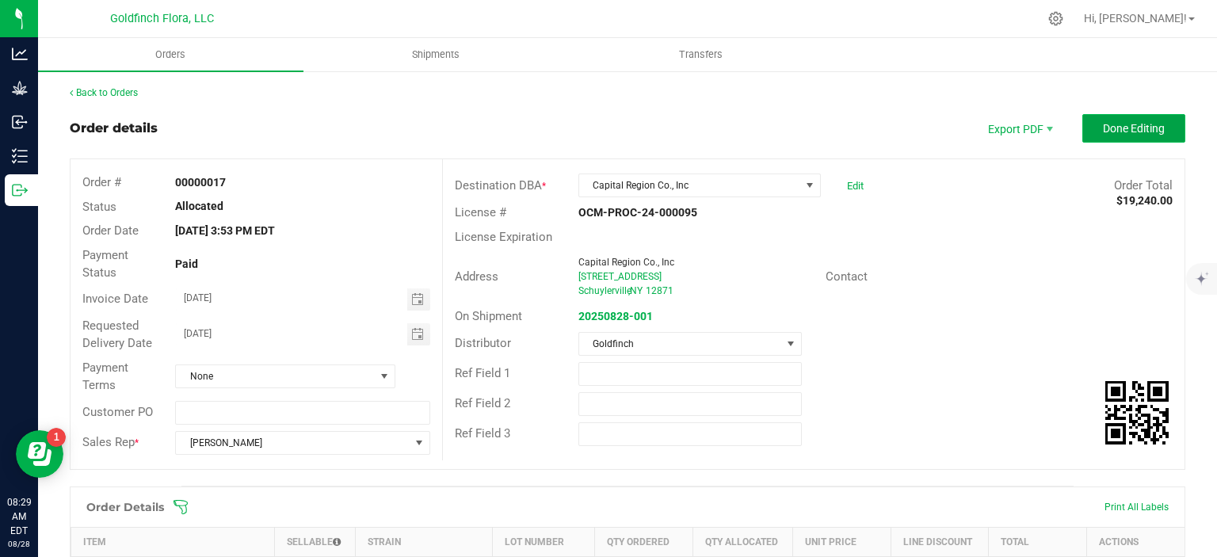
click at [1129, 126] on span "Done Editing" at bounding box center [1134, 128] width 62 height 13
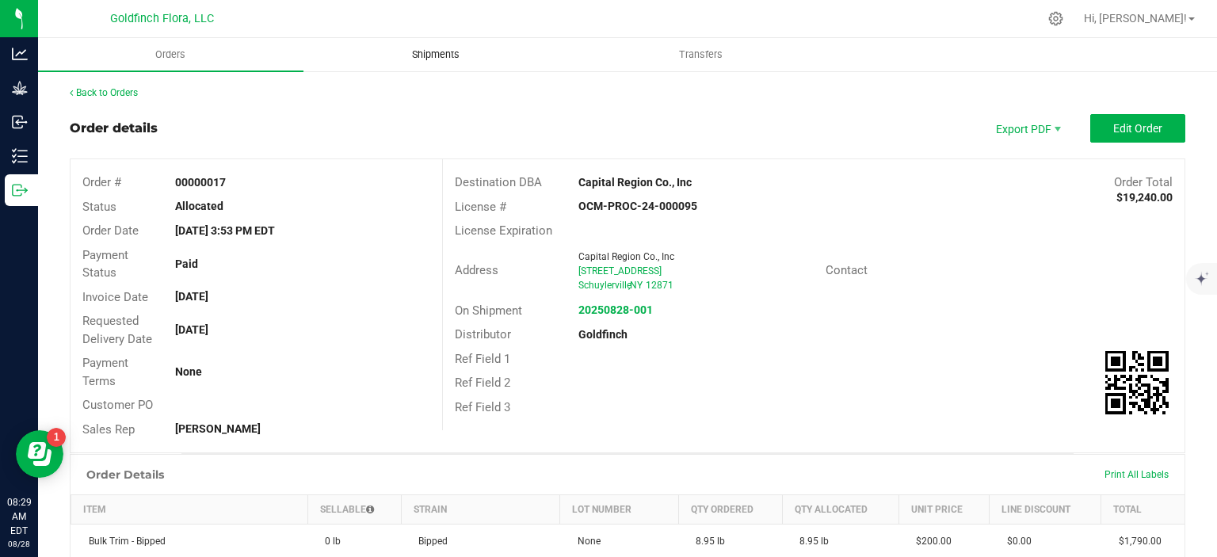
click at [440, 50] on span "Shipments" at bounding box center [436, 55] width 90 height 14
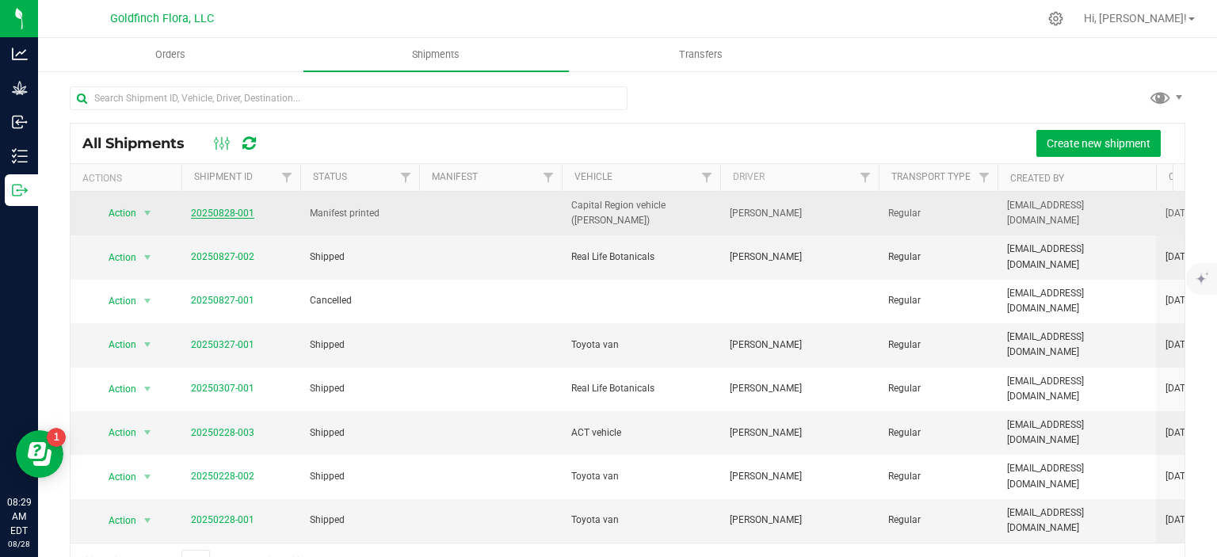
click at [225, 210] on link "20250828-001" at bounding box center [222, 213] width 63 height 11
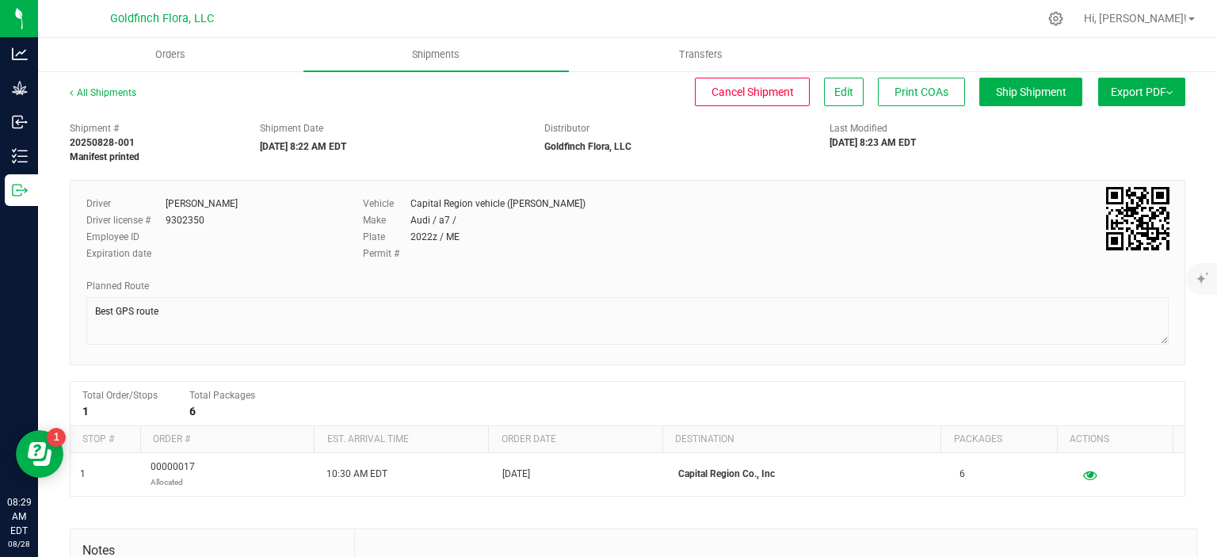
click at [1130, 92] on span "Export PDF" at bounding box center [1142, 92] width 62 height 13
click at [1107, 128] on span "Manifest by Package ID" at bounding box center [1118, 126] width 101 height 11
click at [1002, 92] on span "Ship Shipment" at bounding box center [1031, 92] width 70 height 13
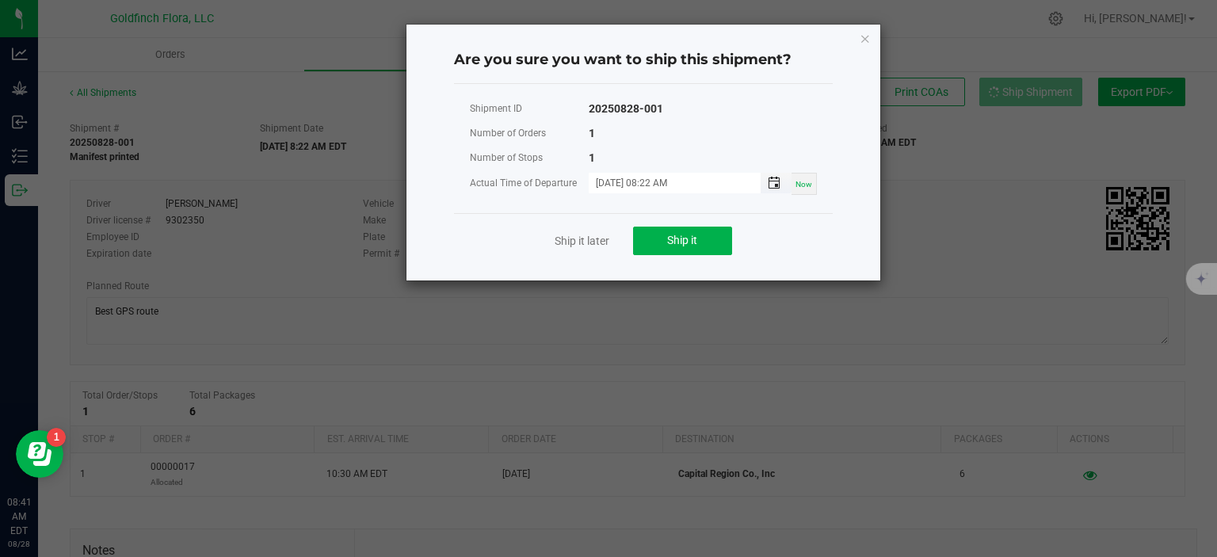
click at [776, 181] on span "Toggle popup" at bounding box center [774, 183] width 13 height 13
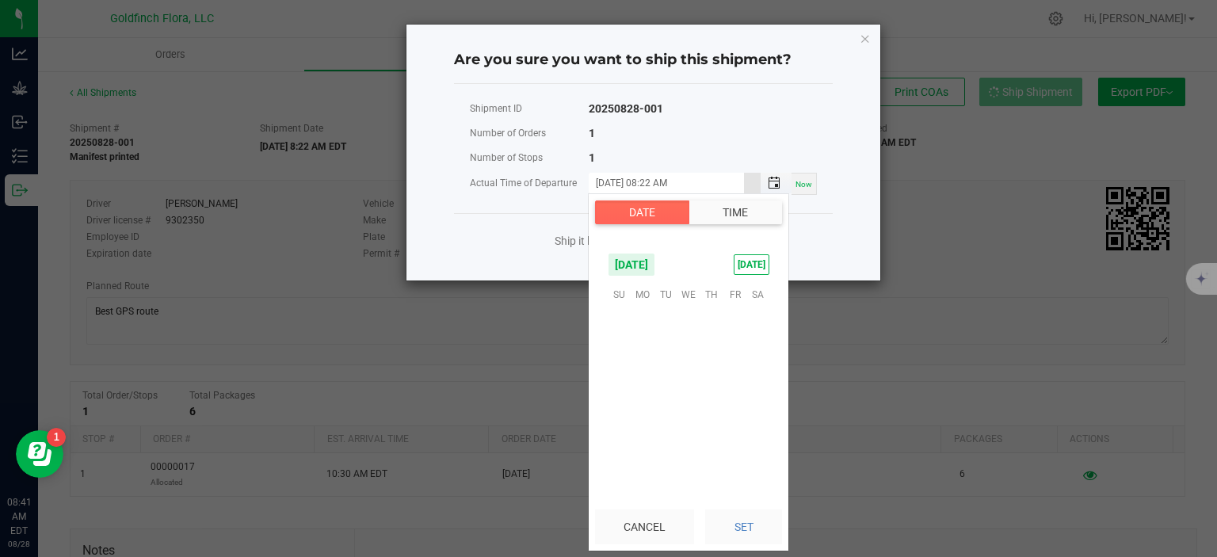
scroll to position [473, 0]
click at [750, 214] on button "Time" at bounding box center [734, 212] width 93 height 24
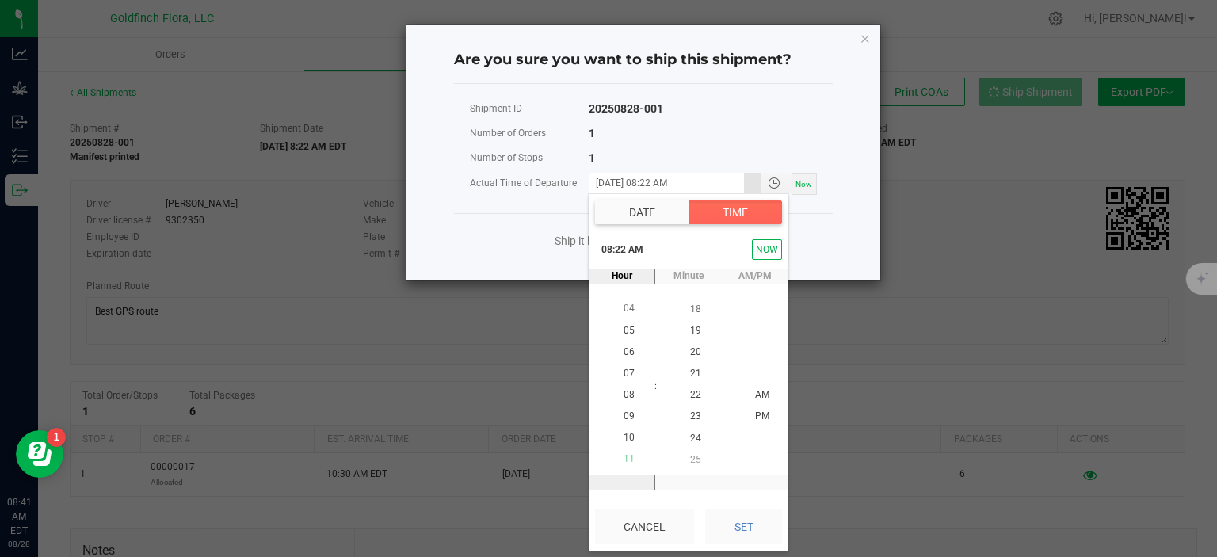
click at [623, 455] on span "11" at bounding box center [628, 459] width 11 height 11
drag, startPoint x: 693, startPoint y: 307, endPoint x: 702, endPoint y: 431, distance: 124.7
click at [702, 431] on ul "00 01 02 03 04 05 06 07 08 09 10 11 12 13 14 15 16 17 18 19 20 21 22 23 24 25 2…" at bounding box center [695, 556] width 38 height 1290
click at [626, 250] on span "11:22 AM" at bounding box center [622, 249] width 55 height 25
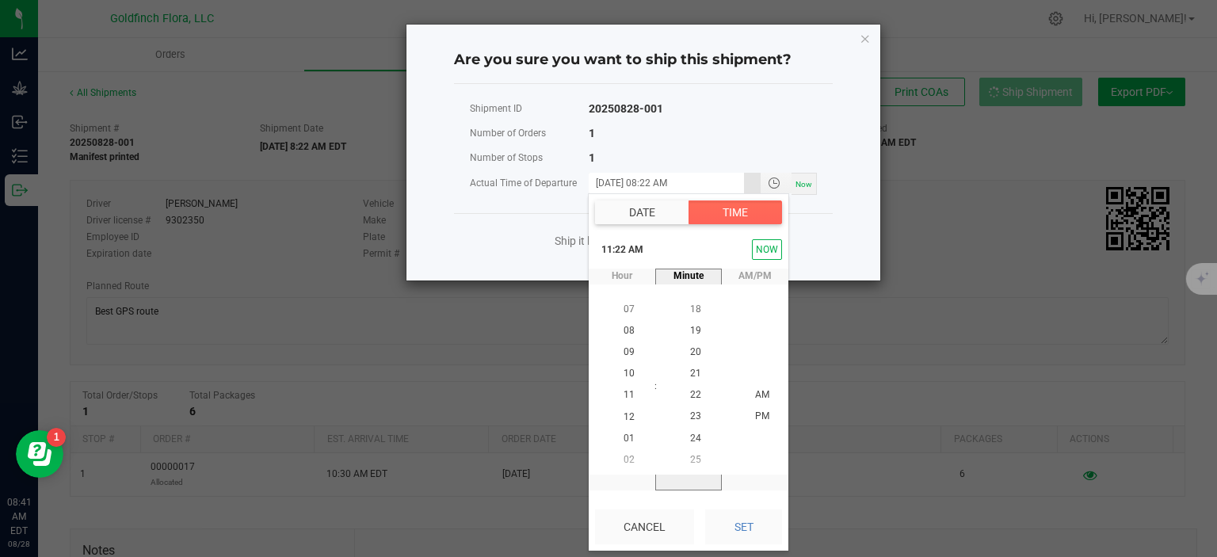
click at [623, 247] on span "11:22 AM" at bounding box center [622, 249] width 55 height 25
click at [755, 392] on span "AM" at bounding box center [762, 394] width 14 height 11
drag, startPoint x: 690, startPoint y: 452, endPoint x: 676, endPoint y: 318, distance: 135.3
click at [676, 318] on ul "00 01 02 03 04 05 06 07 08 09 10 11 12 13 14 15 16 17 18 19 20 21 22 23 24 25 2…" at bounding box center [695, 556] width 38 height 1290
drag, startPoint x: 689, startPoint y: 324, endPoint x: 688, endPoint y: 373, distance: 49.1
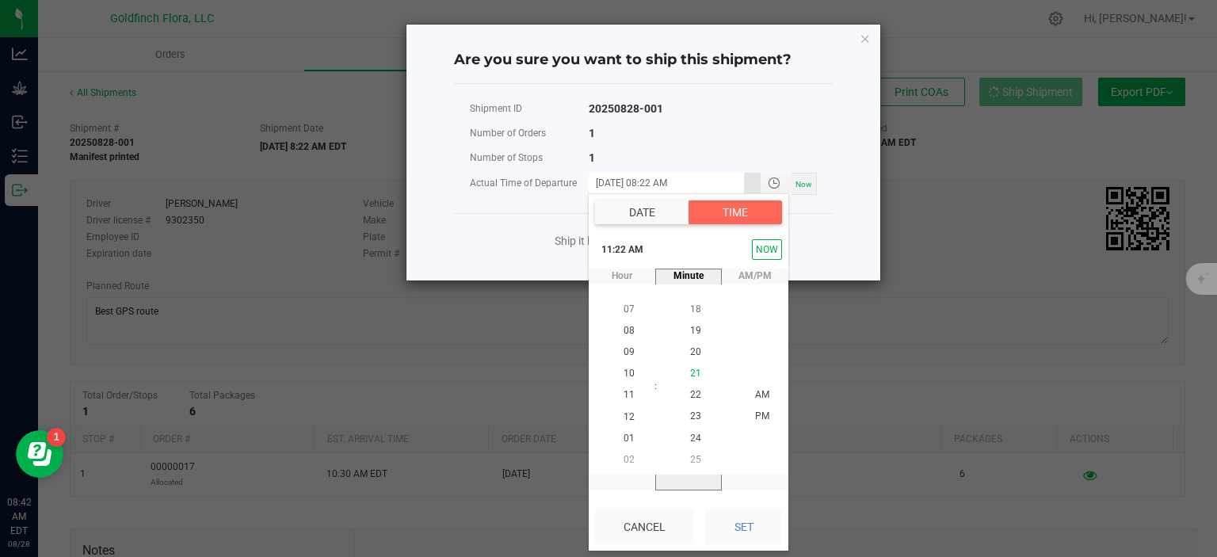
click at [688, 373] on ul "00 01 02 03 04 05 06 07 08 09 10 11 12 13 14 15 16 17 18 19 20 21 22 23 24 25 2…" at bounding box center [695, 556] width 38 height 1290
drag, startPoint x: 695, startPoint y: 306, endPoint x: 694, endPoint y: 391, distance: 84.8
click at [694, 391] on ul "00 01 02 03 04 05 06 07 08 09 10 11 12 13 14 15 16 17 18 19 20 21 22 23 24 25 2…" at bounding box center [695, 556] width 38 height 1290
click at [692, 308] on span "18" at bounding box center [695, 308] width 11 height 11
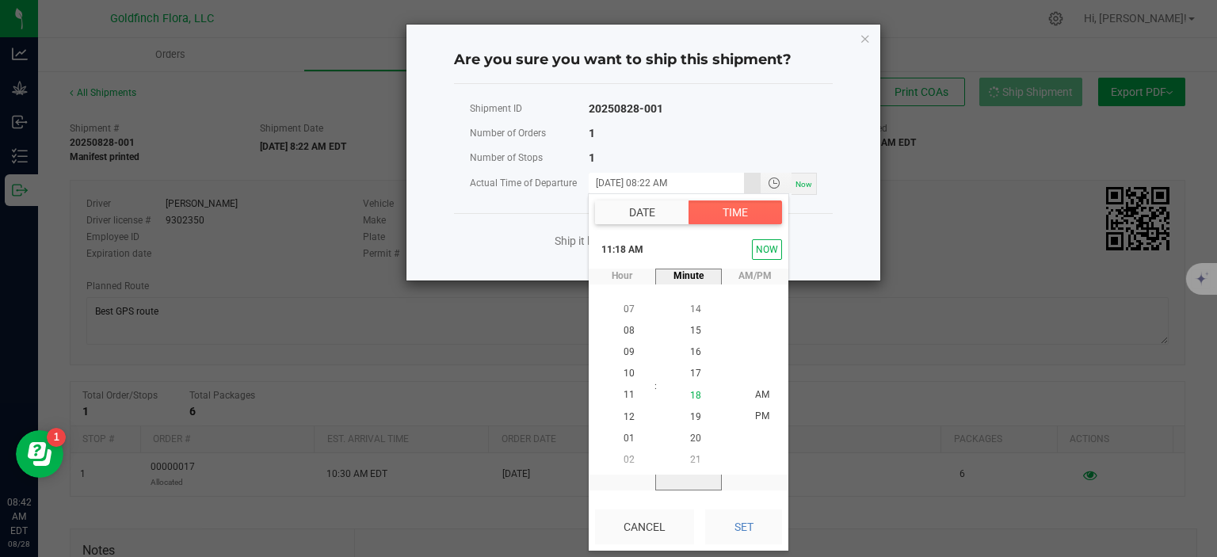
click at [692, 308] on span "14" at bounding box center [695, 308] width 11 height 11
click at [692, 308] on span "10" at bounding box center [695, 308] width 11 height 11
click at [692, 308] on span "06" at bounding box center [695, 308] width 11 height 11
click at [692, 308] on span "02" at bounding box center [695, 308] width 11 height 11
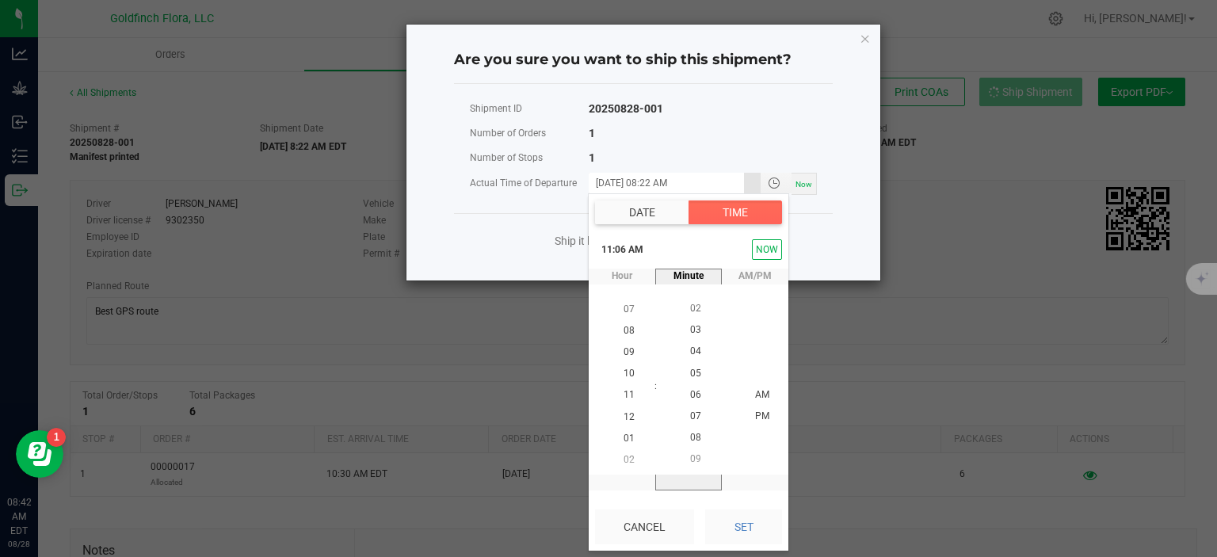
scroll to position [43, 0]
click at [690, 351] on span "00" at bounding box center [695, 351] width 11 height 11
click at [745, 520] on button "Set" at bounding box center [743, 526] width 77 height 35
type input "[DATE] 11:00 AM"
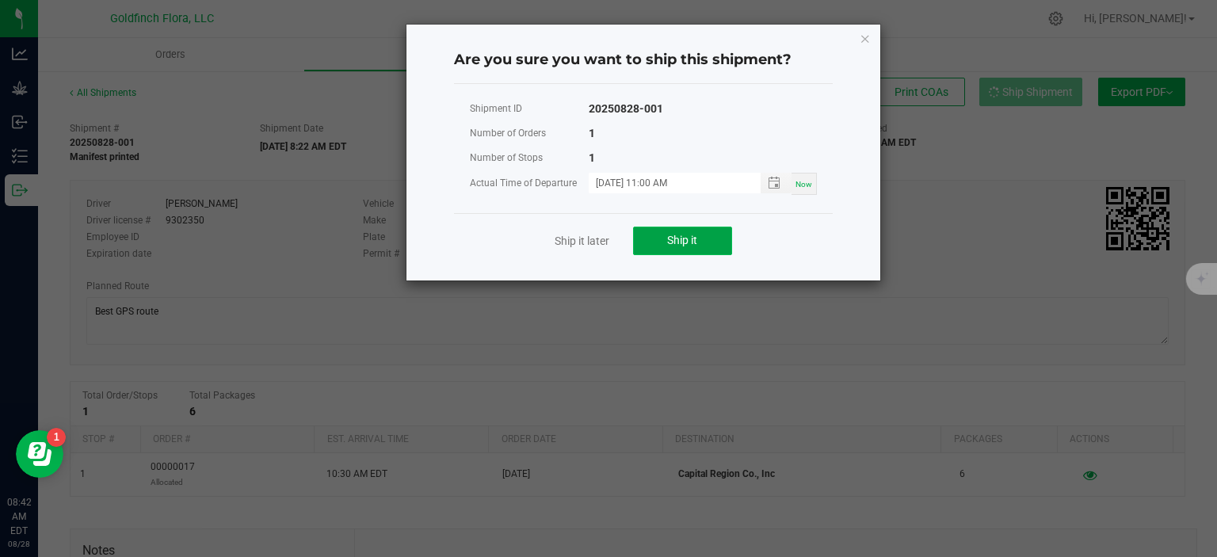
click at [682, 240] on span "Ship it" at bounding box center [682, 240] width 30 height 13
